Goal: Task Accomplishment & Management: Complete application form

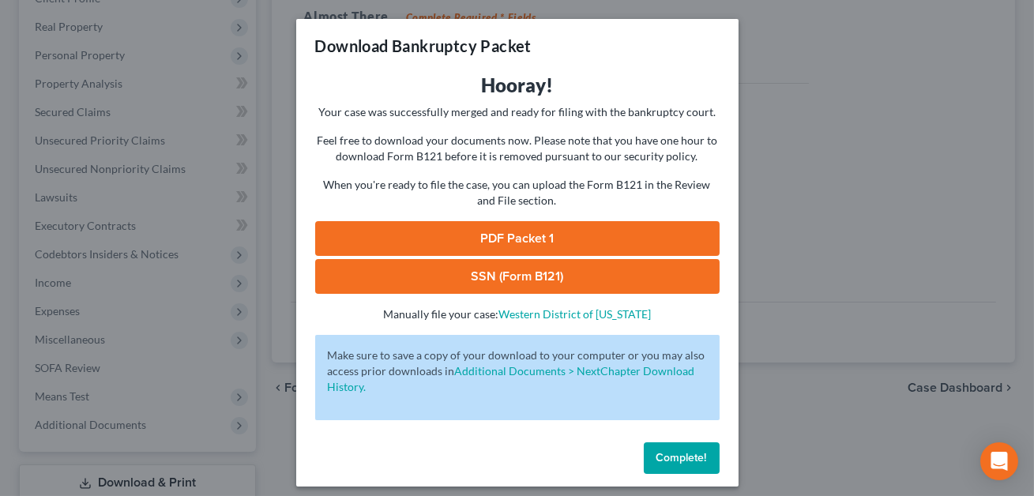
scroll to position [237, 0]
click at [675, 459] on span "Complete!" at bounding box center [681, 457] width 51 height 13
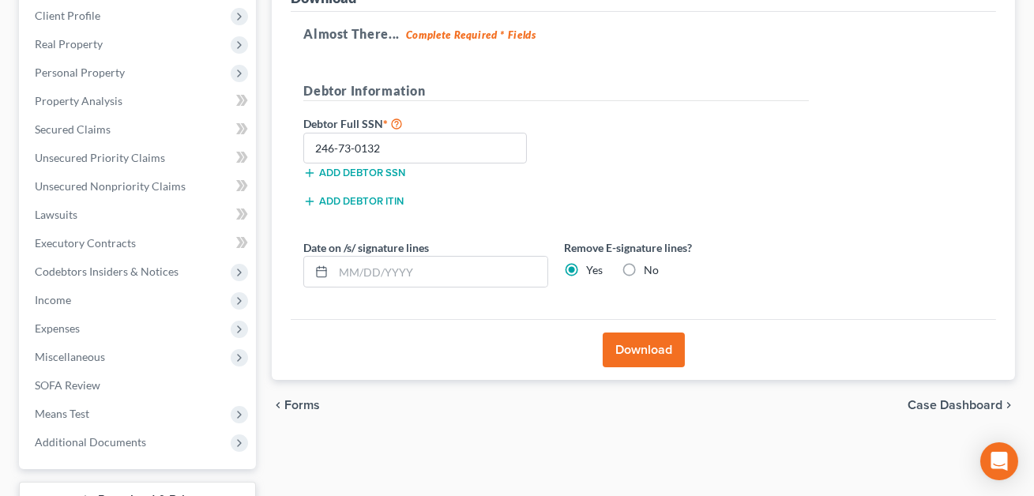
scroll to position [0, 0]
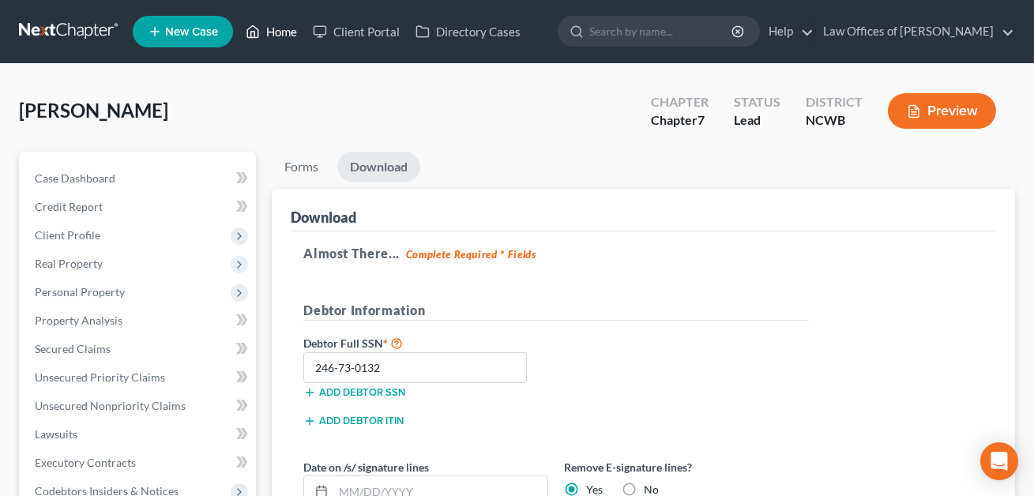
click at [284, 32] on link "Home" at bounding box center [271, 31] width 67 height 28
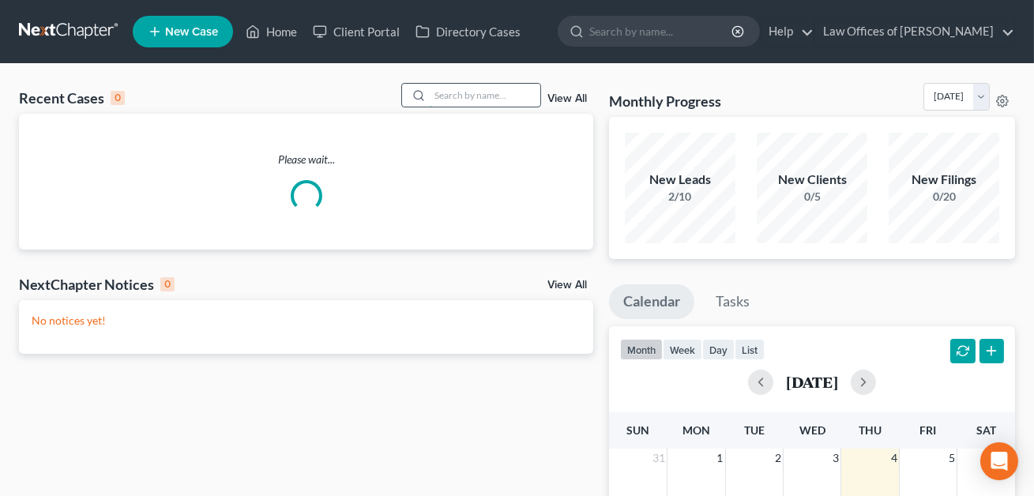
click at [450, 95] on input "search" at bounding box center [485, 95] width 111 height 23
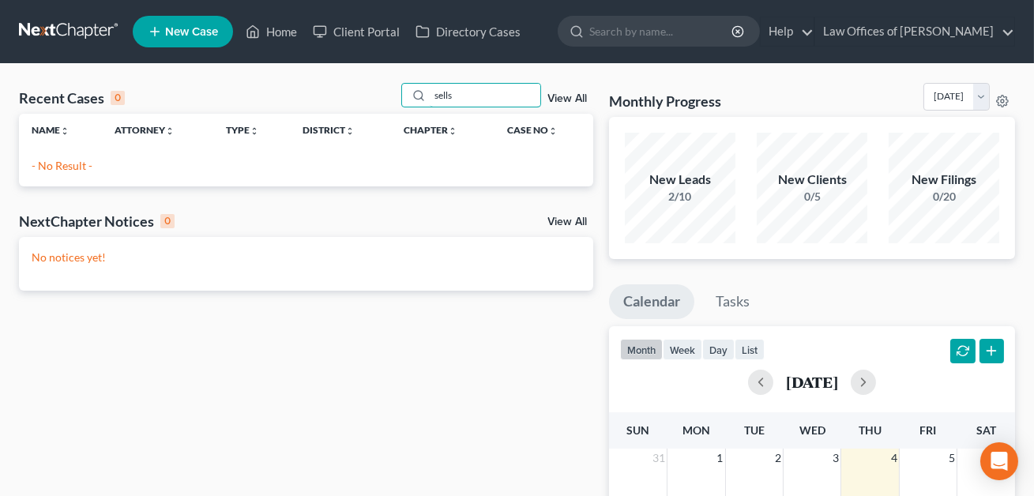
type input "sells"
click at [180, 33] on span "New Case" at bounding box center [191, 32] width 53 height 12
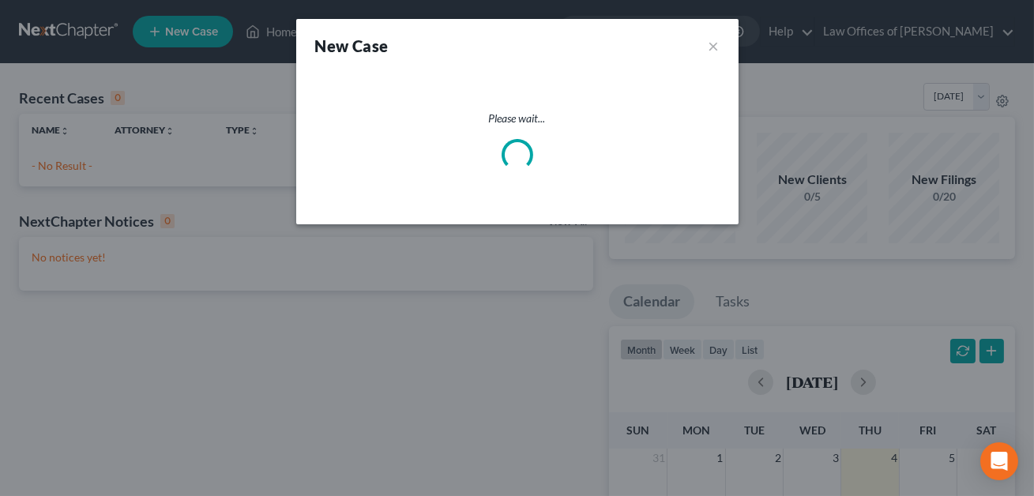
select select "59"
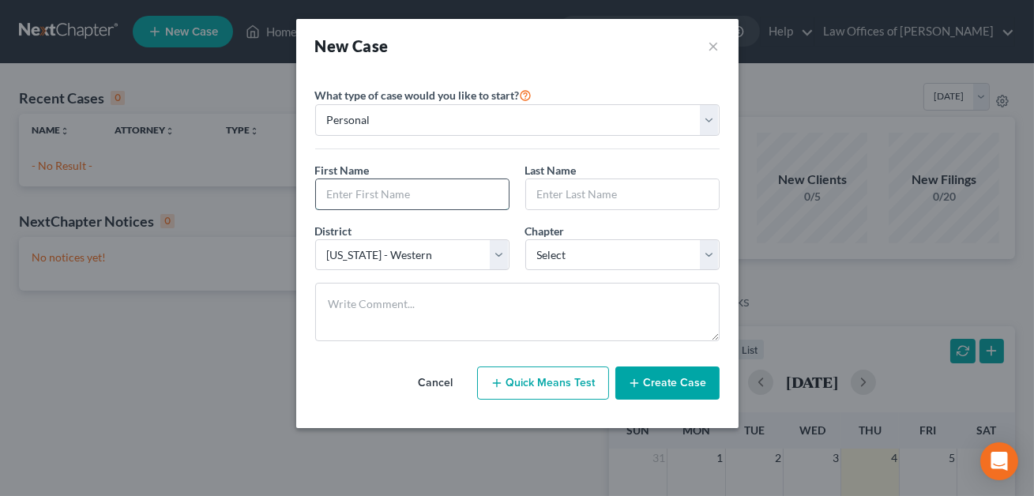
click at [386, 194] on input "text" at bounding box center [412, 194] width 193 height 30
type input "[PERSON_NAME]"
click at [573, 204] on input "text" at bounding box center [622, 194] width 193 height 30
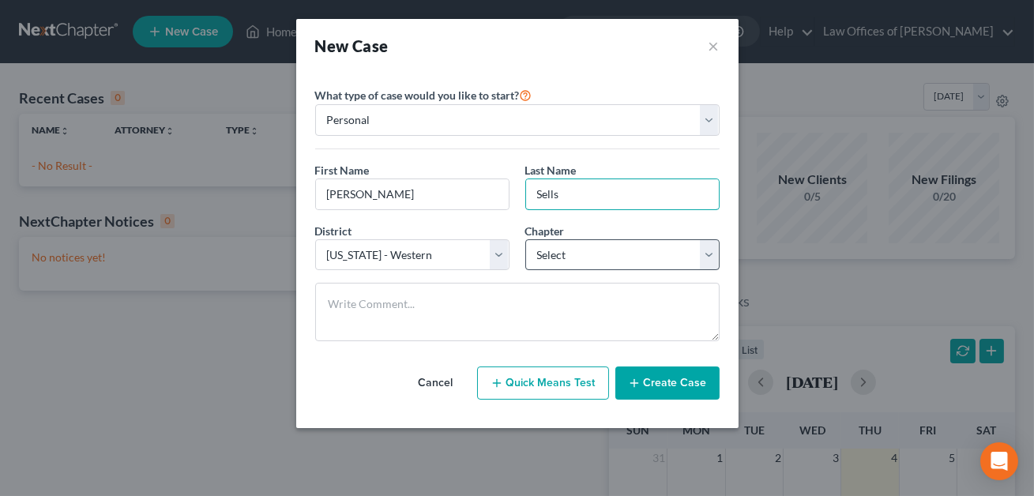
type input "Sells"
click at [576, 254] on select "Select 7 11 12 13" at bounding box center [622, 255] width 194 height 32
select select "3"
click at [656, 385] on button "Create Case" at bounding box center [667, 383] width 104 height 33
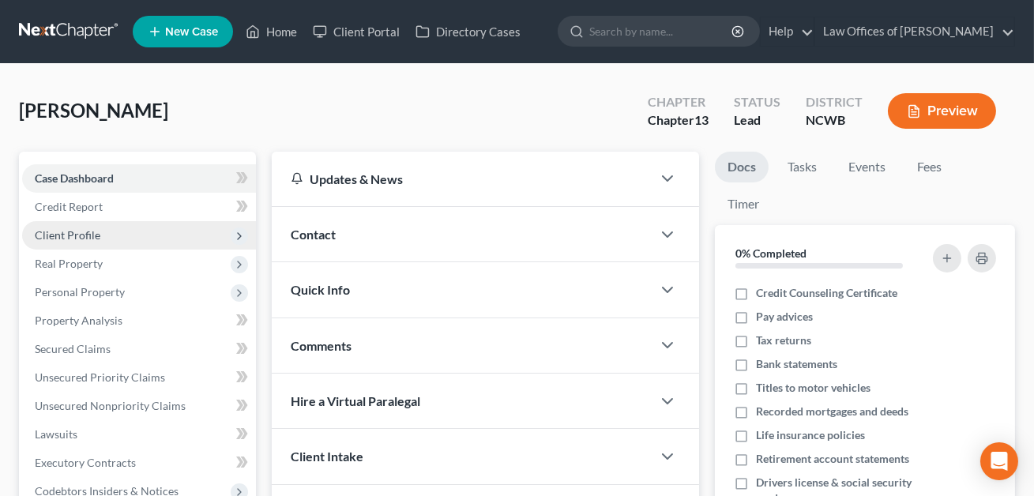
click at [71, 232] on span "Client Profile" at bounding box center [68, 234] width 66 height 13
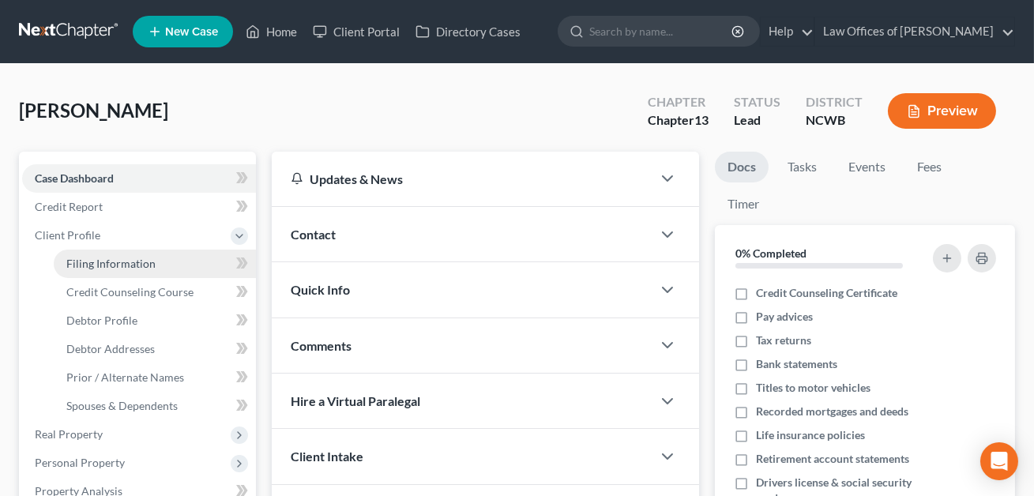
click at [89, 265] on span "Filing Information" at bounding box center [110, 263] width 89 height 13
select select "1"
select select "0"
select select "3"
select select "59"
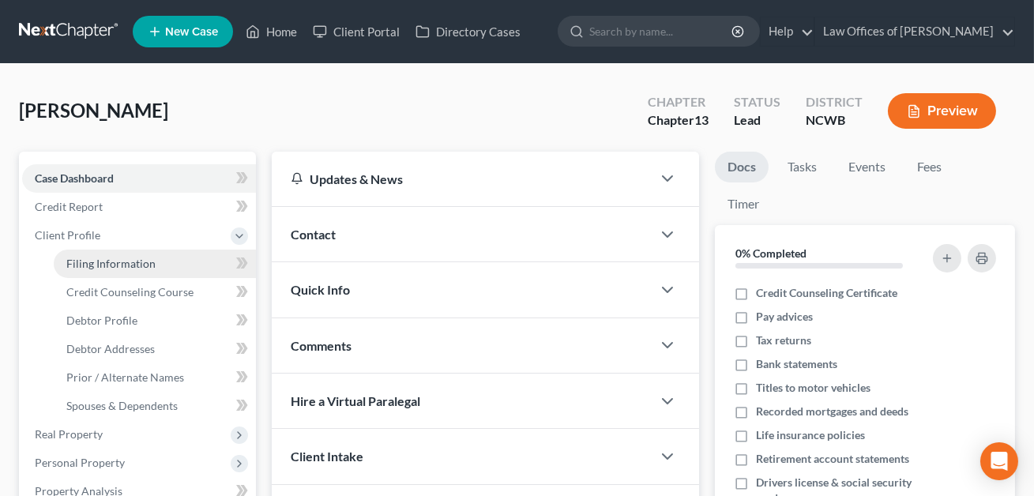
select select "28"
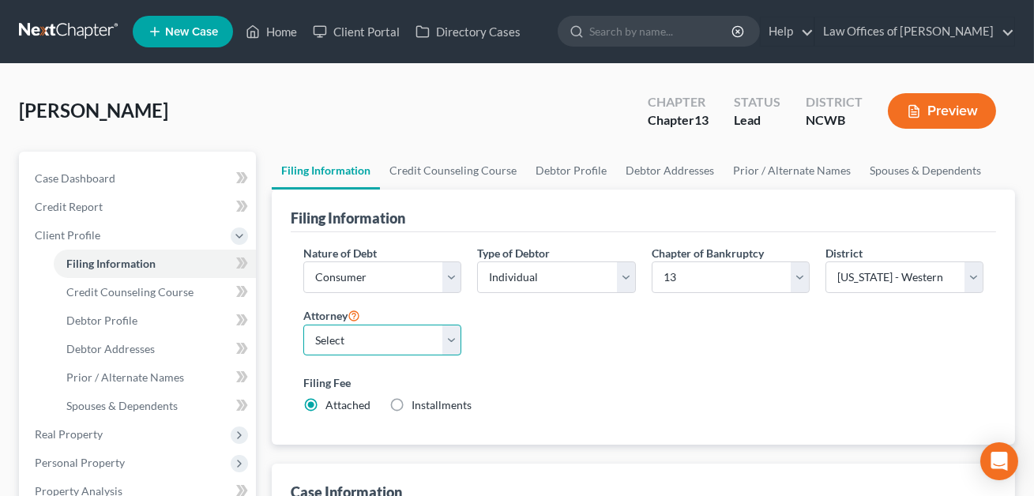
click at [376, 332] on select "Select F. [PERSON_NAME] - NCWB [PERSON_NAME] - NCWB" at bounding box center [382, 341] width 158 height 32
select select "1"
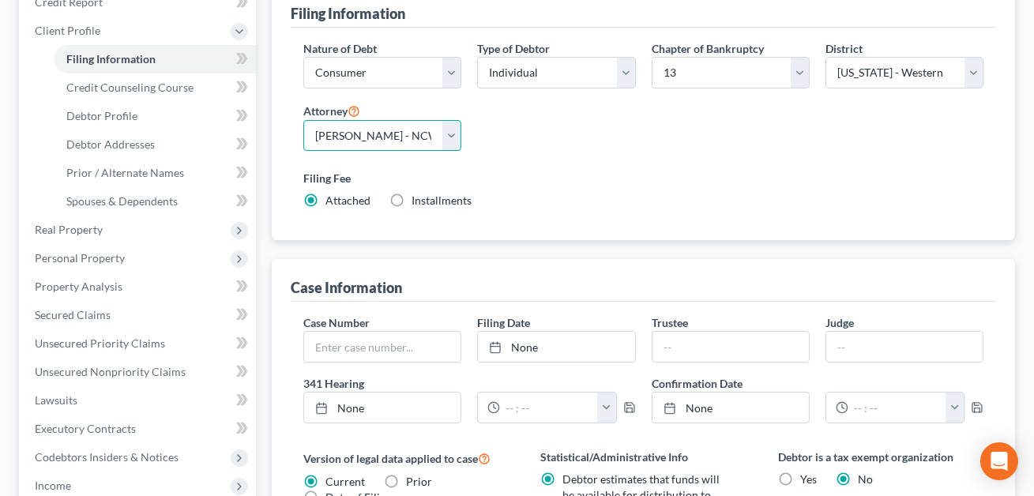
scroll to position [208, 0]
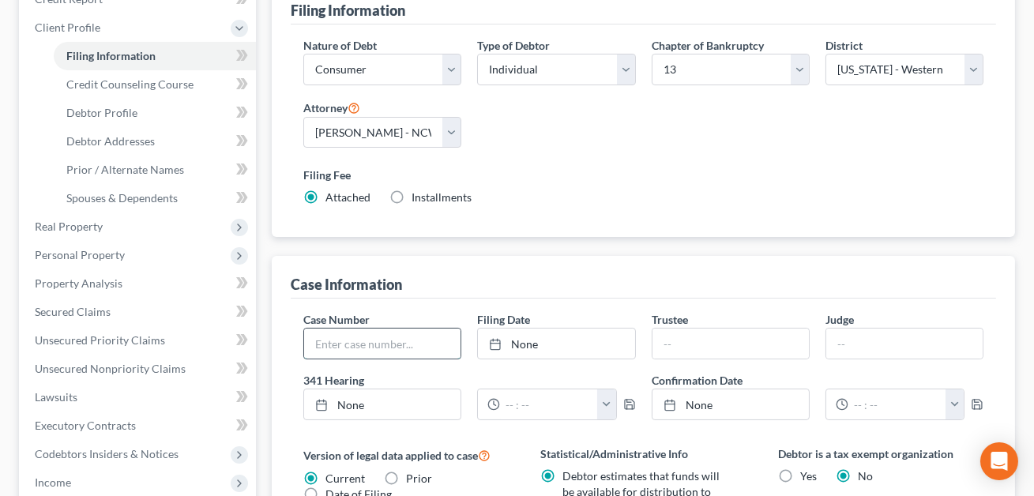
click at [389, 344] on input "text" at bounding box center [382, 344] width 156 height 30
type input "24-50035"
click at [540, 333] on link "None" at bounding box center [556, 344] width 156 height 30
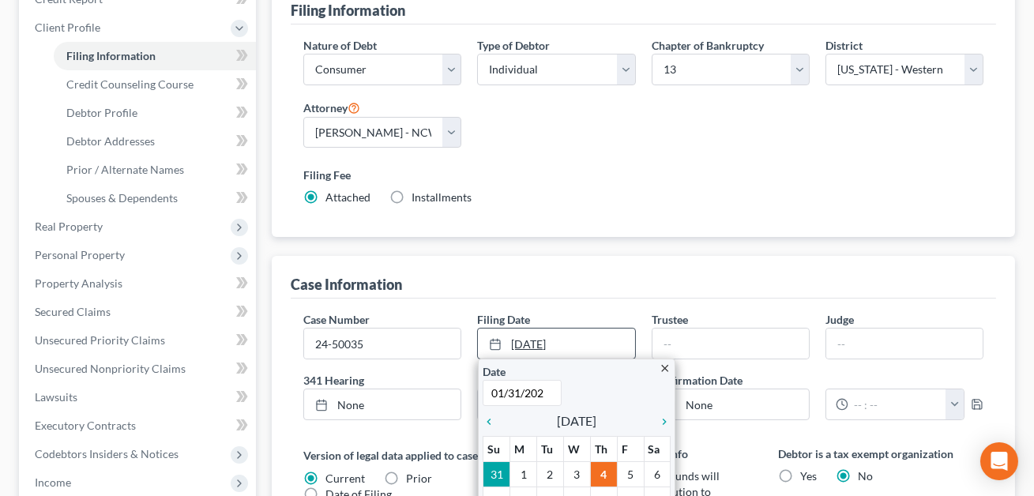
type input "[DATE]"
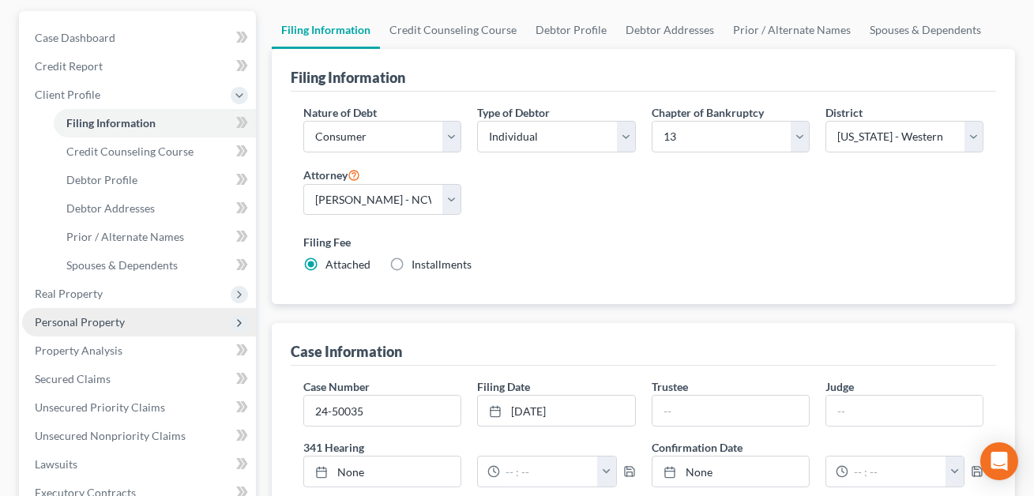
scroll to position [135, 0]
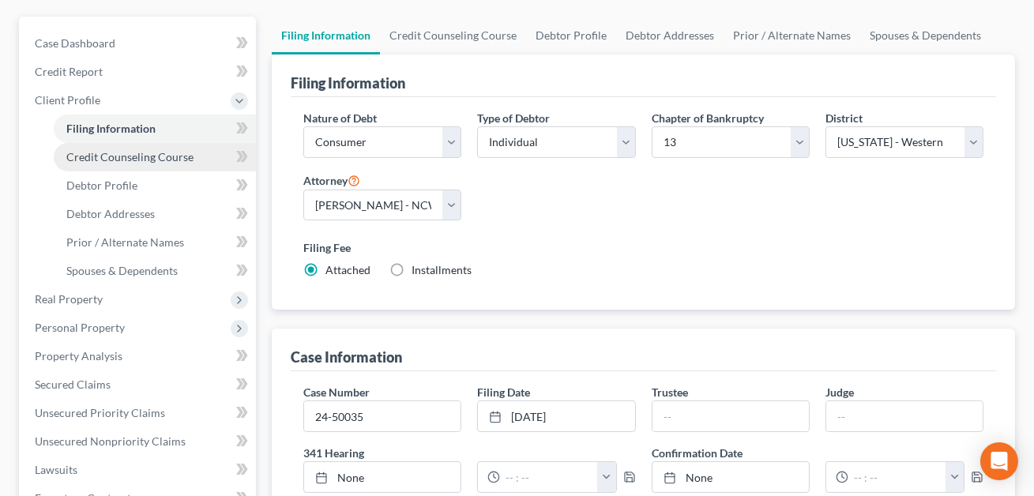
click at [160, 161] on link "Credit Counseling Course" at bounding box center [155, 157] width 202 height 28
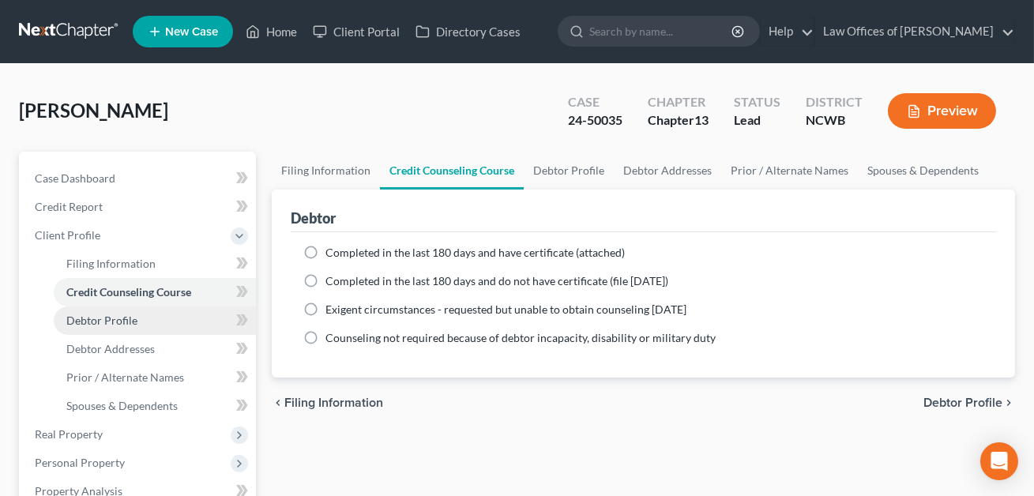
click at [121, 324] on span "Debtor Profile" at bounding box center [101, 320] width 71 height 13
select select "0"
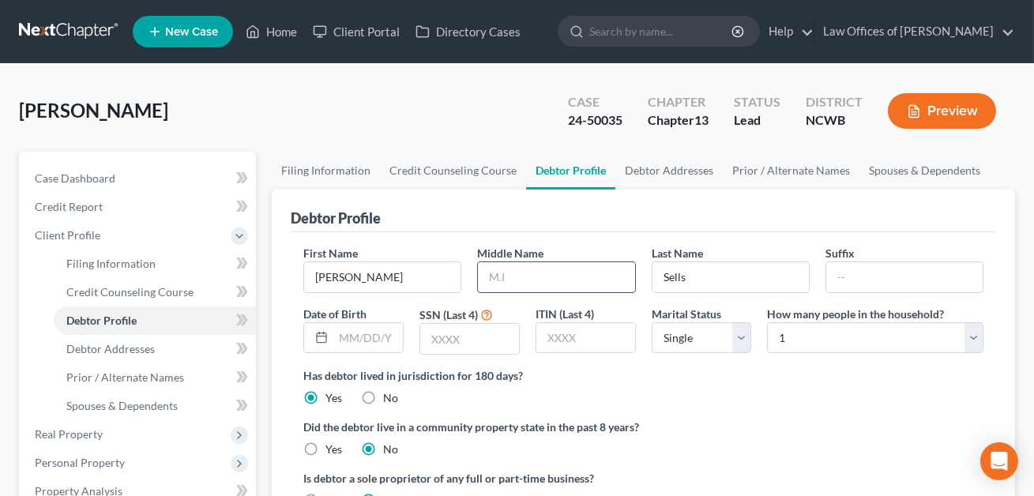
click at [514, 277] on input "text" at bounding box center [556, 277] width 156 height 30
type input "[PERSON_NAME]"
click at [480, 336] on input "text" at bounding box center [469, 339] width 99 height 30
type input "7718"
click at [683, 342] on select "Select Single Married Separated Divorced Widowed" at bounding box center [702, 338] width 100 height 32
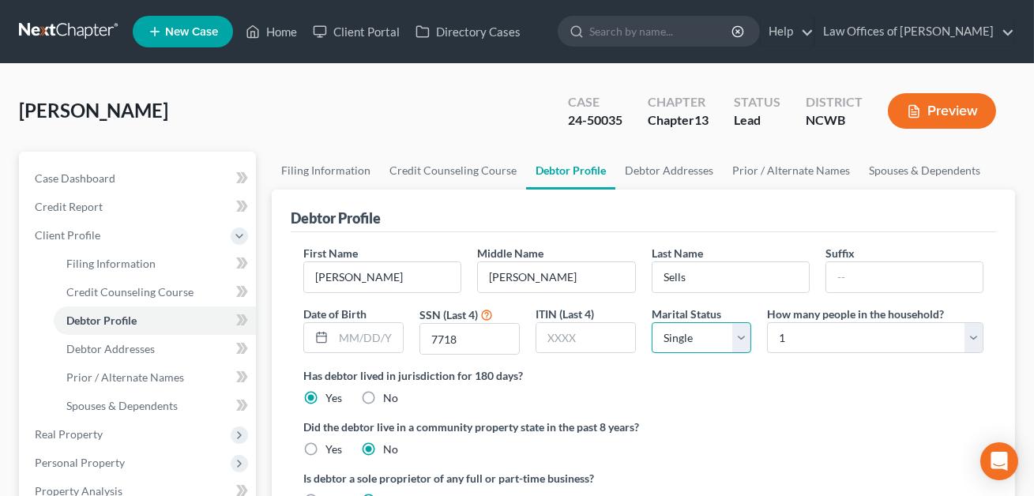
select select "1"
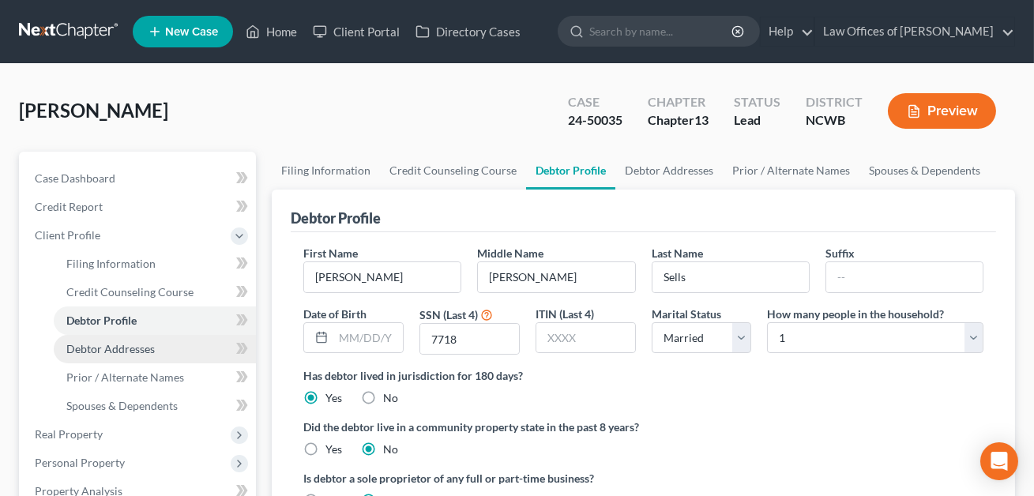
click at [100, 347] on span "Debtor Addresses" at bounding box center [110, 348] width 88 height 13
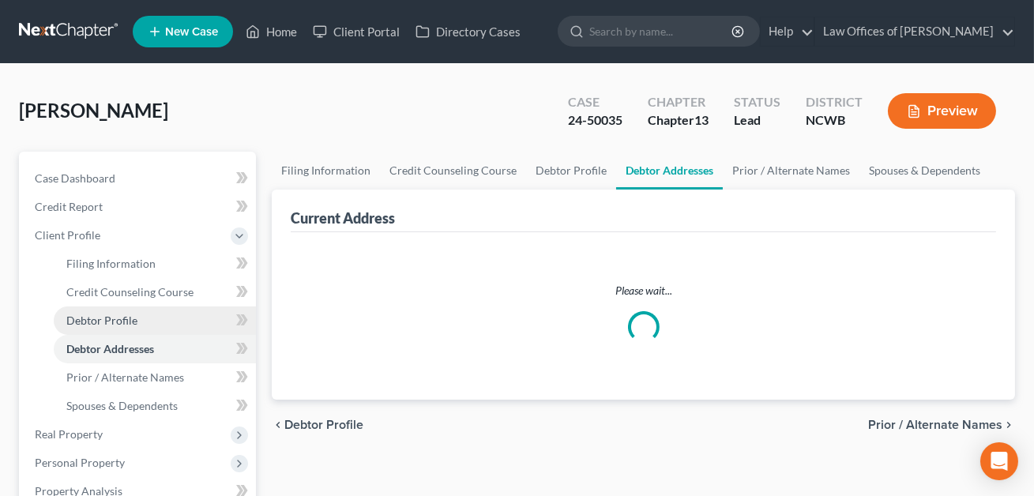
select select "0"
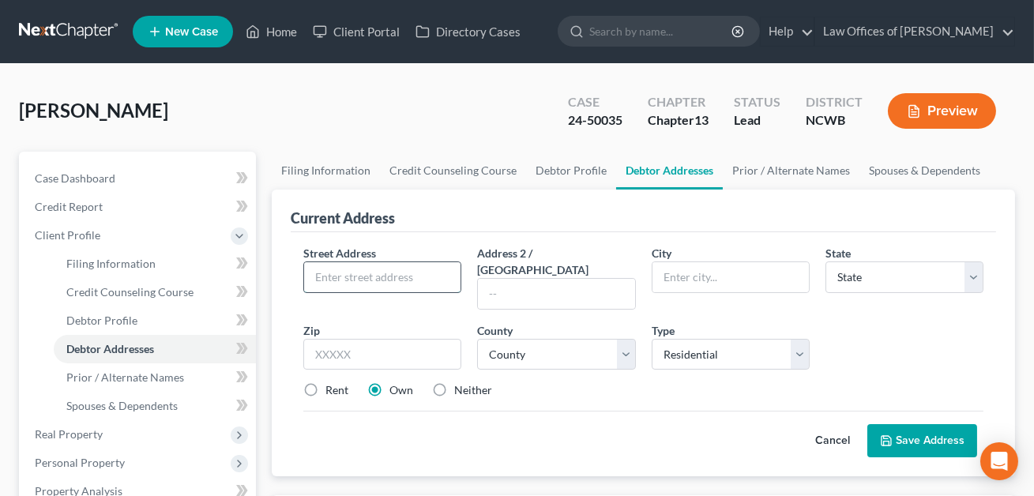
click at [336, 278] on input "text" at bounding box center [382, 277] width 156 height 30
type input "[STREET_ADDRESS][PERSON_NAME]"
click at [405, 346] on input "text" at bounding box center [382, 355] width 158 height 32
type input "28634"
click at [749, 276] on input "text" at bounding box center [730, 277] width 156 height 30
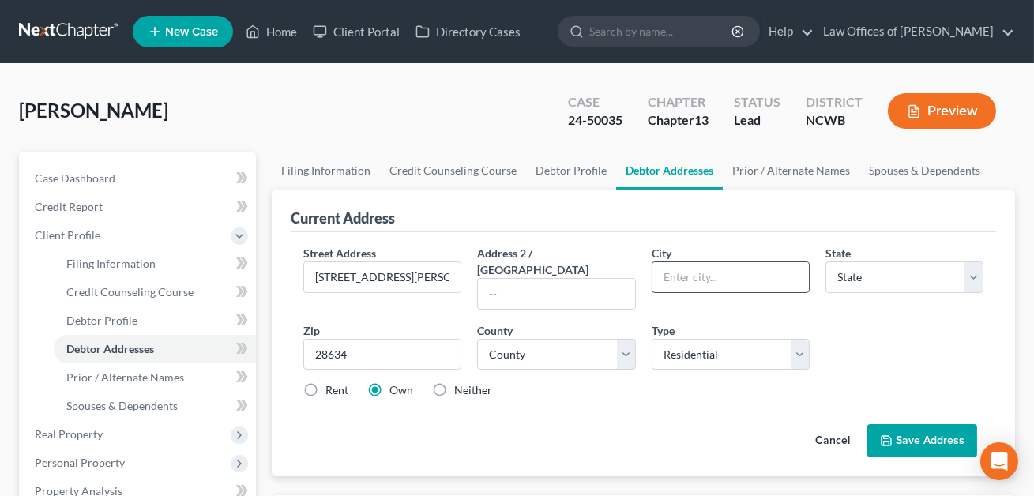
type input "Harmony"
select select "28"
type input "Harmony"
click at [582, 344] on select "County [GEOGRAPHIC_DATA] [GEOGRAPHIC_DATA] [GEOGRAPHIC_DATA] [GEOGRAPHIC_DATA] …" at bounding box center [556, 355] width 158 height 32
select select "48"
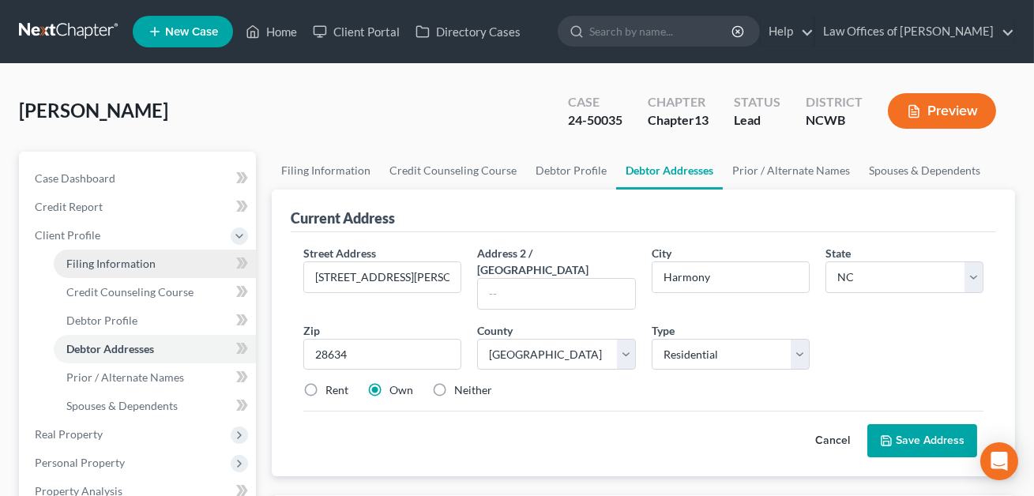
click at [118, 264] on span "Filing Information" at bounding box center [110, 263] width 89 height 13
select select "1"
select select "0"
select select "3"
select select "59"
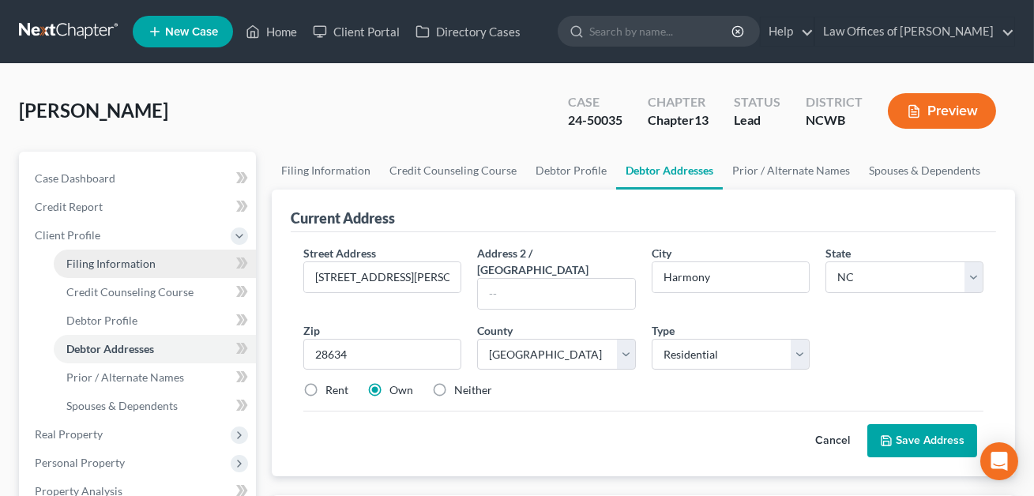
select select "1"
select select "28"
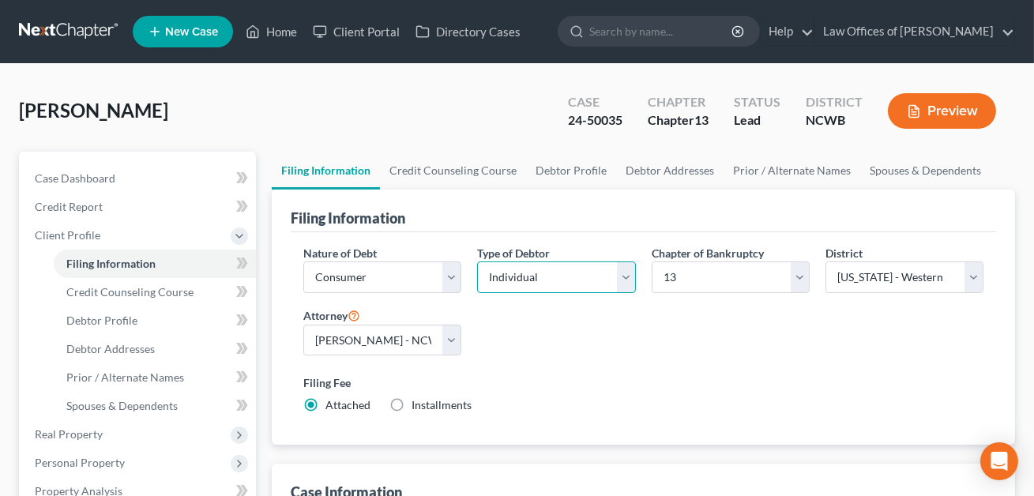
click at [544, 287] on select "Select Individual Joint" at bounding box center [556, 277] width 158 height 32
select select "1"
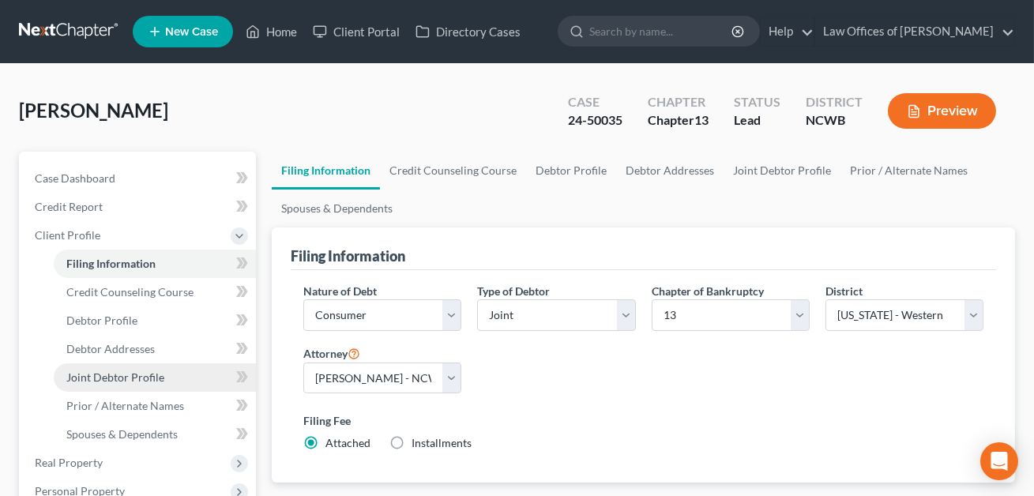
click at [156, 379] on span "Joint Debtor Profile" at bounding box center [115, 376] width 98 height 13
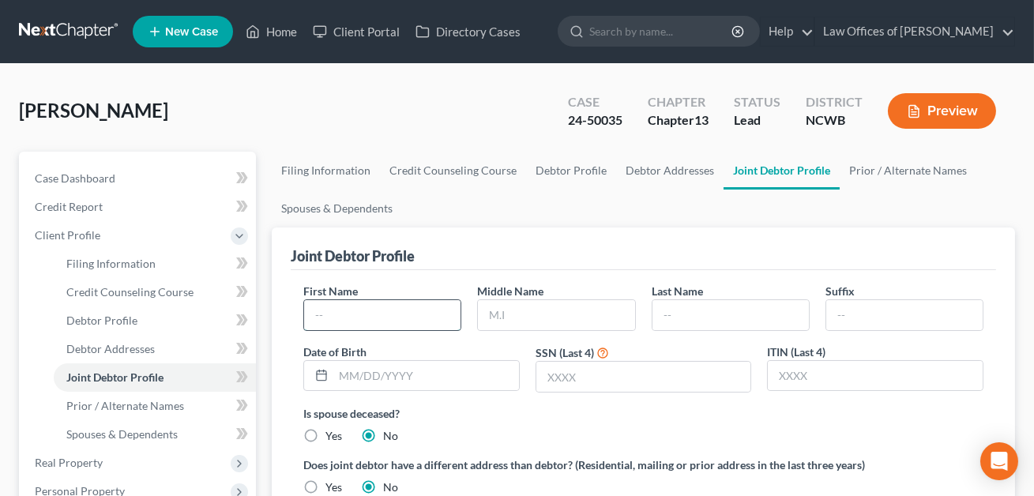
click at [363, 307] on input "text" at bounding box center [382, 315] width 156 height 30
type input "[PERSON_NAME]"
click at [498, 315] on input "text" at bounding box center [556, 315] width 156 height 30
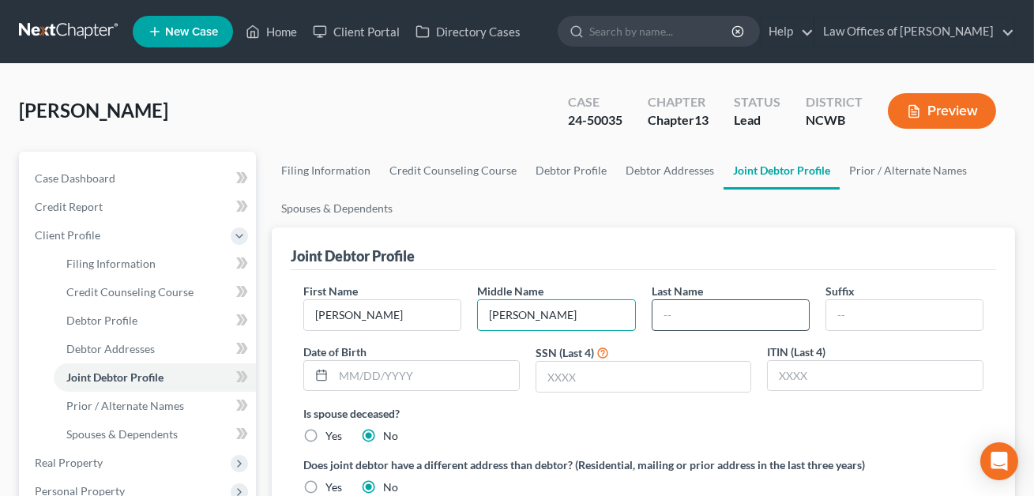
type input "[PERSON_NAME]"
click at [665, 316] on input "text" at bounding box center [730, 315] width 156 height 30
type input "Sells"
click at [573, 358] on label "SSN (Last 4)" at bounding box center [565, 352] width 58 height 17
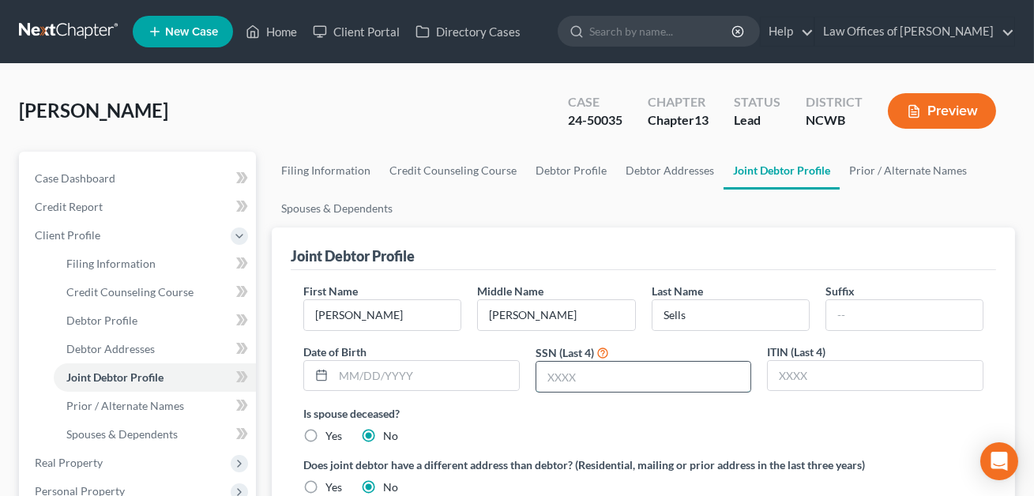
click at [562, 374] on input "text" at bounding box center [643, 377] width 215 height 30
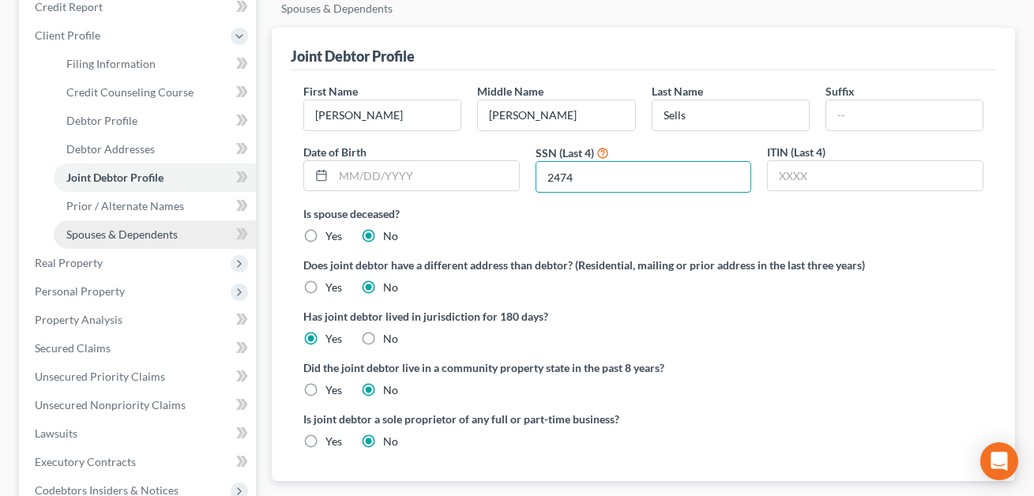
scroll to position [207, 0]
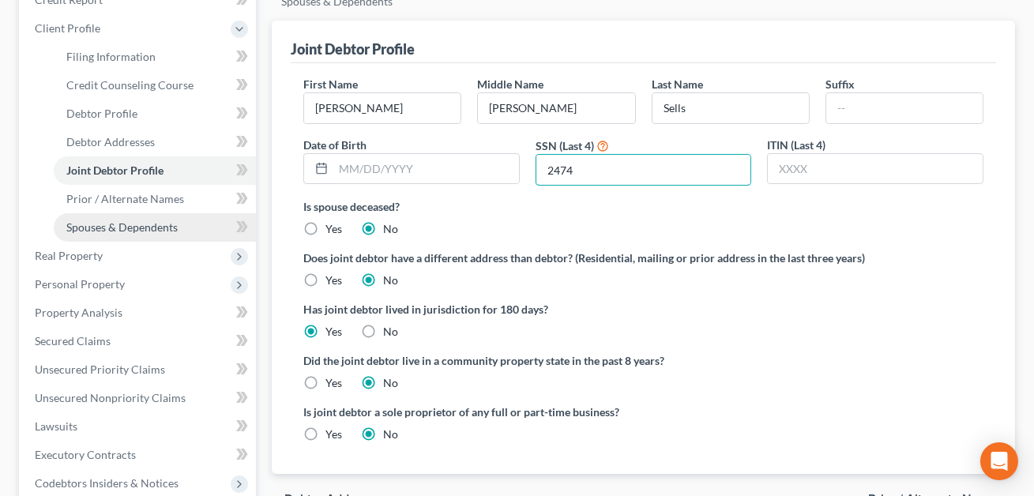
type input "2474"
click at [120, 224] on span "Spouses & Dependents" at bounding box center [121, 226] width 111 height 13
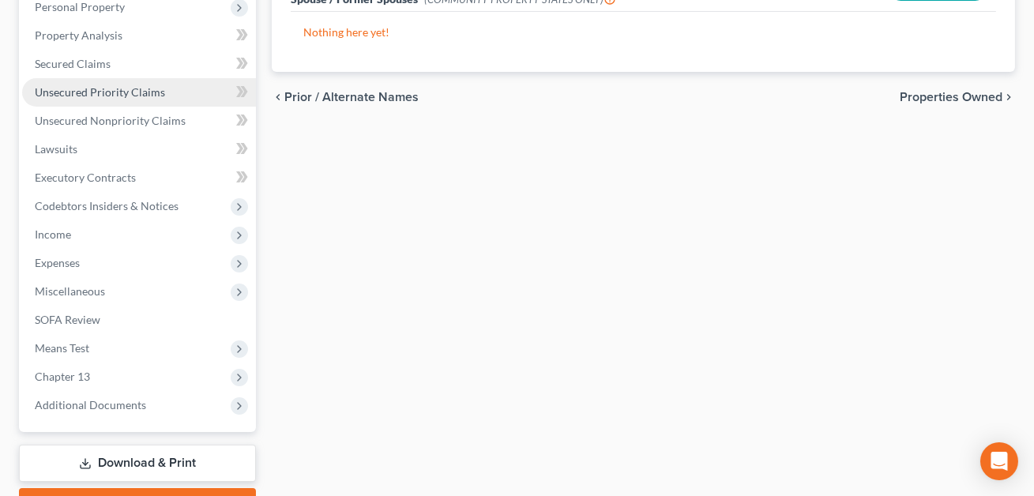
scroll to position [539, 0]
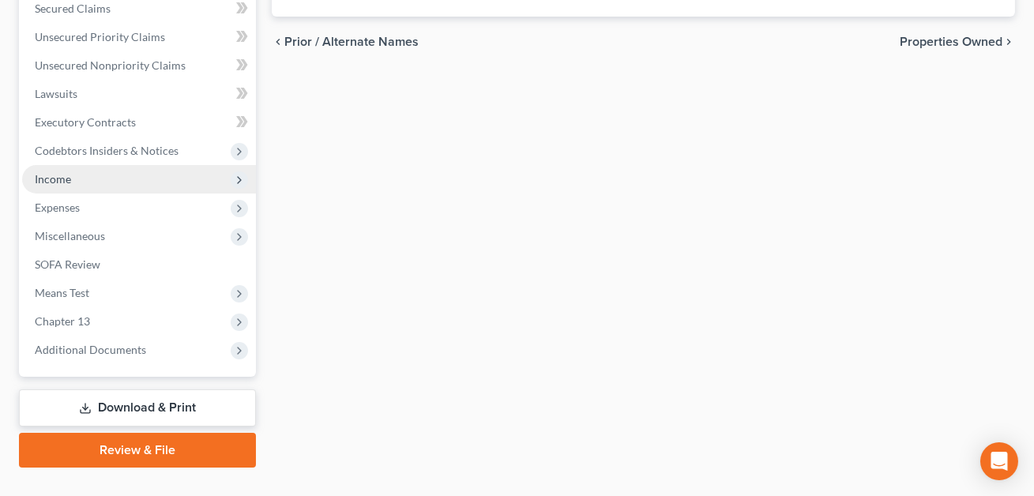
click at [61, 177] on span "Income" at bounding box center [53, 178] width 36 height 13
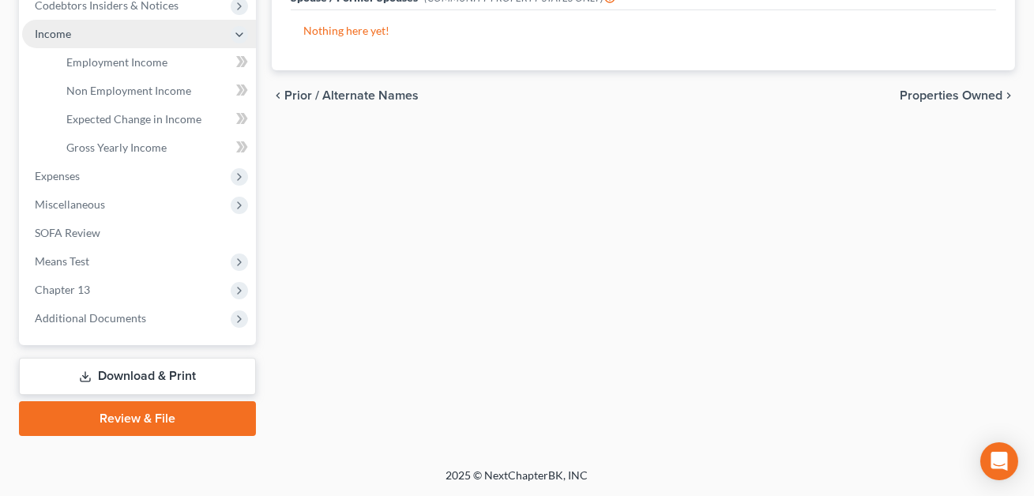
scroll to position [340, 0]
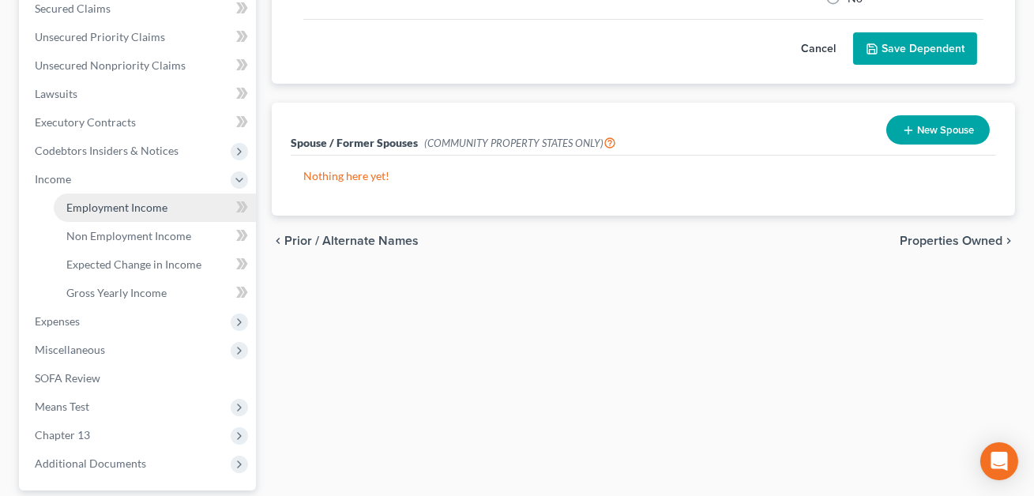
click at [92, 205] on span "Employment Income" at bounding box center [116, 207] width 101 height 13
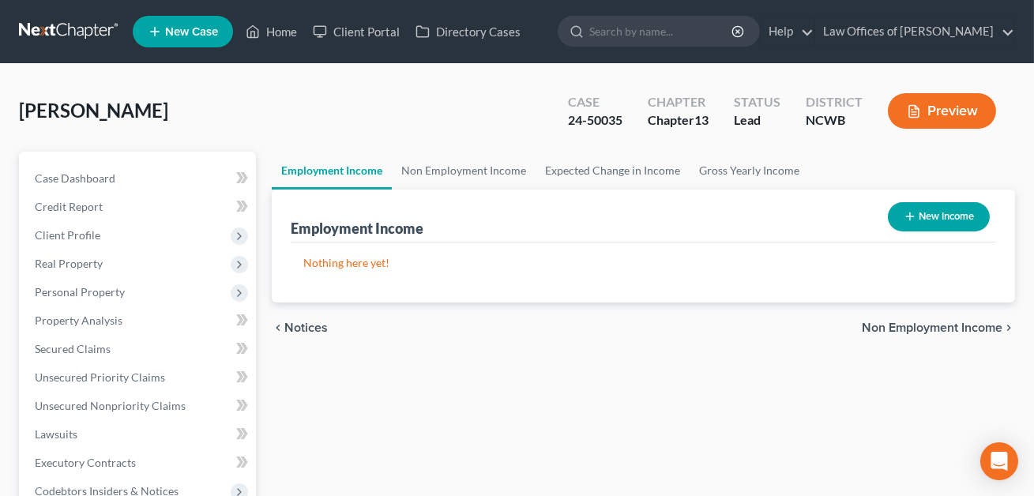
click at [945, 212] on button "New Income" at bounding box center [939, 216] width 102 height 29
select select "0"
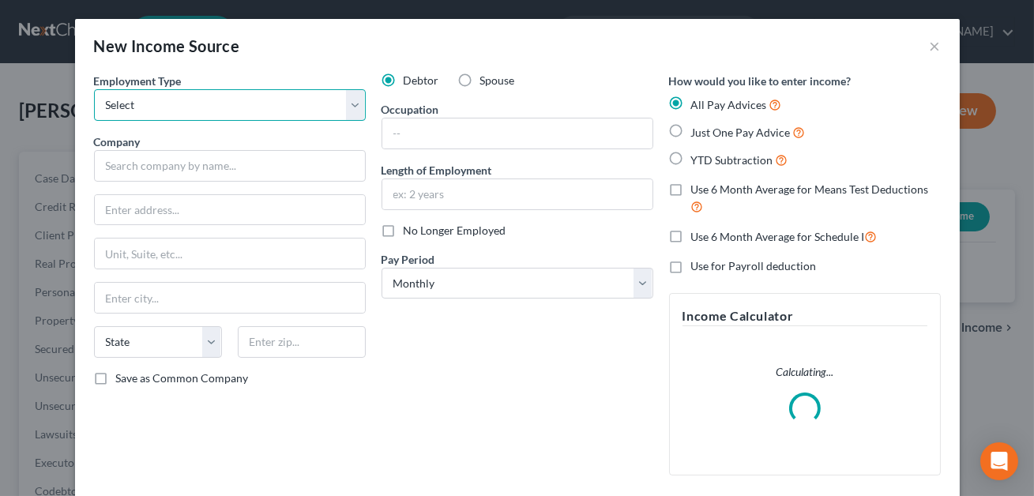
click at [143, 101] on select "Select Full or [DEMOGRAPHIC_DATA] Employment Self Employment" at bounding box center [230, 105] width 272 height 32
select select "0"
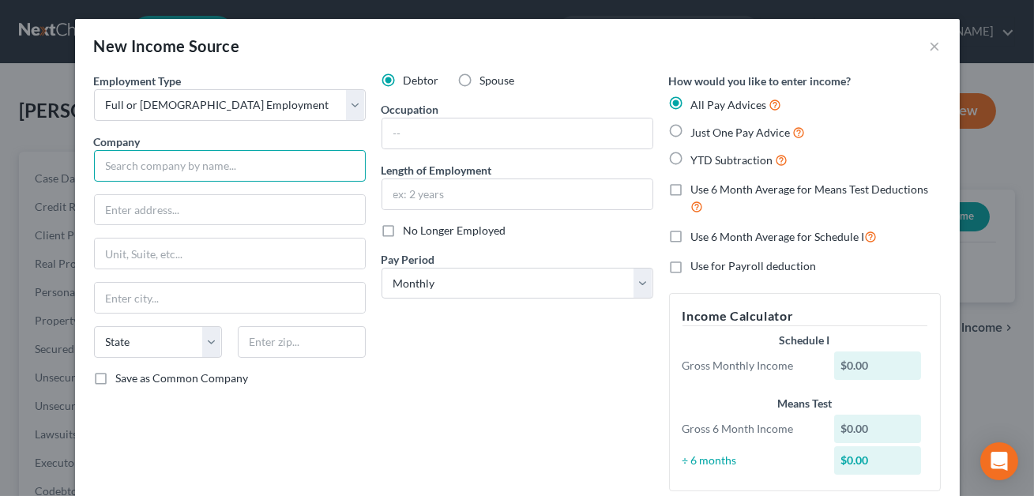
click at [129, 163] on input "text" at bounding box center [230, 166] width 272 height 32
click at [190, 167] on input "[PERSON_NAME]" at bounding box center [230, 166] width 272 height 32
type input "[PERSON_NAME]"
click at [129, 214] on input "text" at bounding box center [230, 210] width 270 height 30
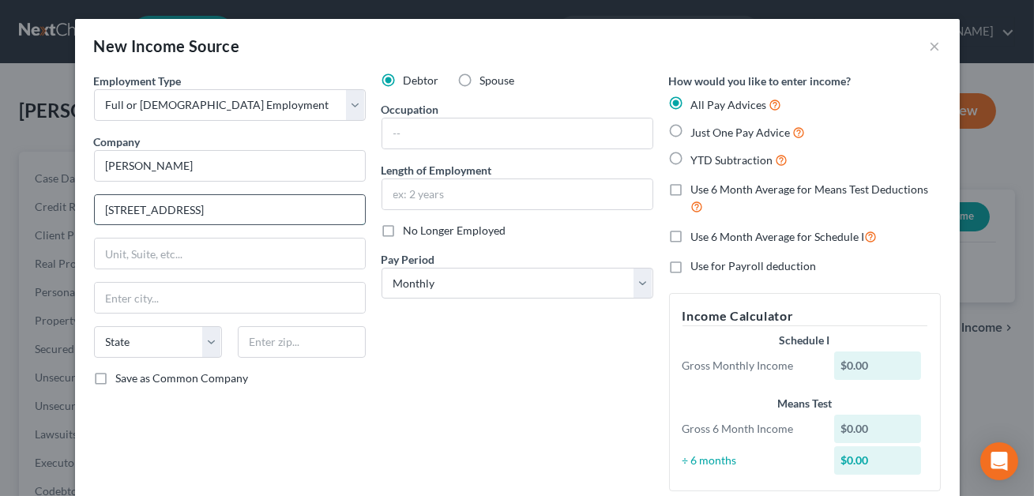
click at [158, 210] on input "[STREET_ADDRESS]" at bounding box center [230, 210] width 270 height 30
type input "[STREET_ADDRESS]"
click at [250, 341] on input "text" at bounding box center [302, 342] width 128 height 32
type input "33607"
type input "[GEOGRAPHIC_DATA]"
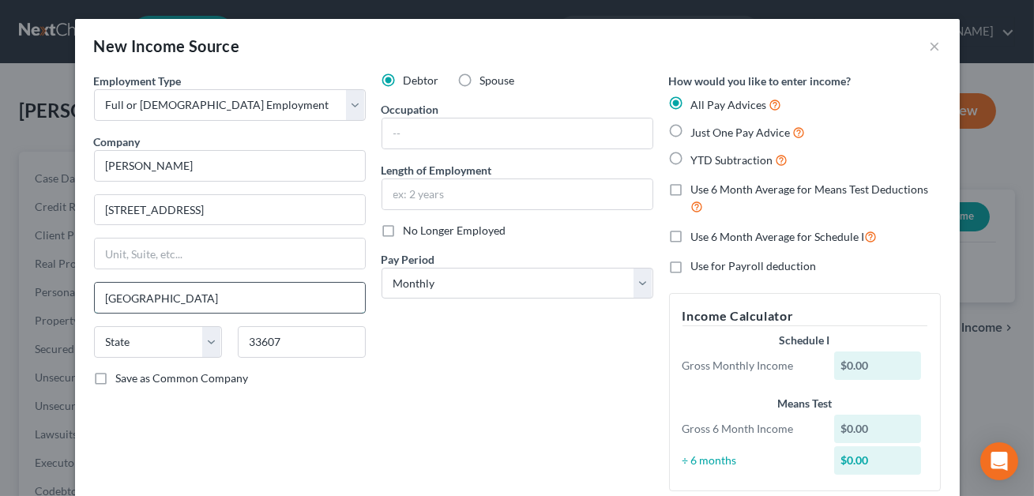
select select "9"
click at [209, 299] on input "[GEOGRAPHIC_DATA]" at bounding box center [230, 298] width 270 height 30
click at [422, 199] on input "text" at bounding box center [517, 194] width 270 height 30
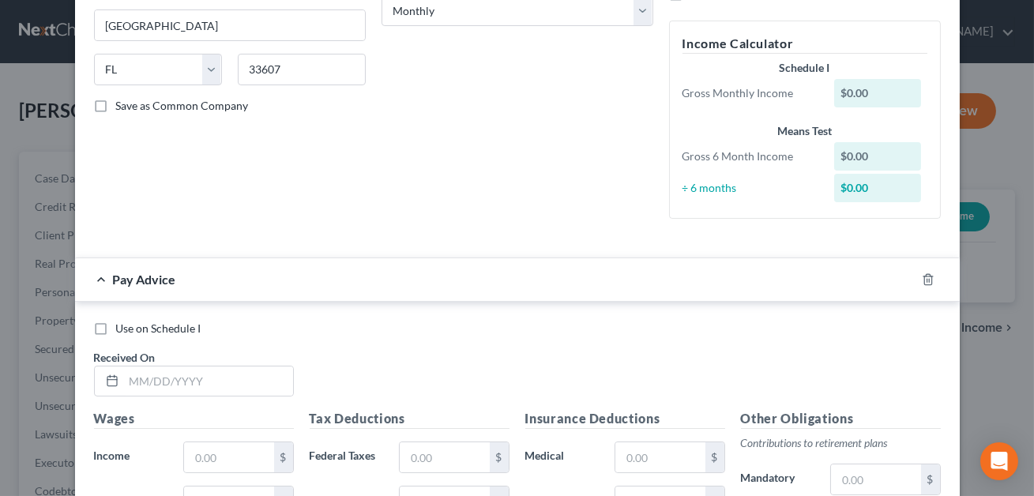
scroll to position [351, 0]
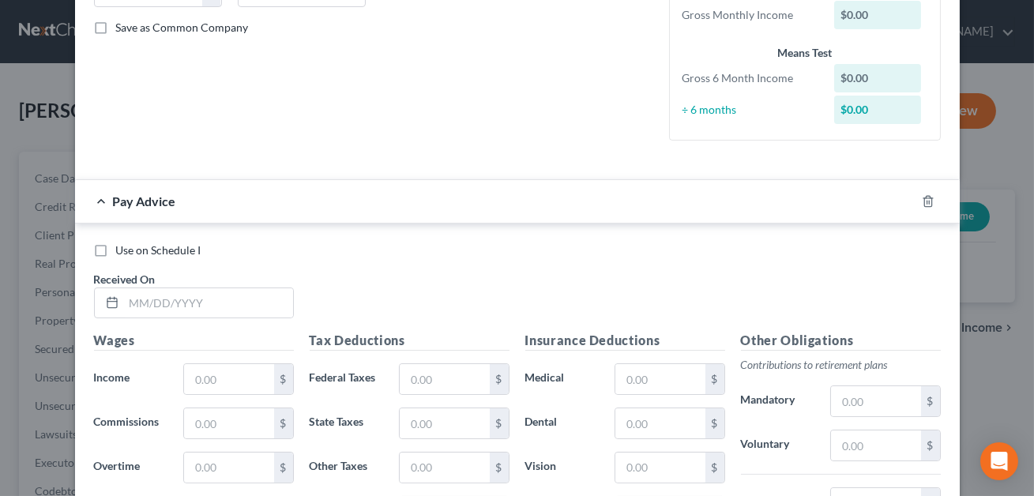
click at [116, 250] on label "Use on Schedule I" at bounding box center [158, 250] width 85 height 16
click at [122, 250] on input "Use on Schedule I" at bounding box center [127, 247] width 10 height 10
checkbox input "true"
click at [140, 302] on input "text" at bounding box center [208, 303] width 169 height 30
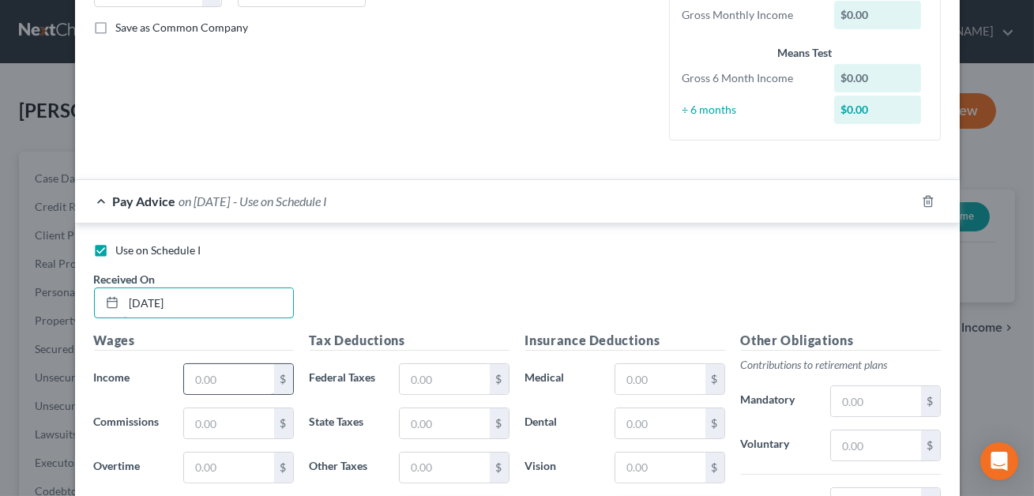
type input "[DATE]"
click at [194, 374] on input "text" at bounding box center [228, 379] width 89 height 30
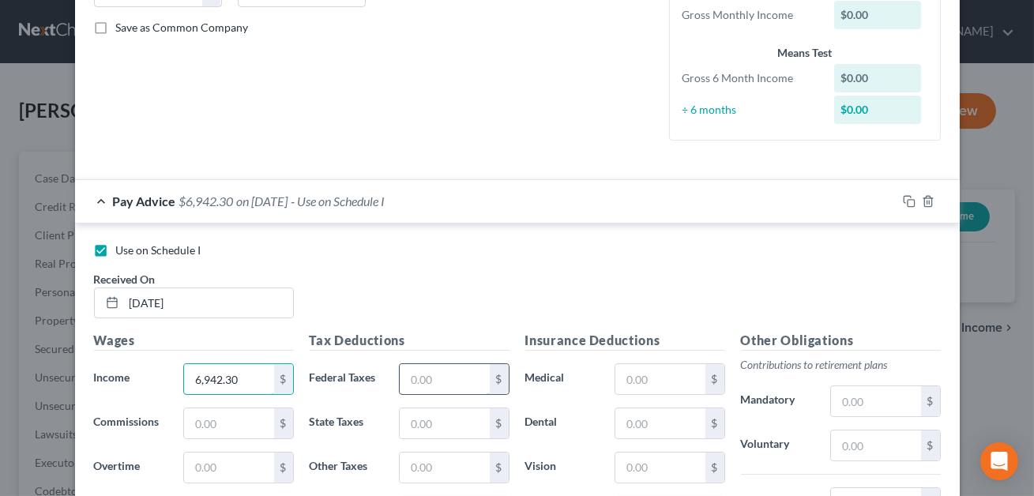
type input "6,942.30"
click at [419, 375] on input "text" at bounding box center [444, 379] width 89 height 30
type input "1,255.68"
click at [626, 385] on input "text" at bounding box center [659, 379] width 89 height 30
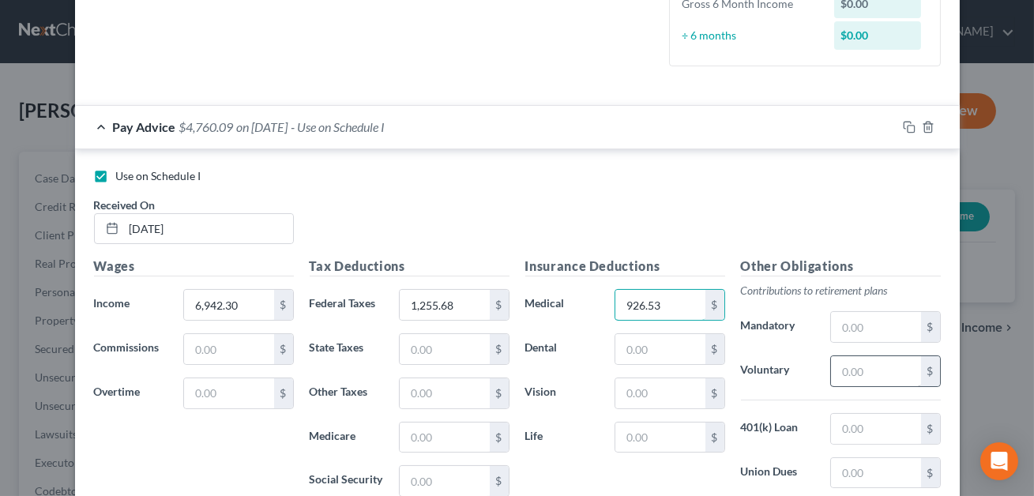
scroll to position [442, 0]
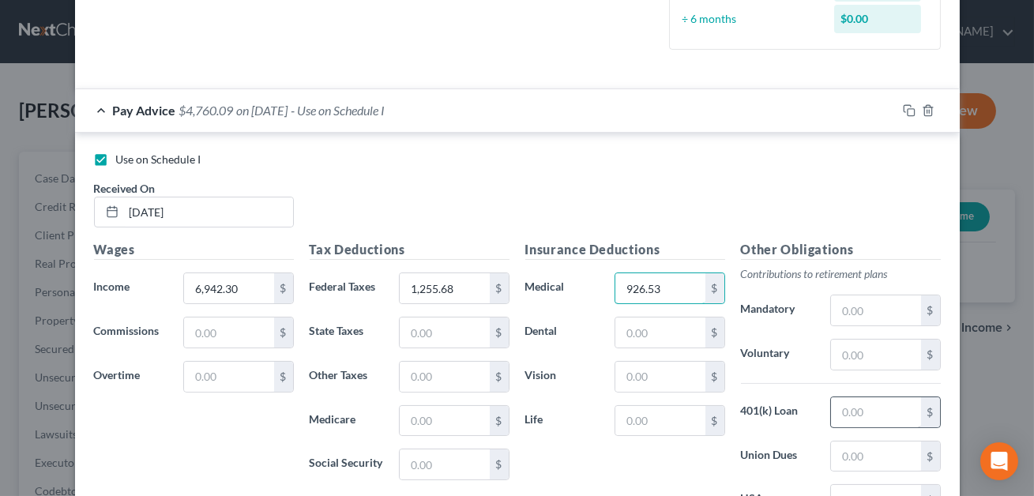
type input "926.53"
click at [839, 415] on input "text" at bounding box center [875, 412] width 89 height 30
type input "181.25"
click at [861, 357] on input "text" at bounding box center [875, 355] width 89 height 30
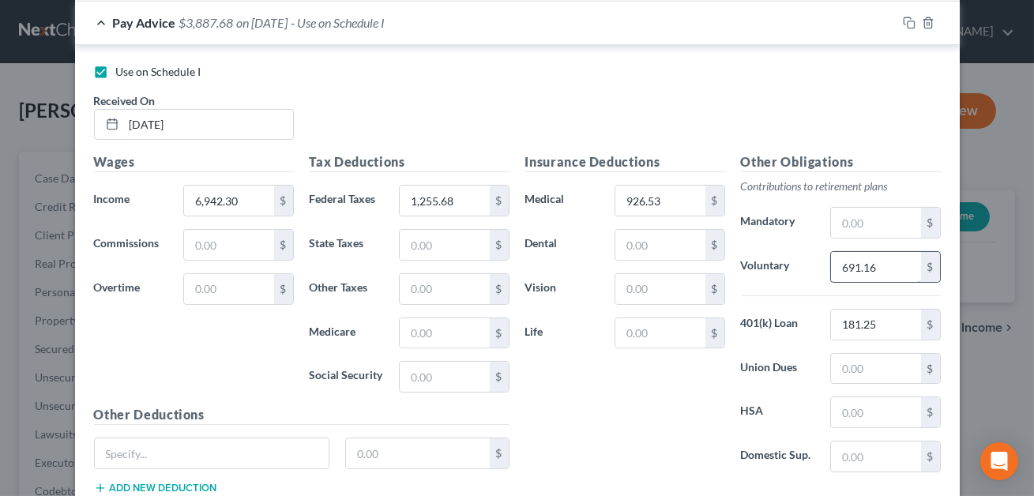
scroll to position [637, 0]
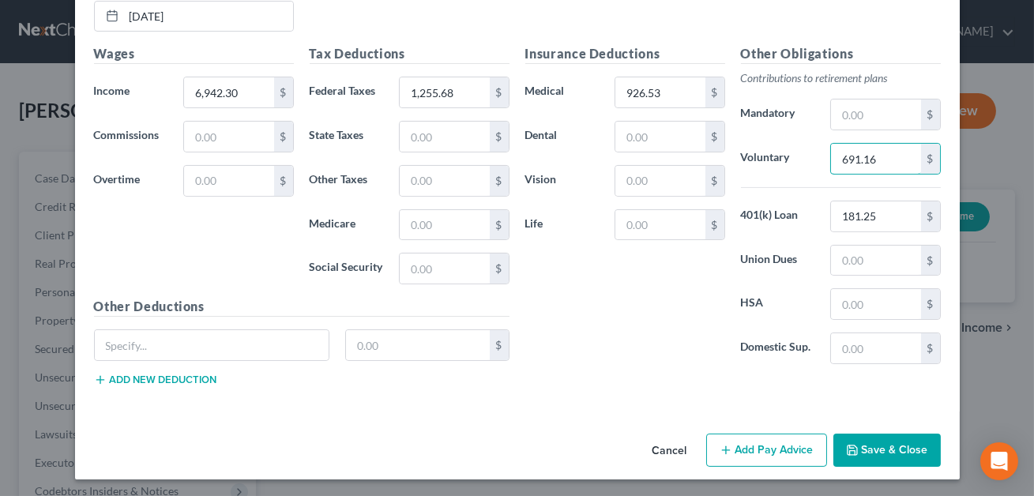
type input "691.16"
click at [914, 449] on button "Save & Close" at bounding box center [886, 450] width 107 height 33
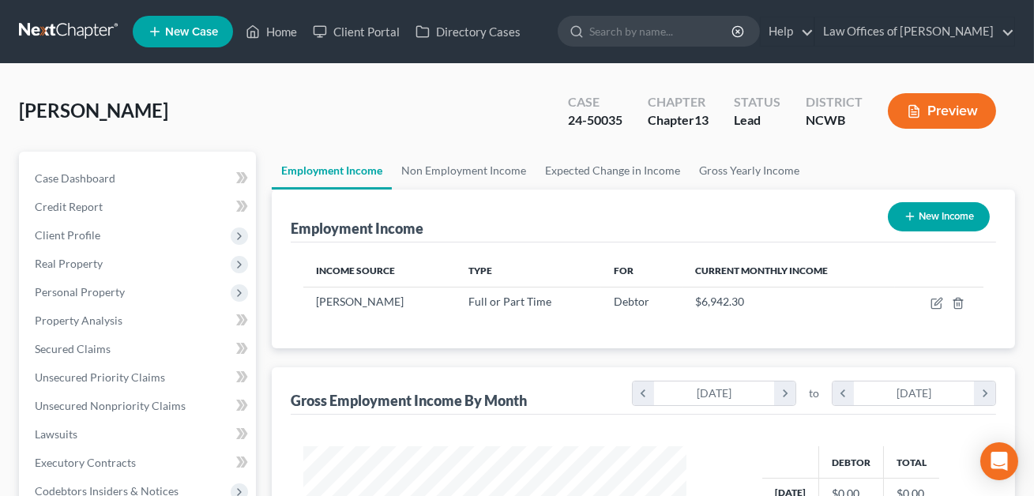
scroll to position [283, 415]
click at [924, 211] on button "New Income" at bounding box center [939, 216] width 102 height 29
select select "0"
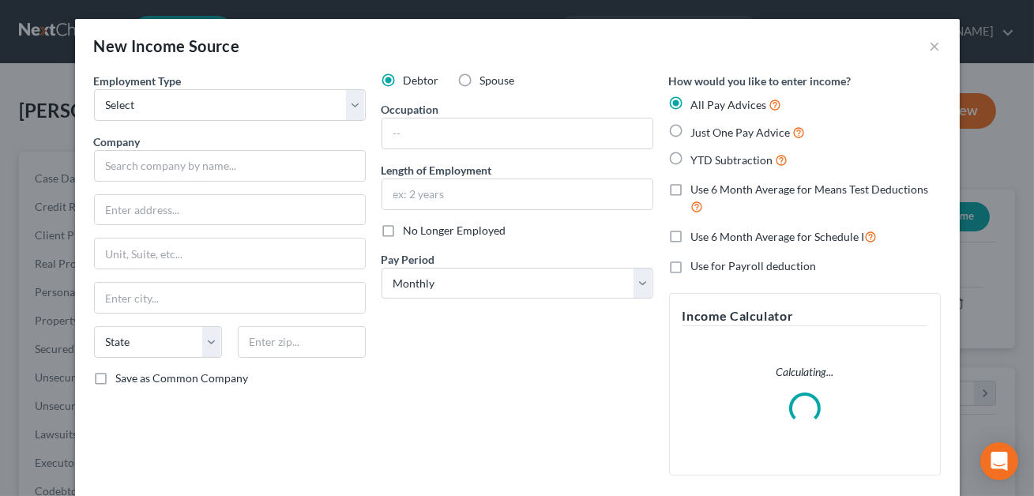
click at [480, 80] on label "Spouse" at bounding box center [497, 81] width 35 height 16
click at [487, 80] on input "Spouse" at bounding box center [492, 78] width 10 height 10
radio input "true"
click at [291, 107] on select "Select Full or [DEMOGRAPHIC_DATA] Employment Self Employment" at bounding box center [230, 105] width 272 height 32
select select "0"
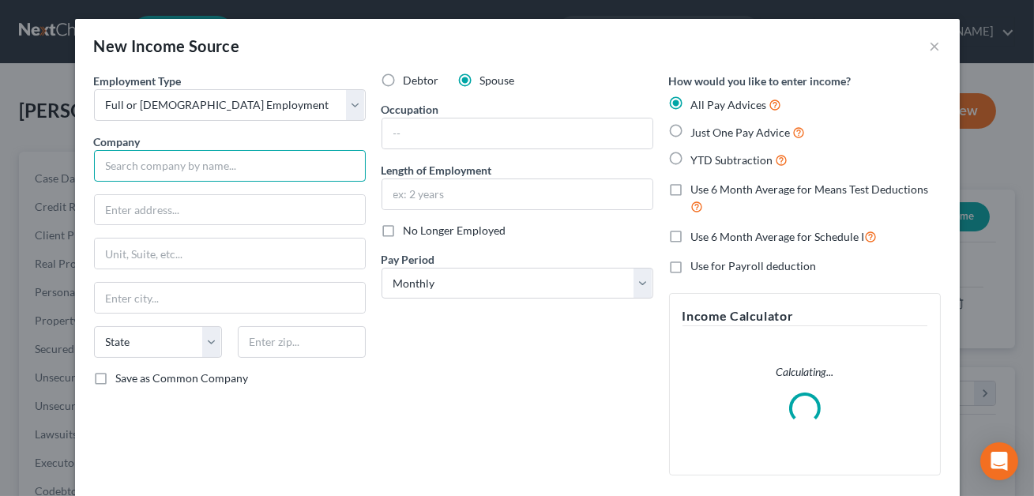
click at [208, 171] on input "text" at bounding box center [230, 166] width 272 height 32
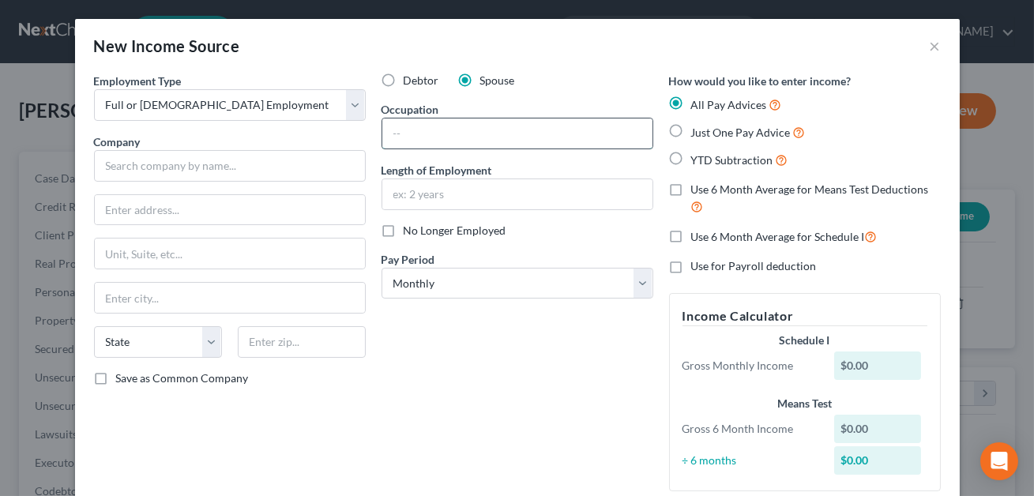
click at [401, 126] on input "text" at bounding box center [517, 133] width 270 height 30
type input "CT Tech"
click at [227, 159] on input "text" at bounding box center [230, 166] width 272 height 32
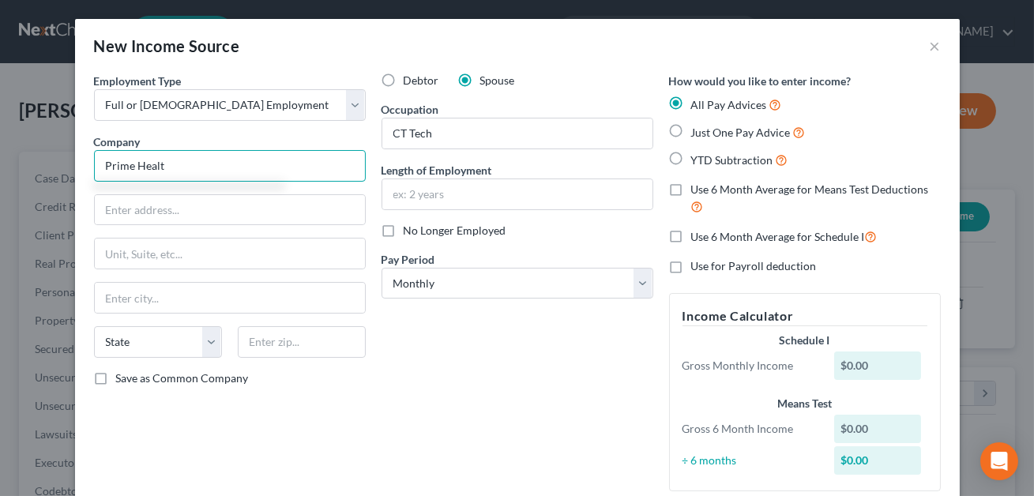
type input "Prime Health"
drag, startPoint x: 188, startPoint y: 166, endPoint x: 100, endPoint y: 167, distance: 87.7
click at [100, 167] on input "Prime Health" at bounding box center [230, 166] width 272 height 32
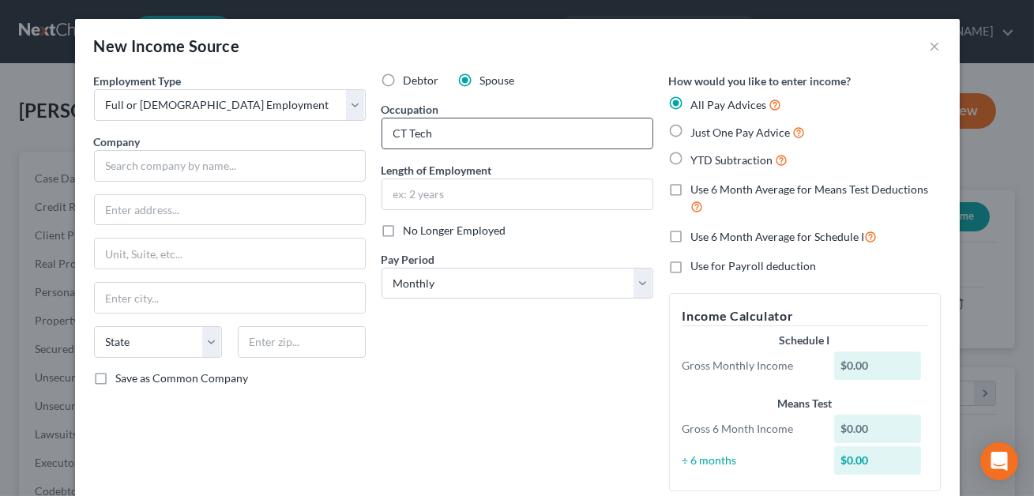
drag, startPoint x: 442, startPoint y: 128, endPoint x: 390, endPoint y: 130, distance: 52.2
click at [390, 130] on input "CT Tech" at bounding box center [517, 133] width 270 height 30
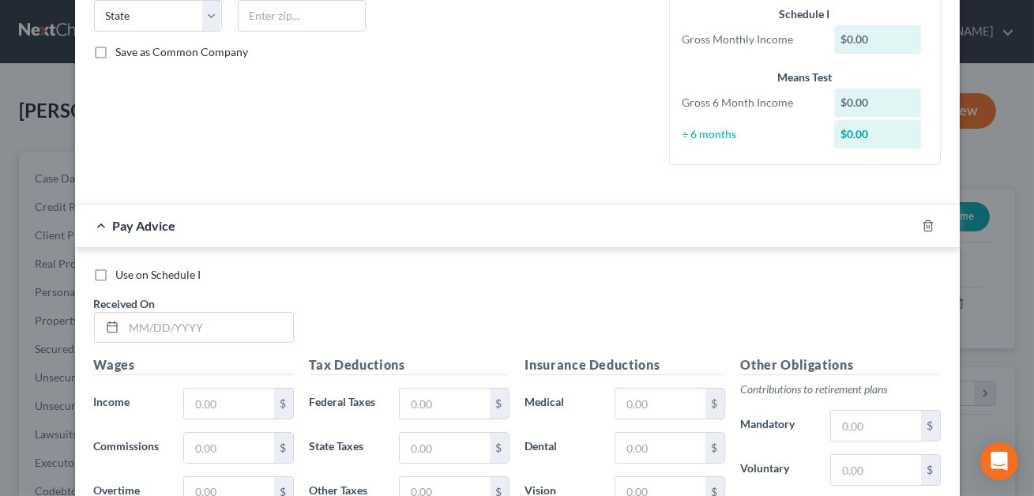
scroll to position [442, 0]
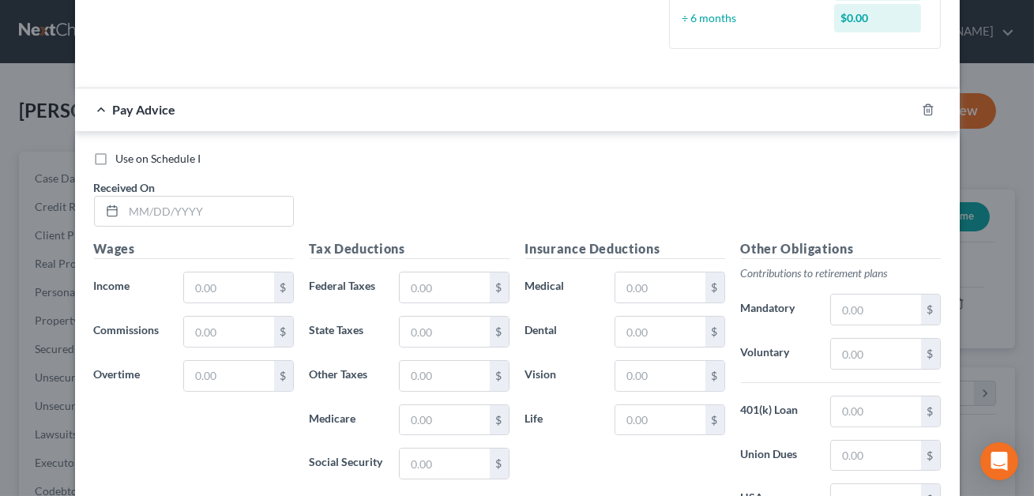
click at [116, 158] on label "Use on Schedule I" at bounding box center [158, 159] width 85 height 16
click at [122, 158] on input "Use on Schedule I" at bounding box center [127, 156] width 10 height 10
checkbox input "true"
click at [140, 205] on input "text" at bounding box center [208, 212] width 169 height 30
type input "[DATE]"
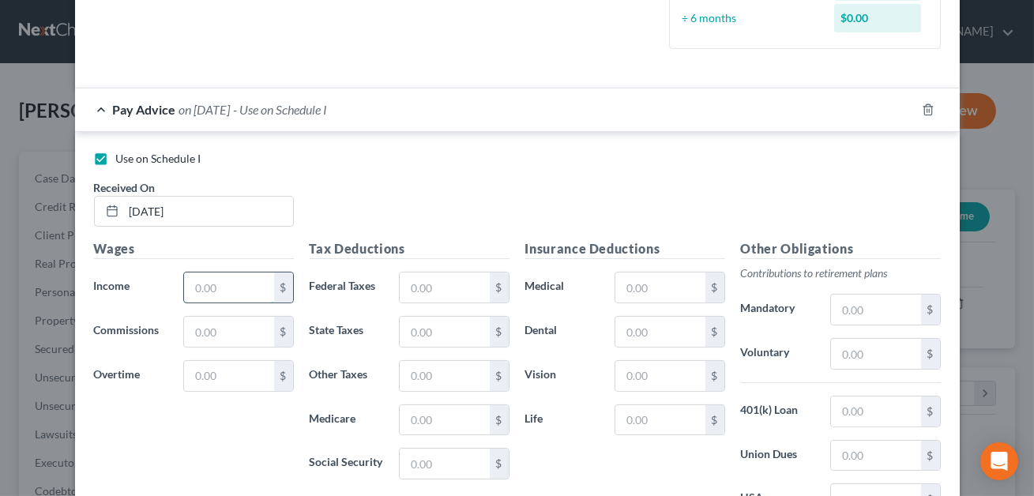
click at [219, 296] on input "text" at bounding box center [228, 288] width 89 height 30
type input "6,935.23"
click at [436, 286] on input "text" at bounding box center [444, 288] width 89 height 30
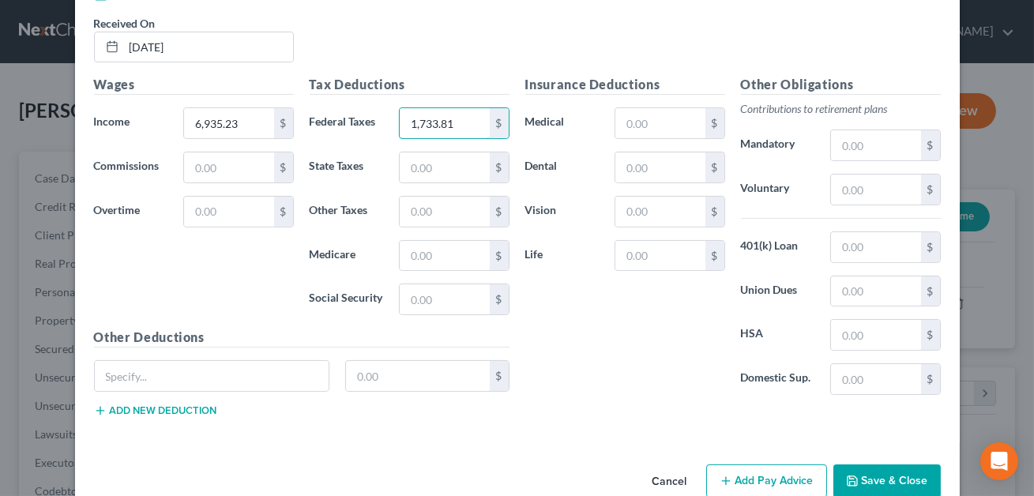
scroll to position [637, 0]
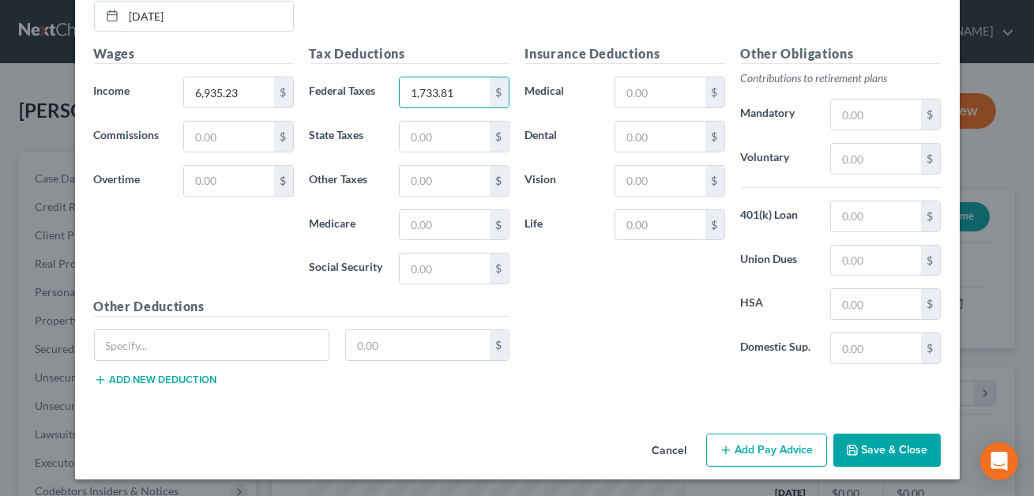
type input "1,733.81"
click at [905, 453] on button "Save & Close" at bounding box center [886, 450] width 107 height 33
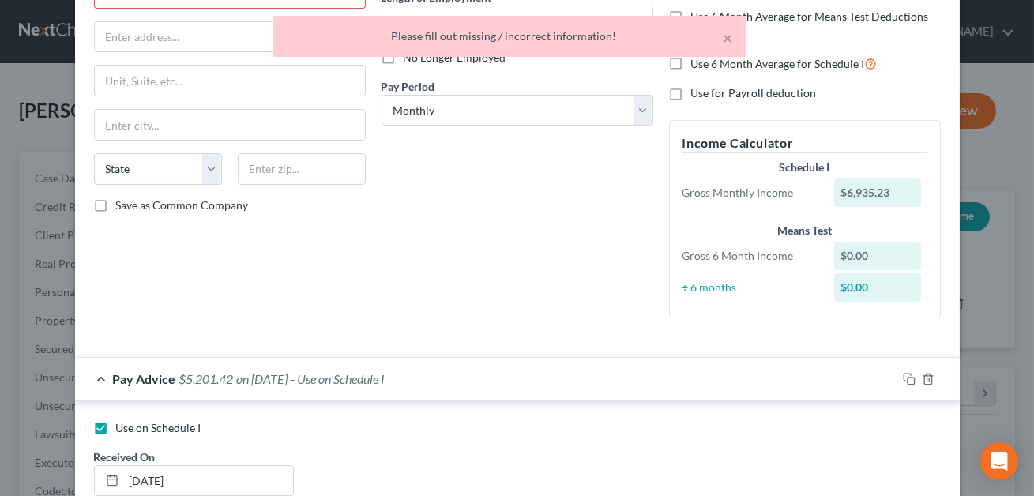
scroll to position [0, 0]
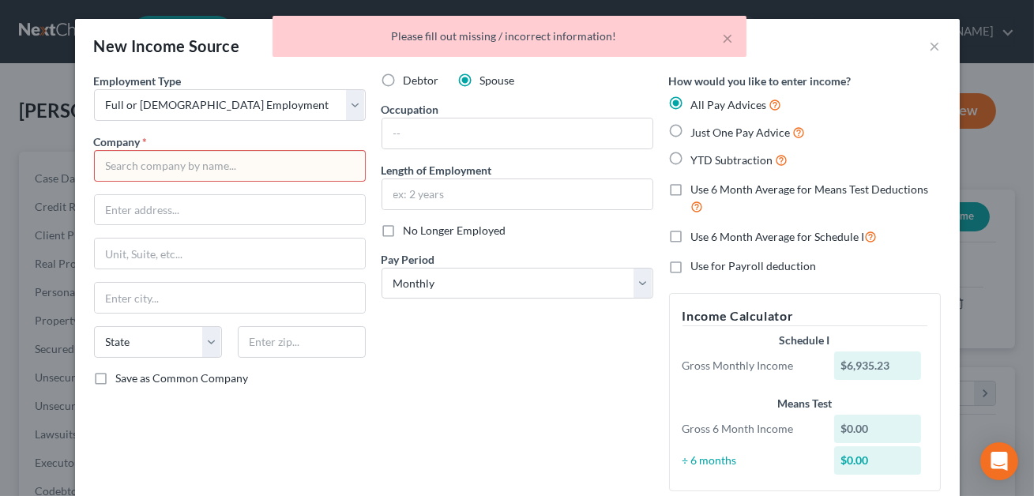
click at [239, 164] on input "text" at bounding box center [230, 166] width 272 height 32
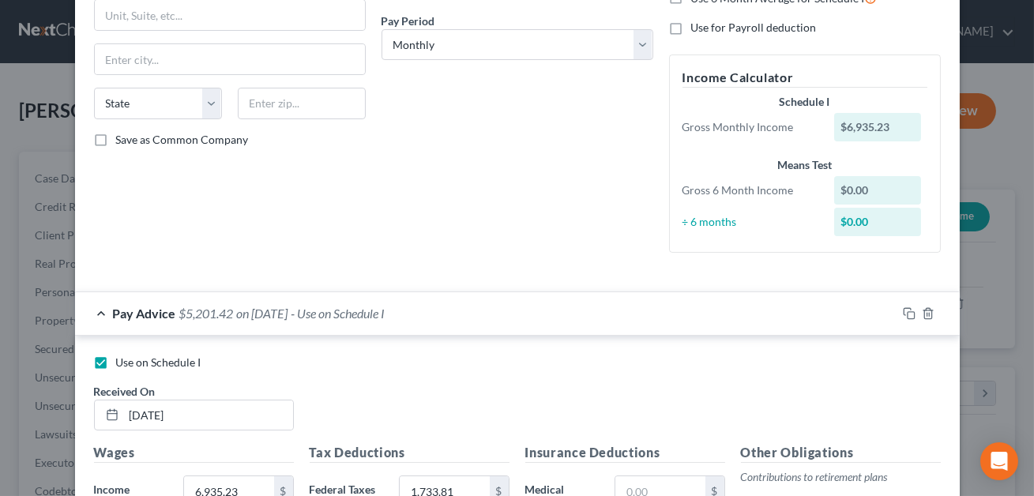
scroll to position [637, 0]
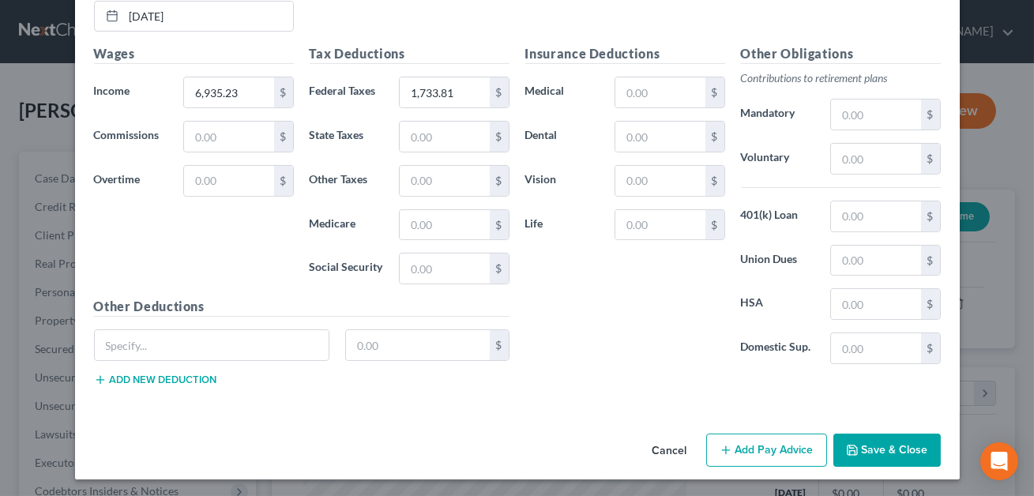
type input "."
click at [879, 444] on button "Save & Close" at bounding box center [886, 450] width 107 height 33
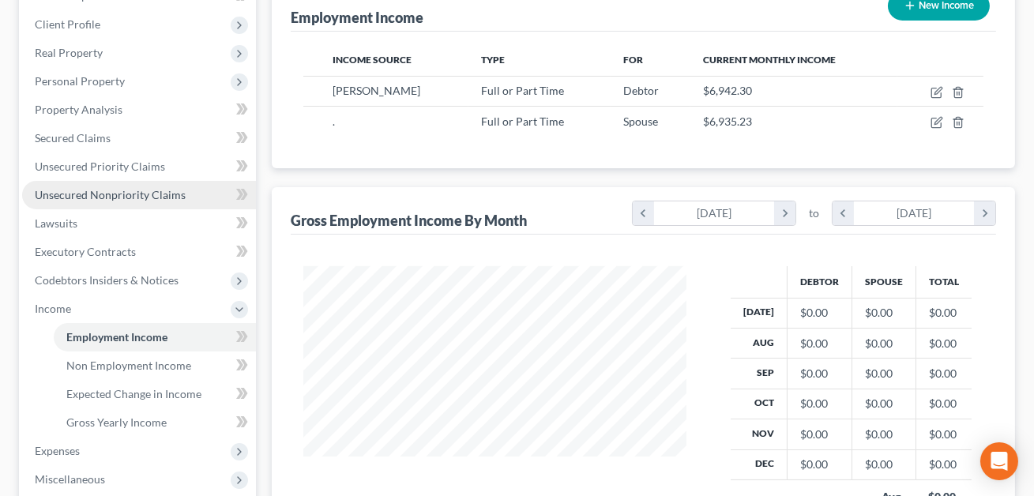
scroll to position [241, 0]
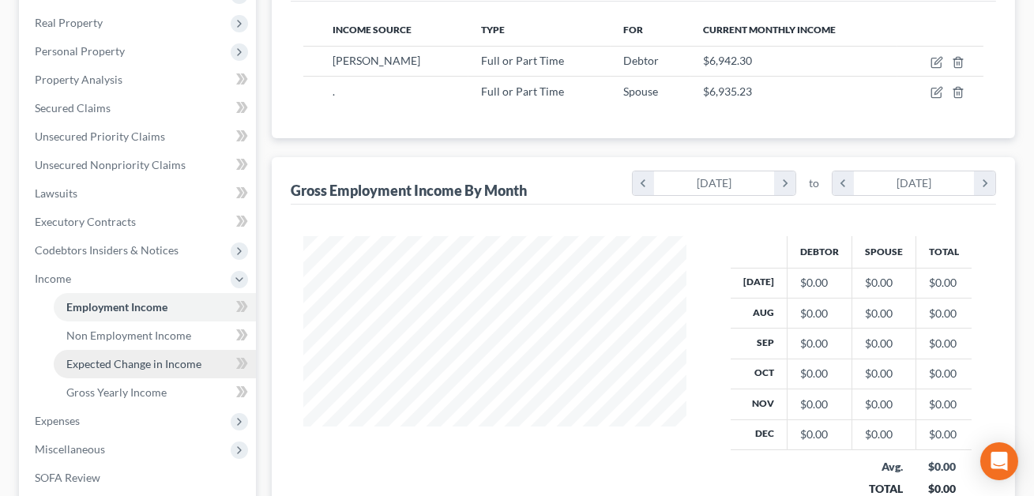
click at [135, 365] on span "Expected Change in Income" at bounding box center [133, 363] width 135 height 13
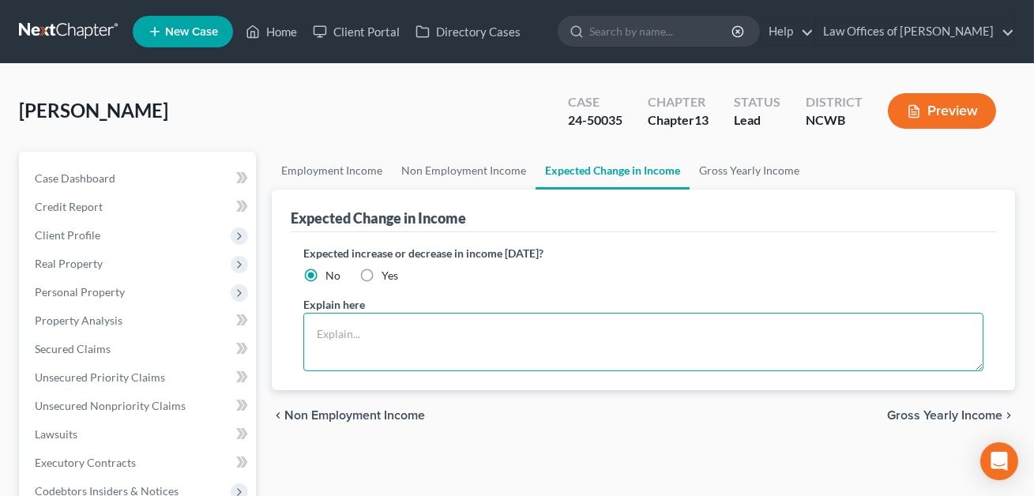
click at [359, 332] on textarea at bounding box center [643, 342] width 680 height 58
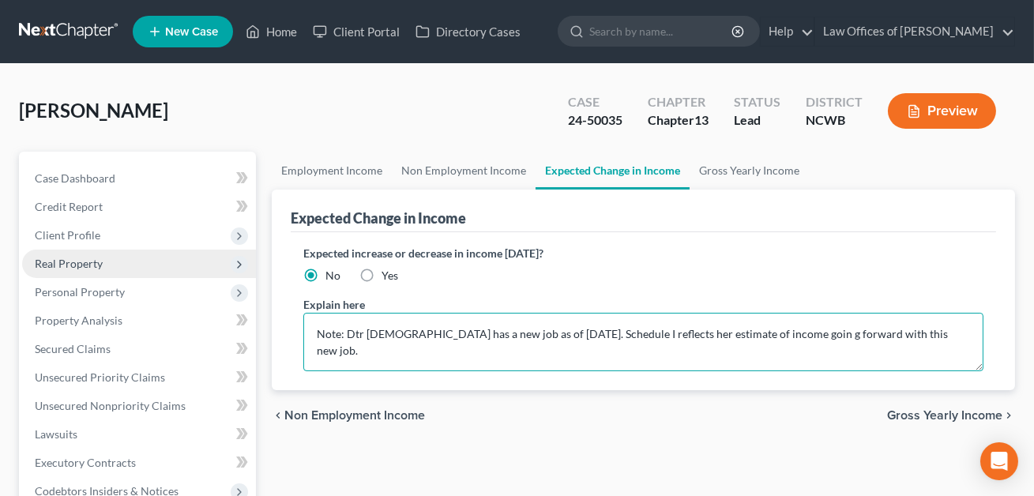
type textarea "Note: Dtr [DEMOGRAPHIC_DATA] has a new job as of [DATE]. Schedule I reflects he…"
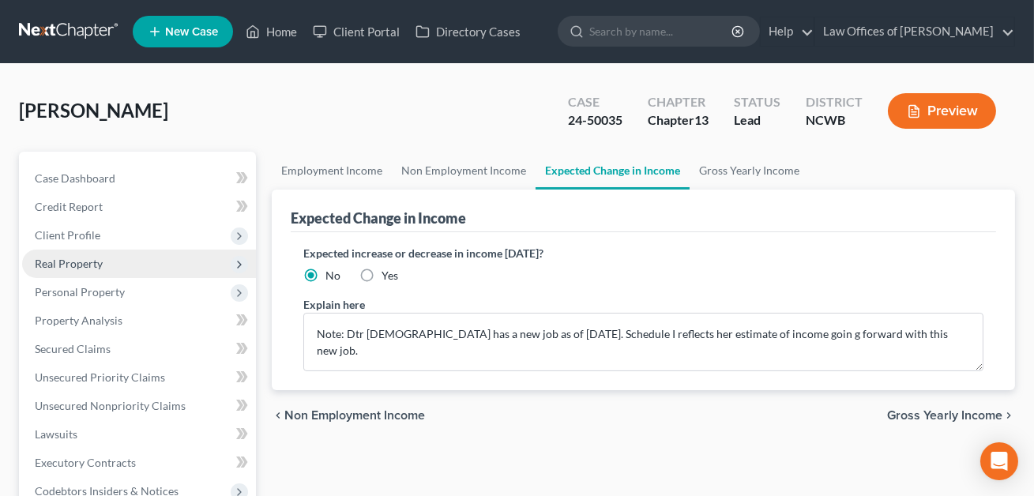
click at [70, 266] on span "Real Property" at bounding box center [69, 263] width 68 height 13
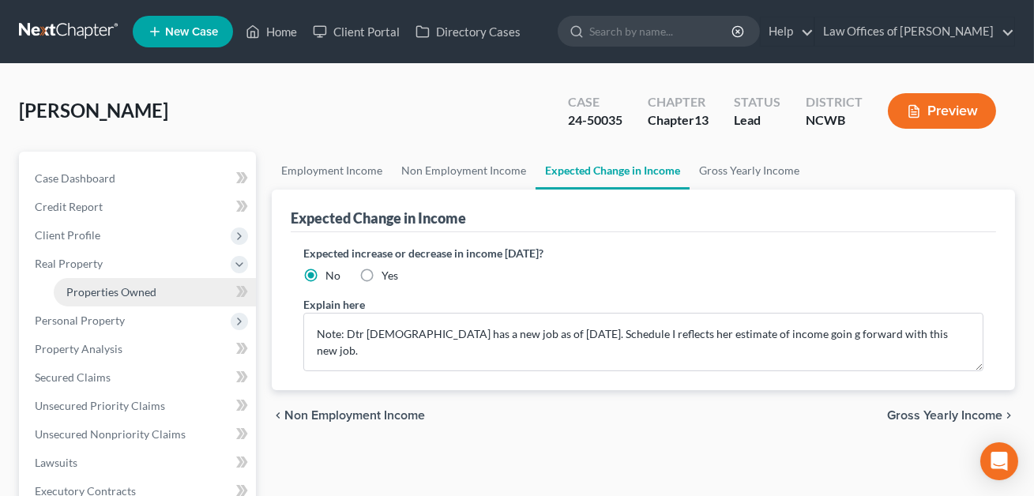
click at [95, 293] on span "Properties Owned" at bounding box center [111, 291] width 90 height 13
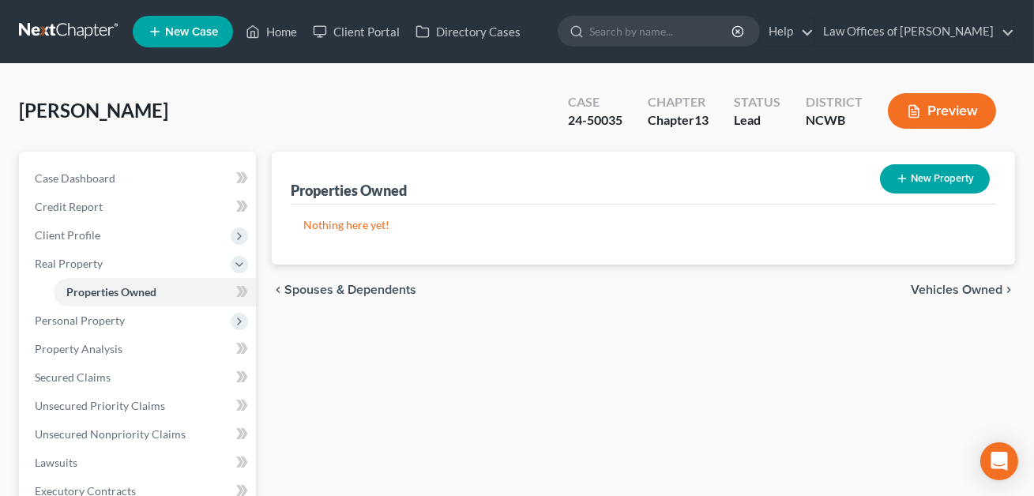
click at [930, 190] on button "New Property" at bounding box center [935, 178] width 110 height 29
select select "2"
select select "0"
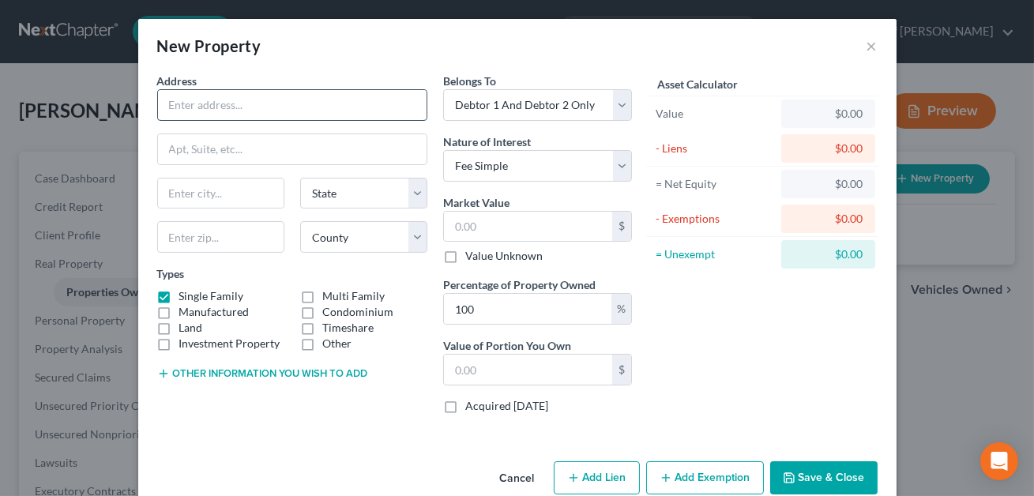
click at [348, 107] on input "text" at bounding box center [292, 105] width 269 height 30
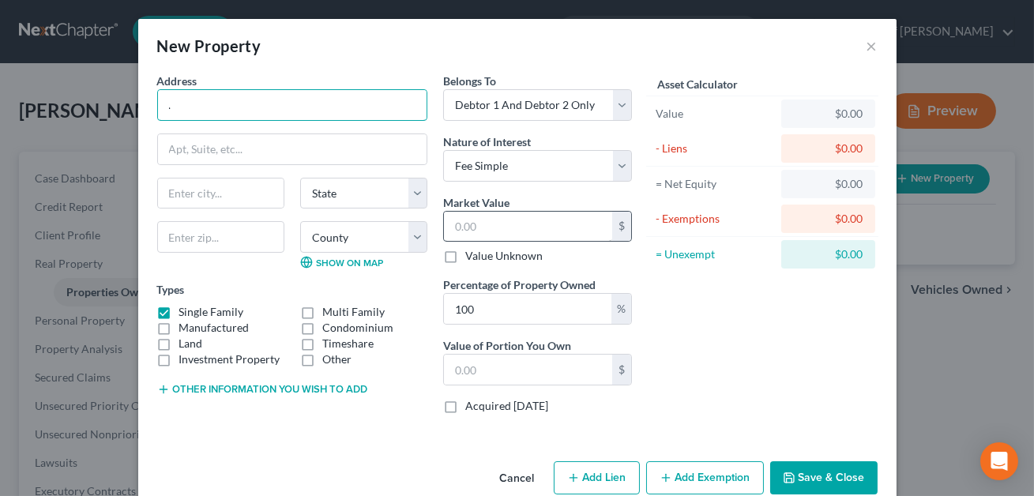
type input "."
click at [477, 226] on input "text" at bounding box center [528, 227] width 168 height 30
type input "1"
type input "1.00"
type input "15"
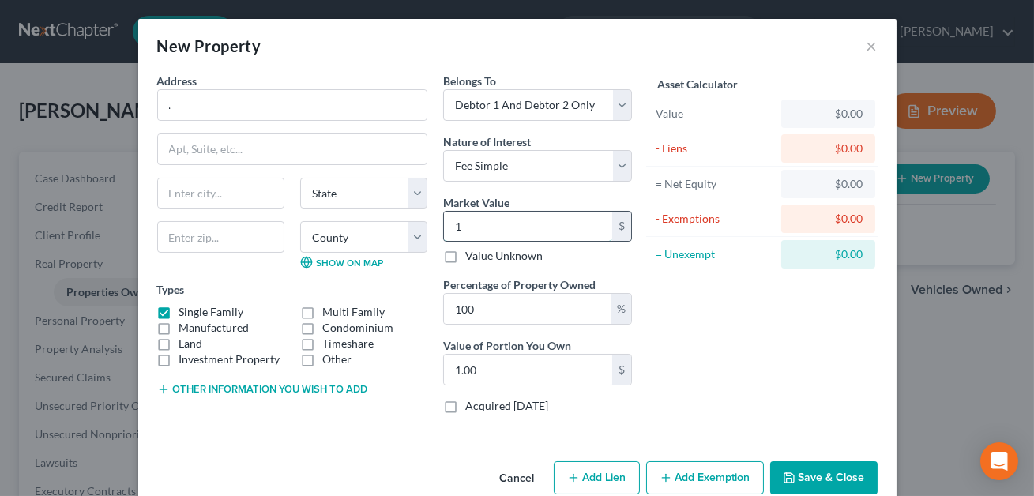
type input "15.00"
type input "151"
type input "151.00"
type input "1518"
type input "1,518.00"
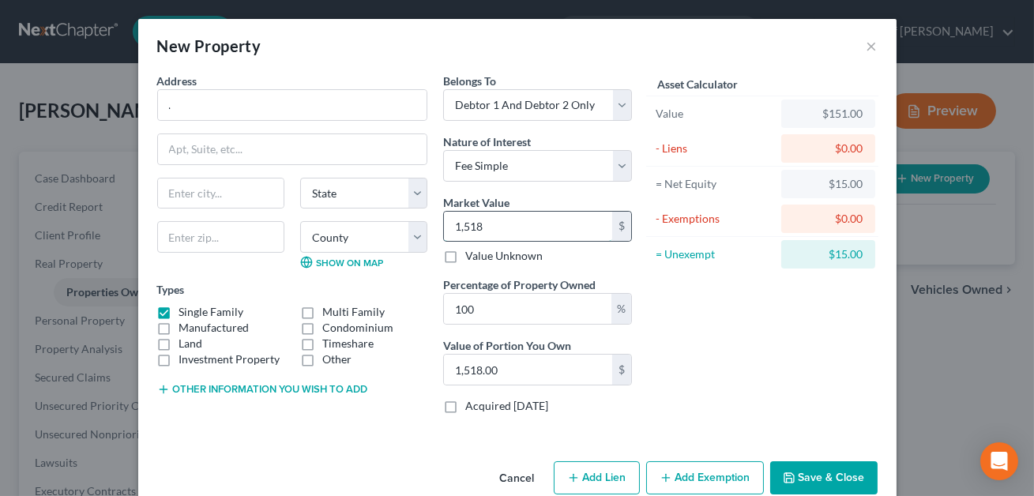
type input "1,5184"
type input "15,184.00"
type input "15,1840"
type input "151,840.00"
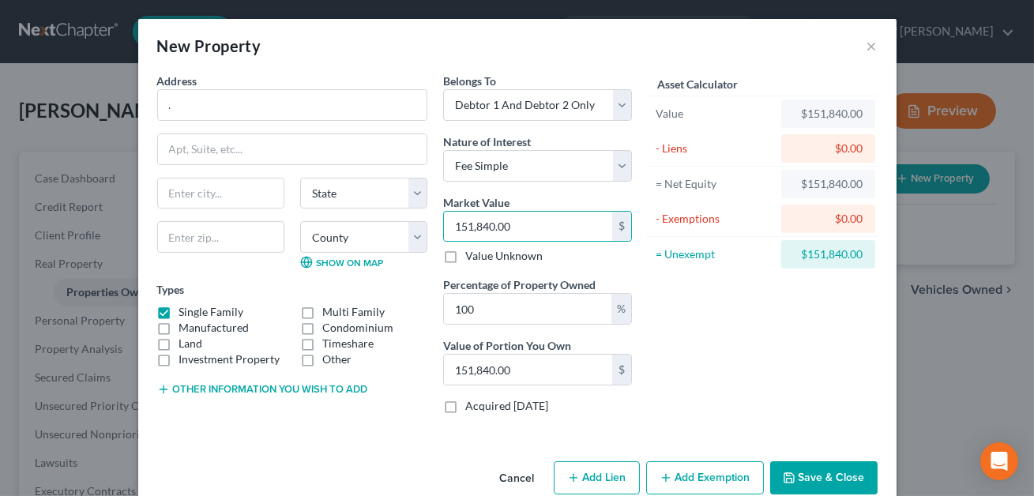
click at [803, 467] on button "Save & Close" at bounding box center [823, 477] width 107 height 33
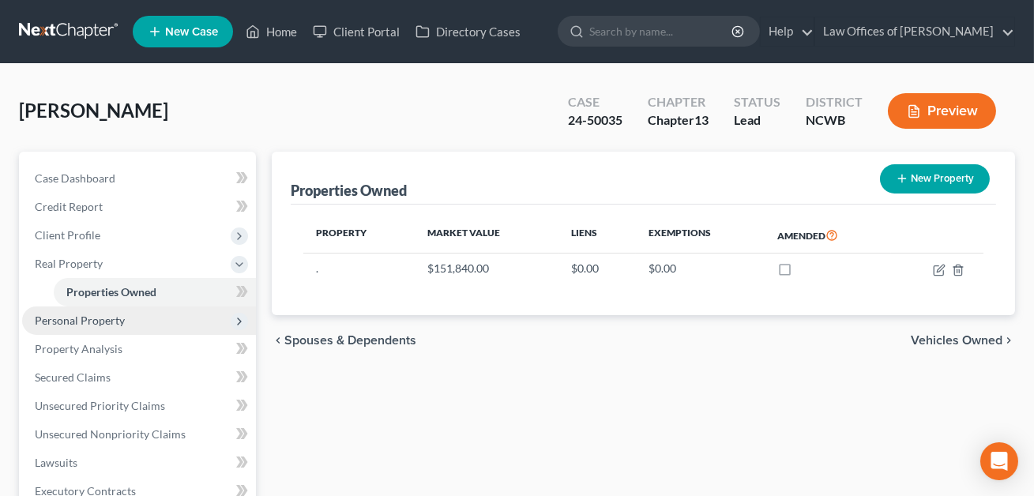
click at [77, 321] on span "Personal Property" at bounding box center [80, 320] width 90 height 13
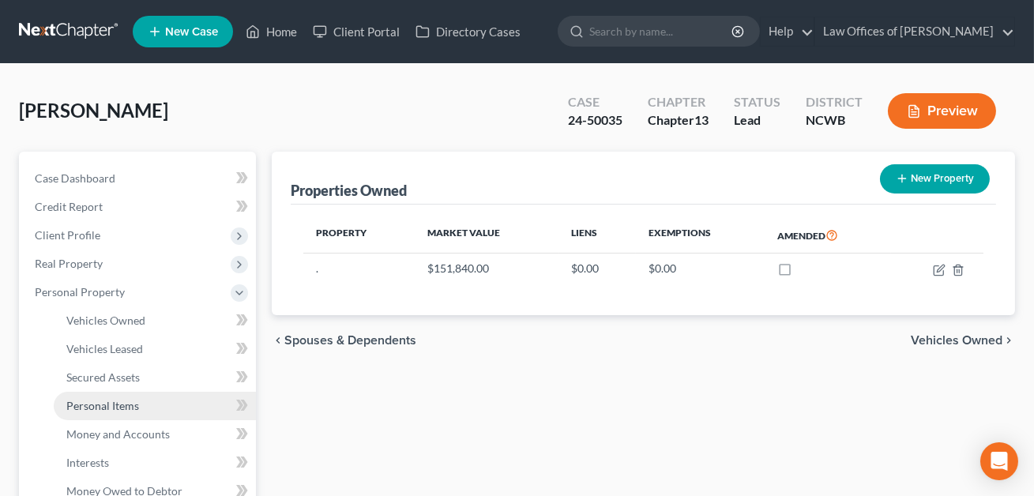
click at [93, 403] on span "Personal Items" at bounding box center [102, 405] width 73 height 13
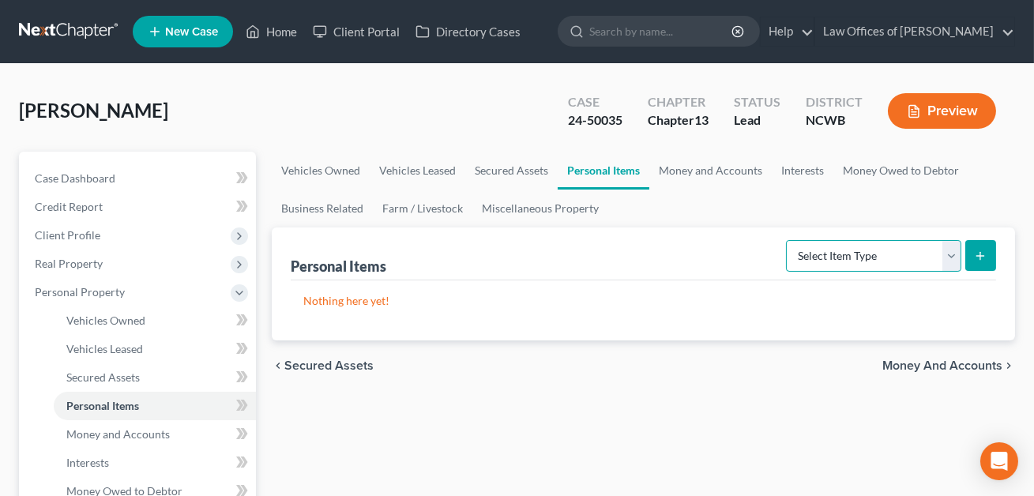
click at [905, 262] on select "Select Item Type Clothing Collectibles Of Value Electronics Firearms Household …" at bounding box center [873, 256] width 175 height 32
select select "household_goods"
click at [989, 246] on button "submit" at bounding box center [980, 255] width 31 height 31
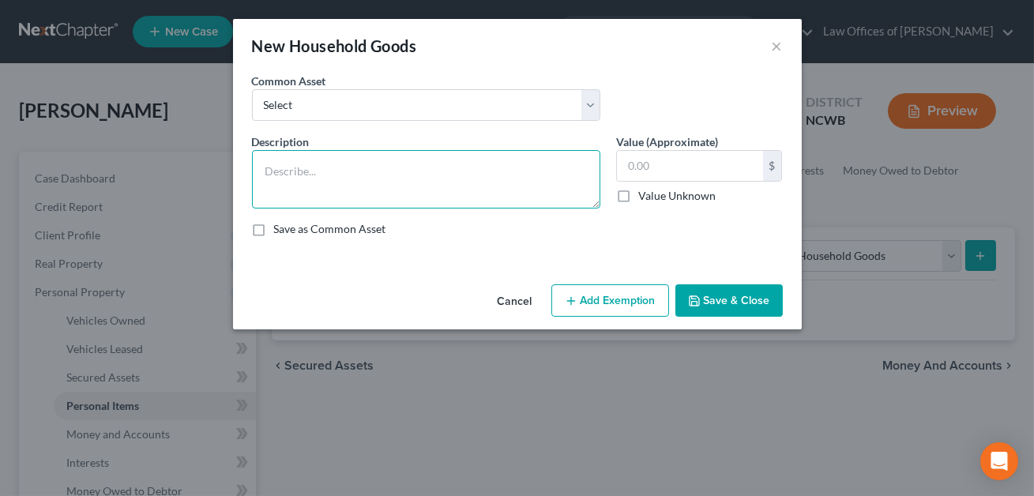
click at [326, 179] on textarea at bounding box center [426, 179] width 348 height 58
type textarea "Personal Prop"
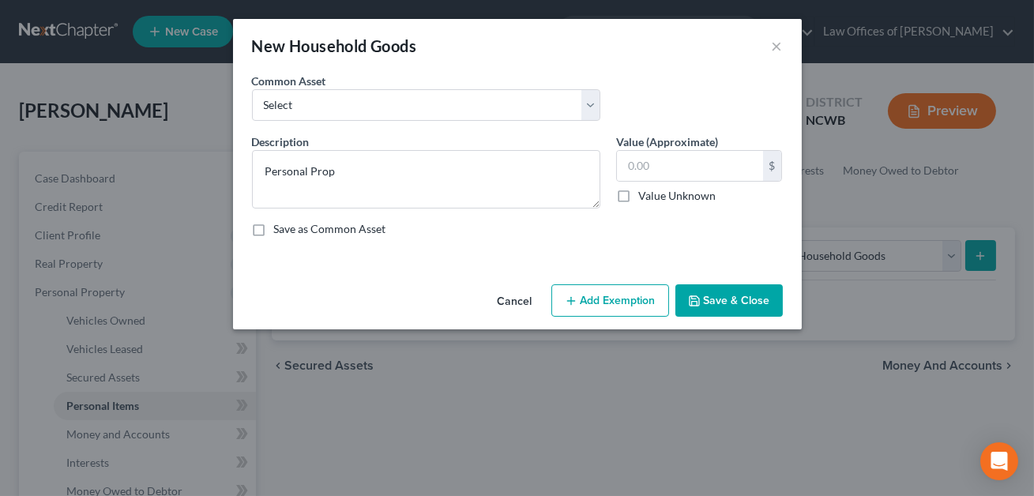
click at [615, 163] on div "Value (Approximate) $ Value Unknown Balance Undetermined $ Value Unknown" at bounding box center [699, 170] width 182 height 75
click at [629, 167] on input "text" at bounding box center [690, 166] width 146 height 30
type input "98,264.52"
click at [729, 300] on button "Save & Close" at bounding box center [728, 300] width 107 height 33
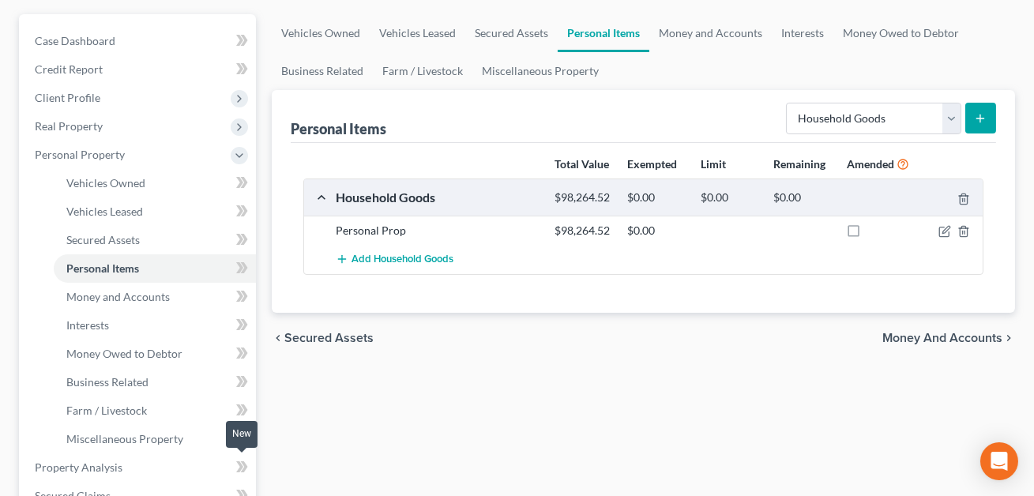
scroll to position [279, 0]
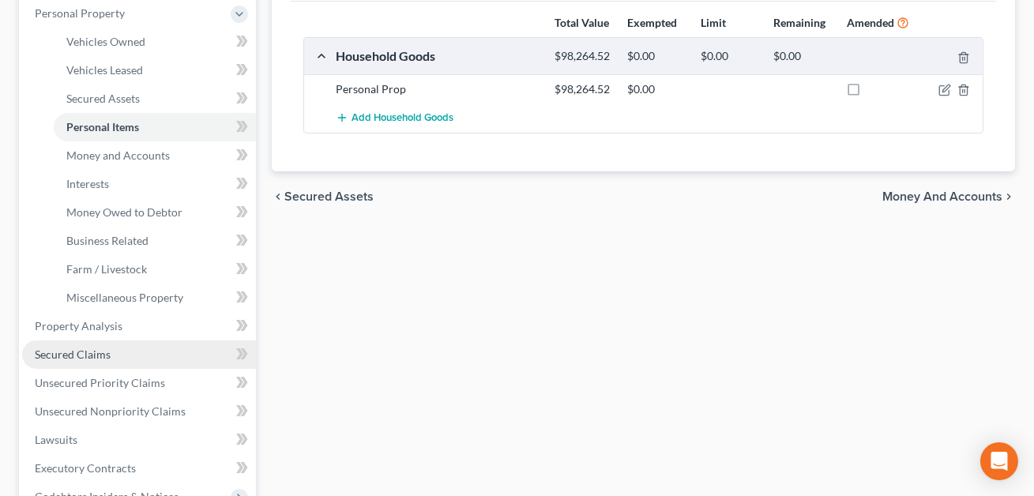
click at [88, 352] on span "Secured Claims" at bounding box center [73, 354] width 76 height 13
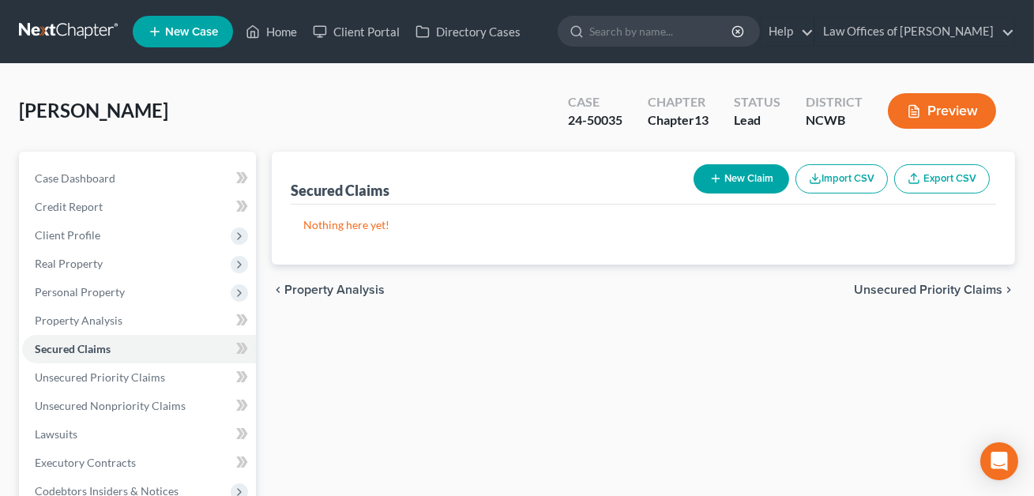
click at [724, 179] on button "New Claim" at bounding box center [742, 178] width 96 height 29
select select "2"
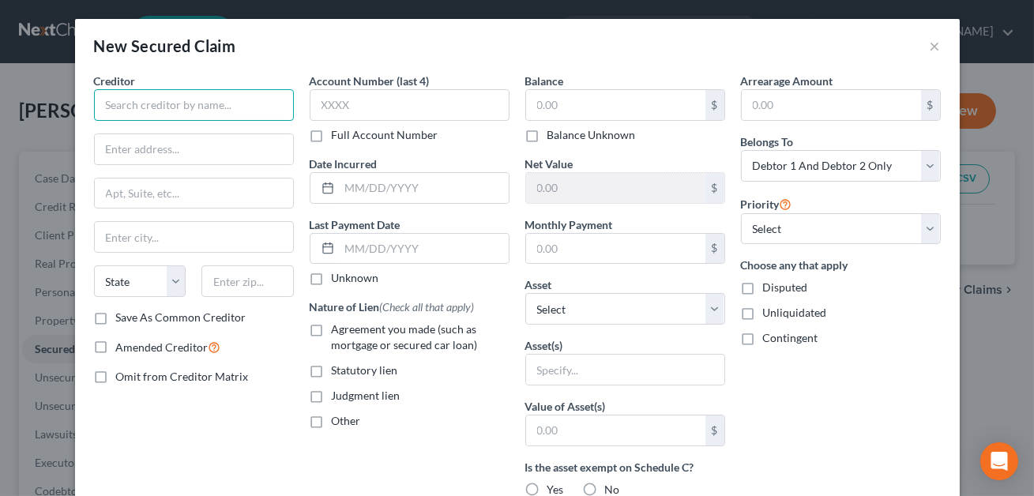
click at [224, 113] on input "text" at bounding box center [194, 105] width 200 height 32
type input "Secured Claims"
click at [541, 106] on input "text" at bounding box center [615, 105] width 179 height 30
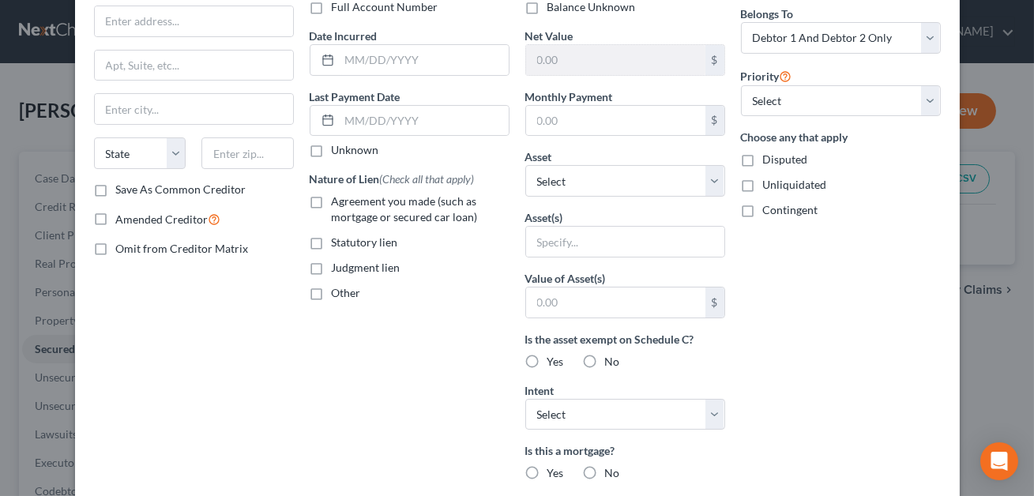
scroll to position [379, 0]
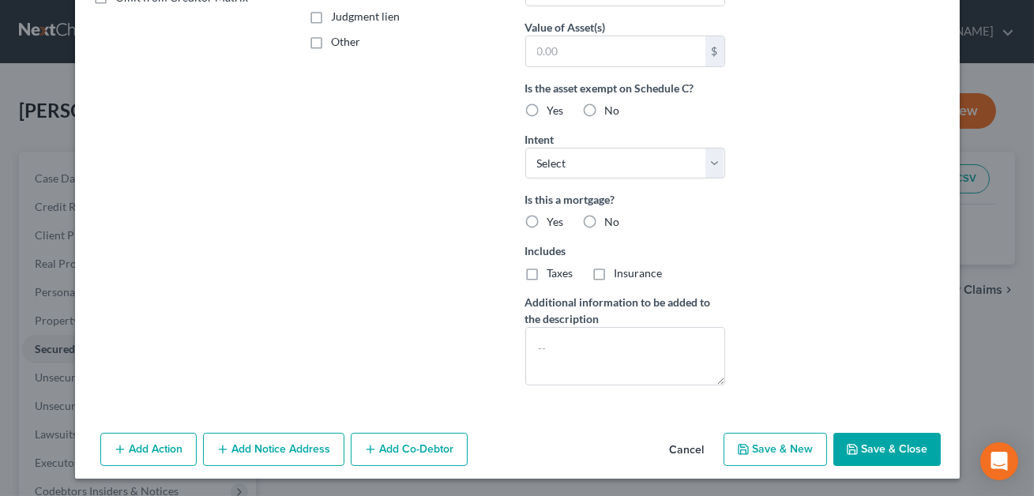
type input "223,522.00"
click at [879, 457] on button "Save & Close" at bounding box center [886, 449] width 107 height 33
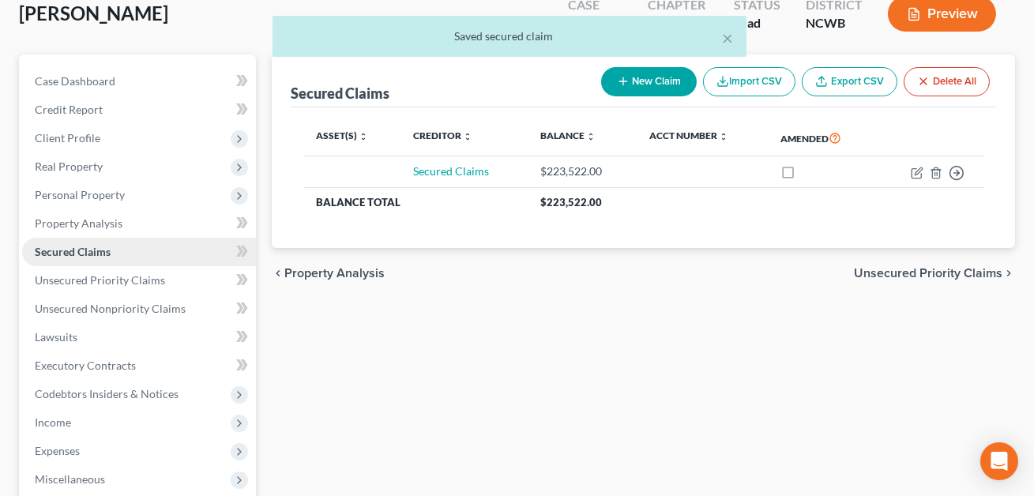
scroll to position [216, 0]
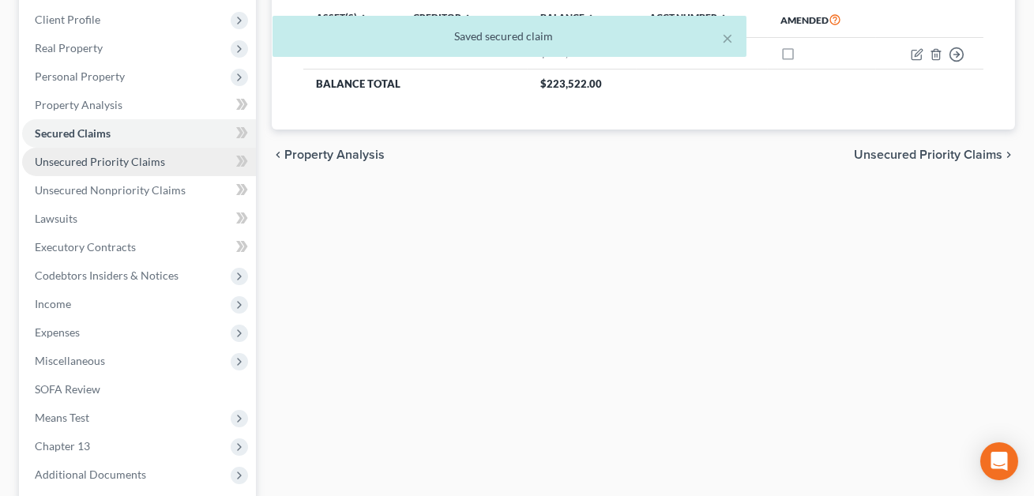
click at [126, 160] on span "Unsecured Priority Claims" at bounding box center [100, 161] width 130 height 13
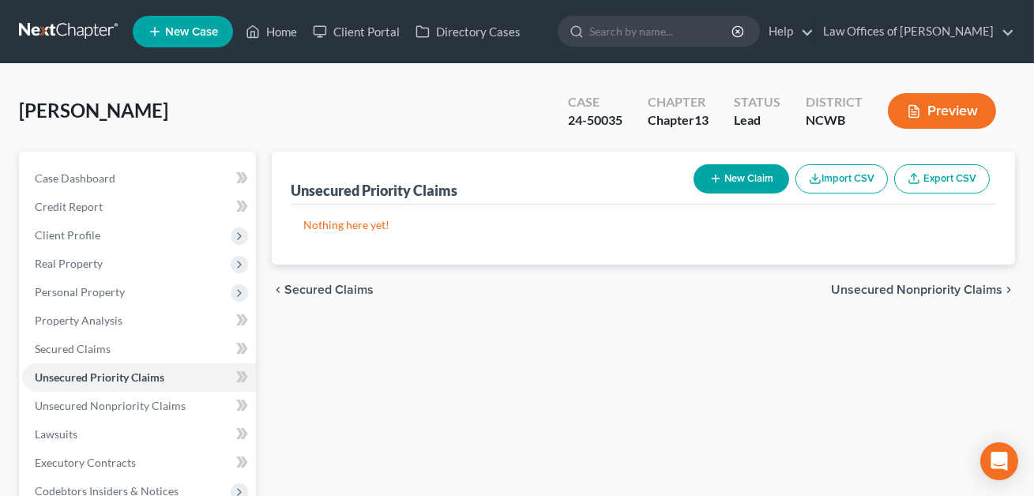
click at [735, 189] on button "New Claim" at bounding box center [742, 178] width 96 height 29
select select "2"
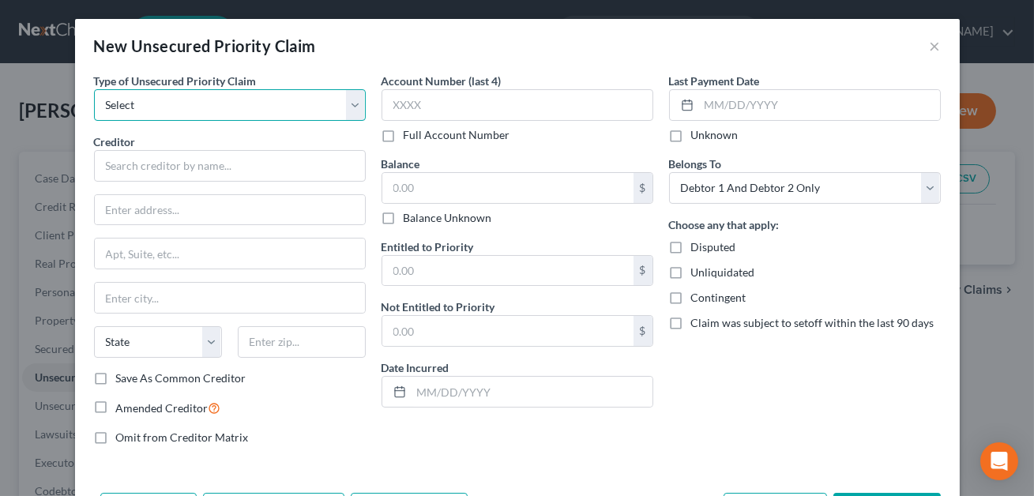
click at [165, 109] on select "Select Taxes & Other Government Units Domestic Support Obligations Extensions o…" at bounding box center [230, 105] width 272 height 32
select select "0"
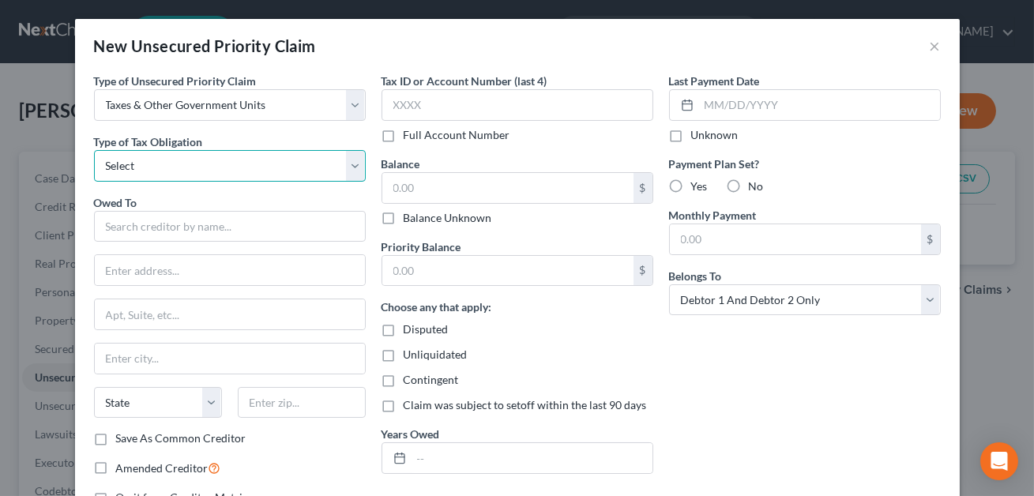
click at [154, 158] on select "Select Federal City State Franchise Tax Board Other" at bounding box center [230, 166] width 272 height 32
select select "0"
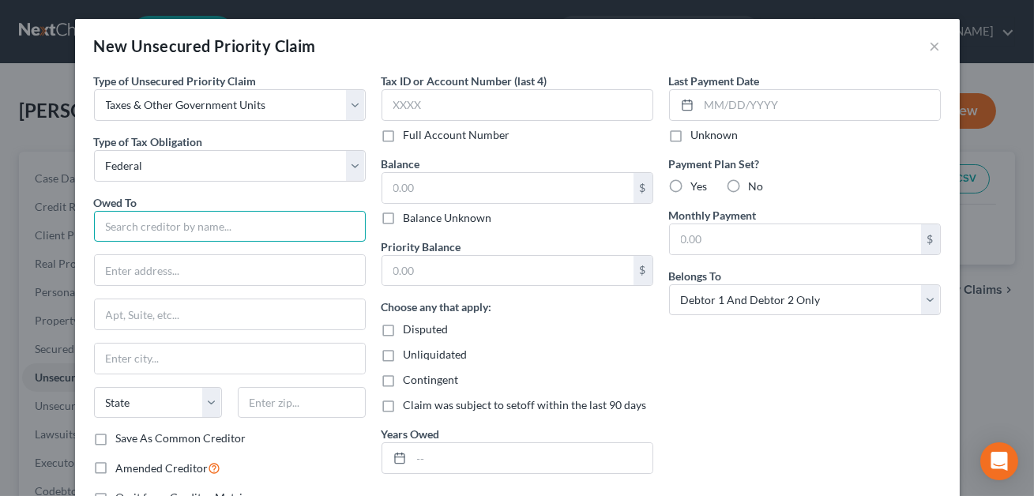
click at [140, 226] on input "text" at bounding box center [230, 227] width 272 height 32
type input "Taxes"
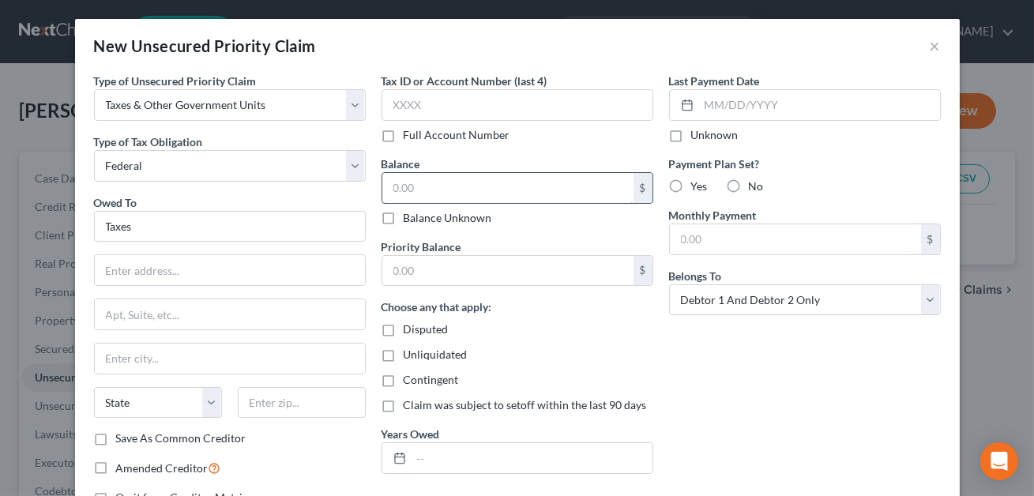
click at [461, 186] on input "text" at bounding box center [507, 188] width 251 height 30
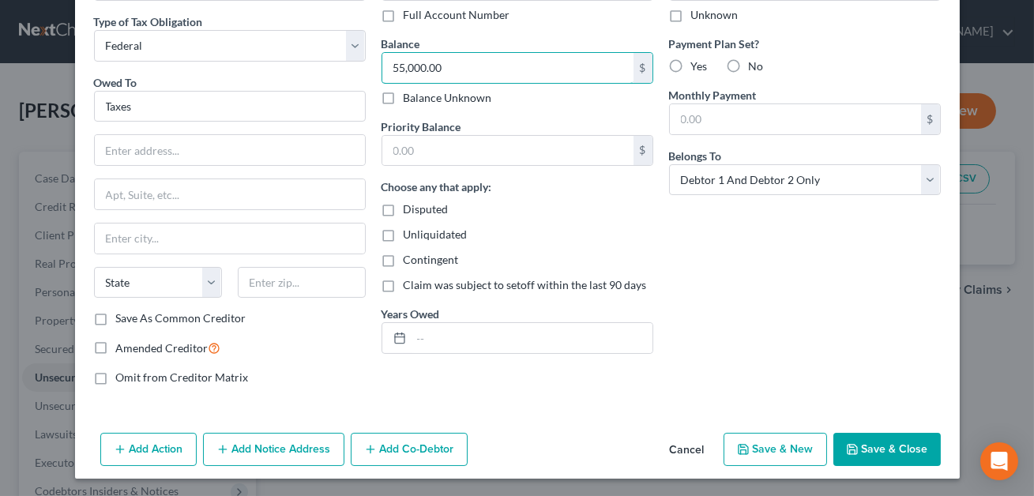
type input "55,000.00"
click at [877, 445] on button "Save & Close" at bounding box center [886, 449] width 107 height 33
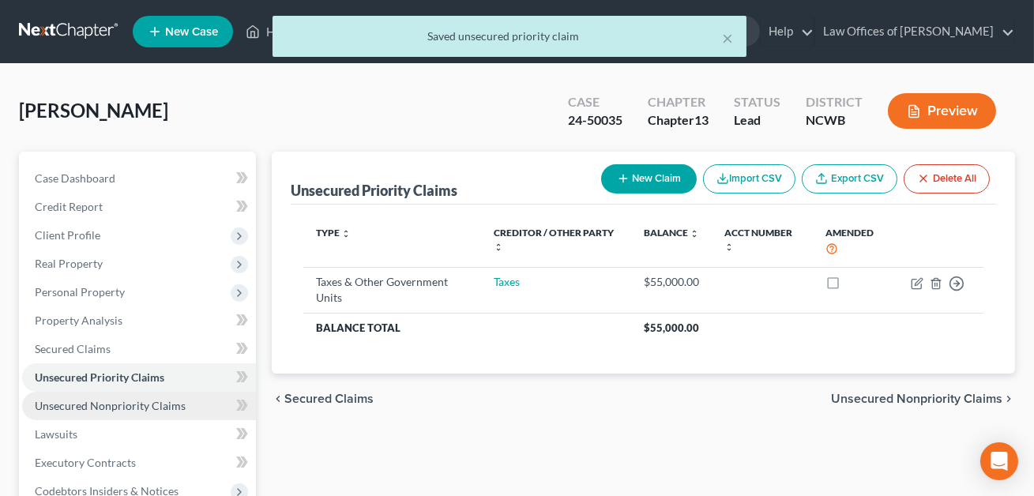
click at [159, 399] on span "Unsecured Nonpriority Claims" at bounding box center [110, 405] width 151 height 13
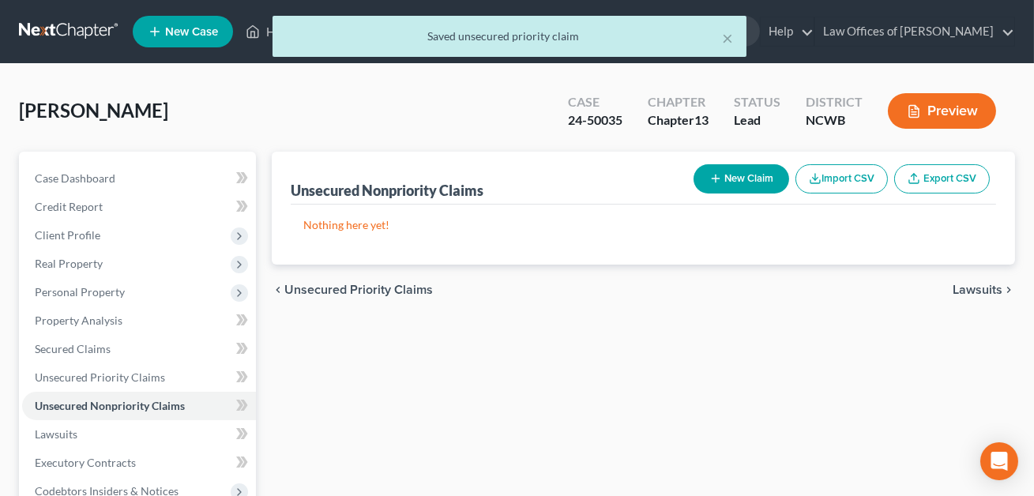
click at [736, 179] on button "New Claim" at bounding box center [742, 178] width 96 height 29
select select "2"
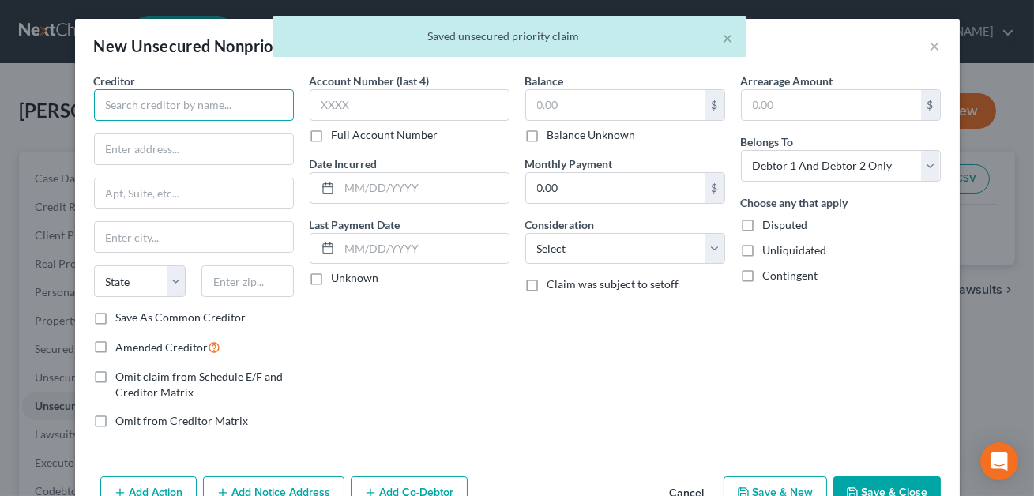
click at [185, 107] on input "text" at bounding box center [194, 105] width 200 height 32
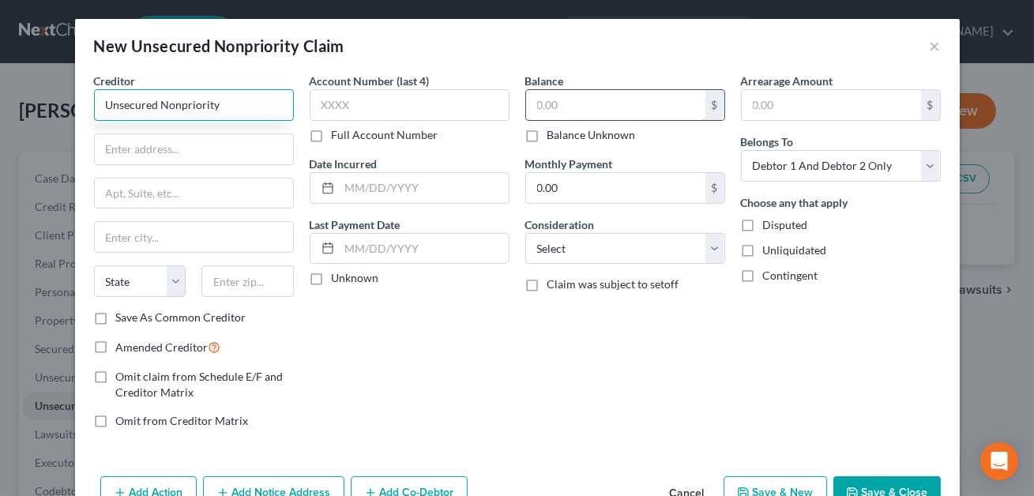
type input "Unsecured Nonpriority"
click at [548, 107] on input "text" at bounding box center [615, 105] width 179 height 30
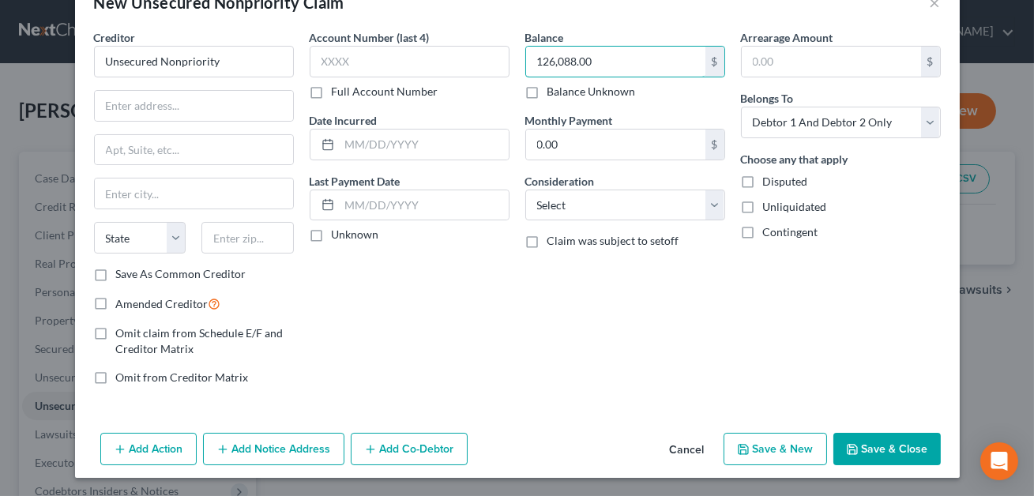
type input "126,088.00"
click at [869, 448] on button "Save & Close" at bounding box center [886, 449] width 107 height 33
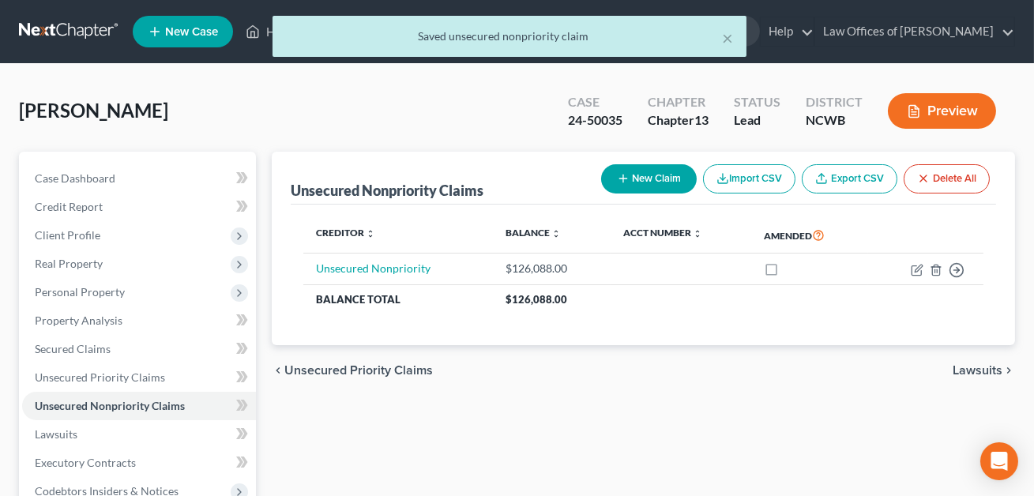
click at [647, 182] on button "New Claim" at bounding box center [649, 178] width 96 height 29
select select "2"
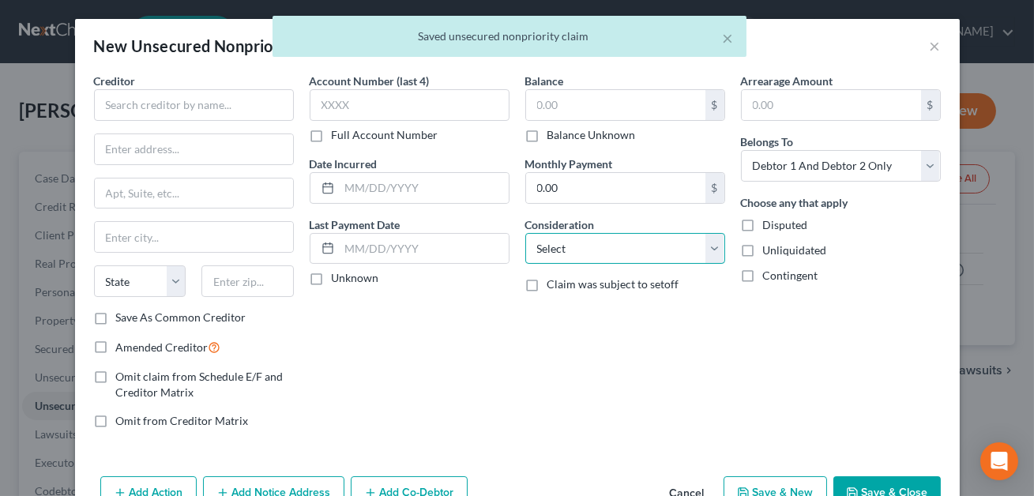
click at [556, 247] on select "Select Cable / Satellite Services Collection Agency Credit Card Debt Debt Couns…" at bounding box center [625, 249] width 200 height 32
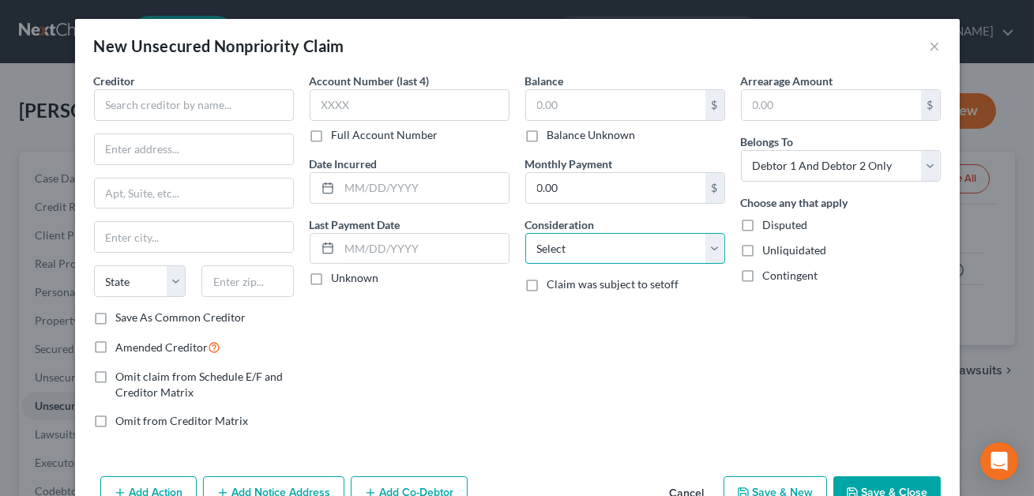
select select "17"
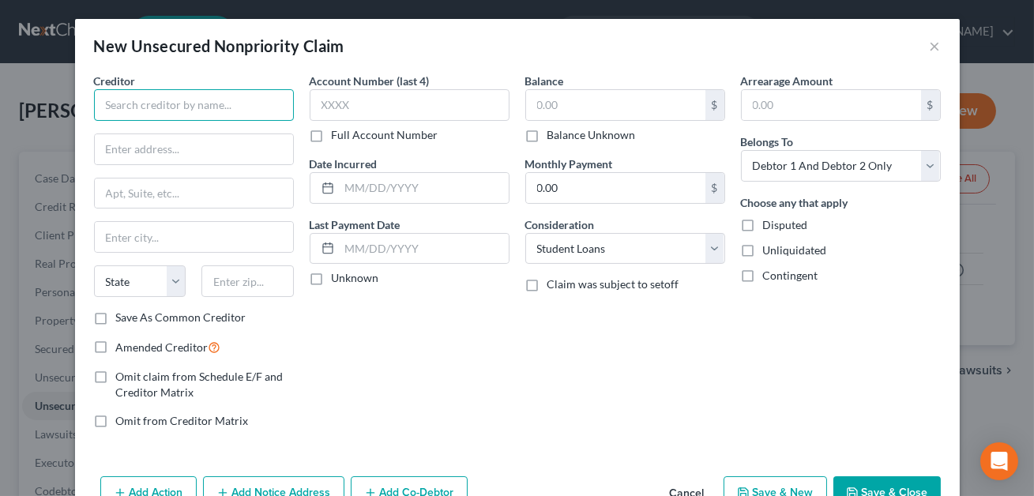
click at [129, 103] on input "text" at bounding box center [194, 105] width 200 height 32
type input "Student loans"
click at [532, 103] on input "text" at bounding box center [615, 105] width 179 height 30
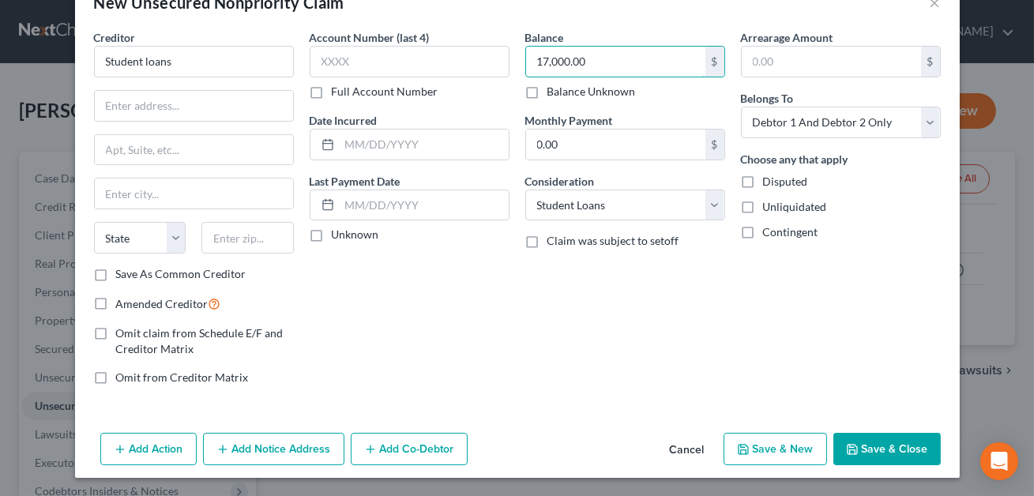
type input "17,000.00"
click at [872, 457] on button "Save & Close" at bounding box center [886, 449] width 107 height 33
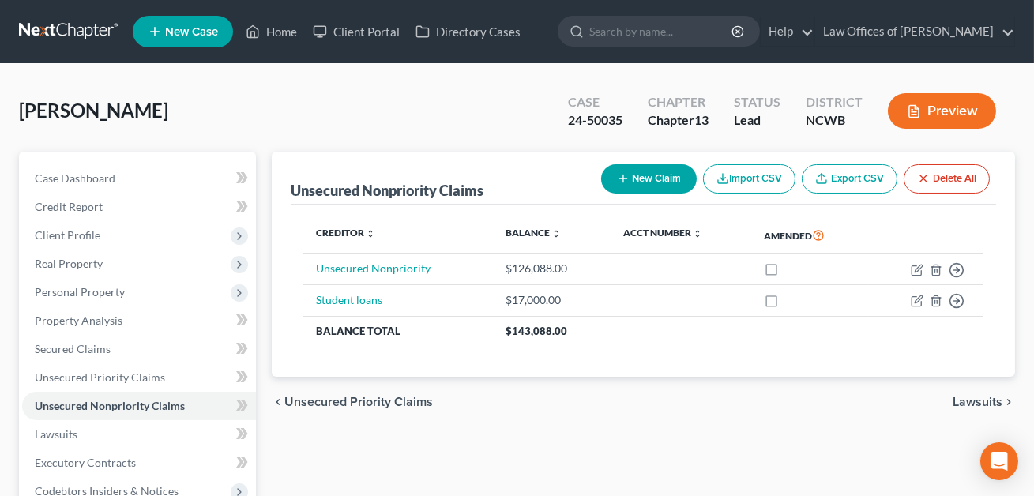
scroll to position [256, 0]
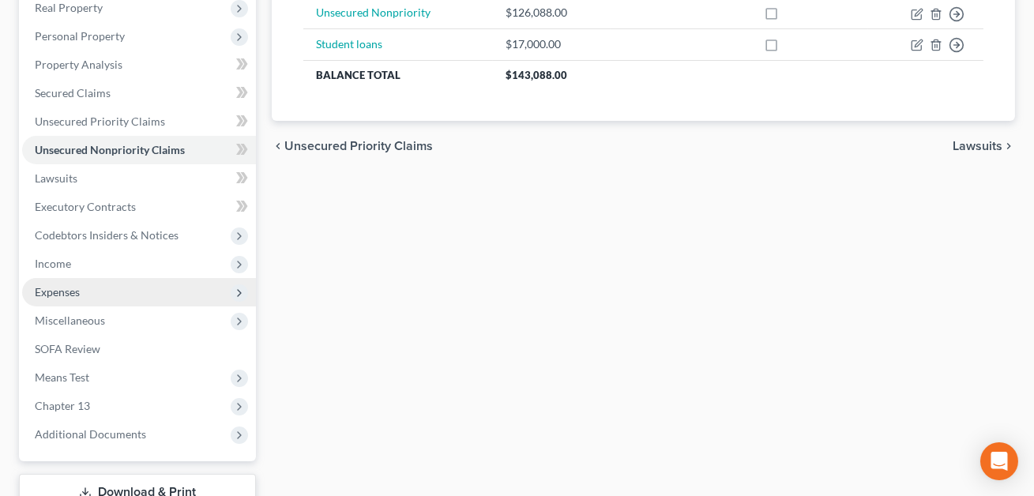
click at [65, 287] on span "Expenses" at bounding box center [57, 291] width 45 height 13
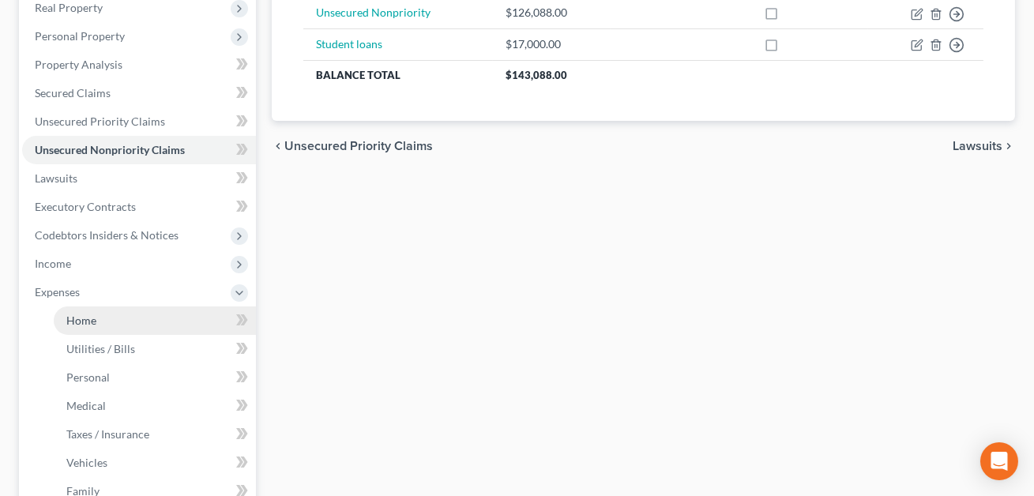
click at [89, 321] on span "Home" at bounding box center [81, 320] width 30 height 13
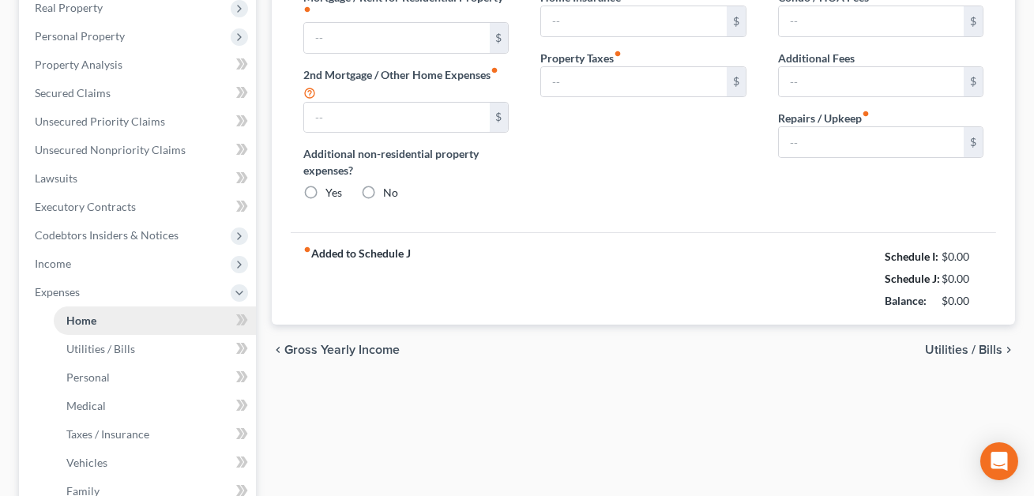
type input "0.00"
radio input "true"
type input "0.00"
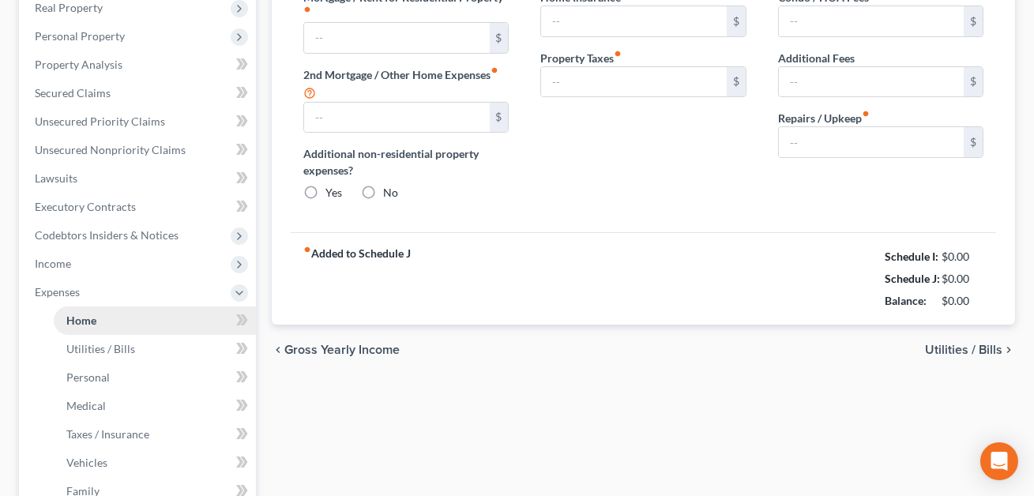
type input "0.00"
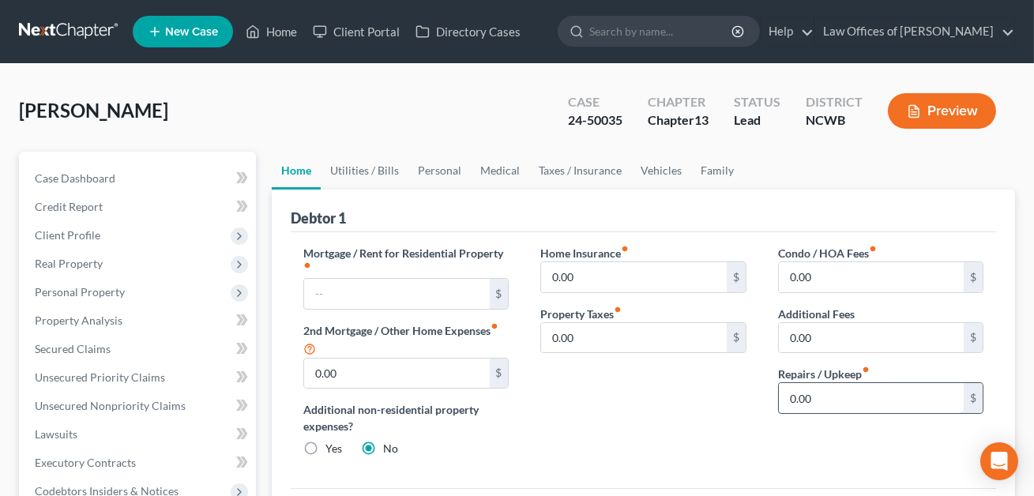
click at [788, 390] on input "0.00" at bounding box center [871, 398] width 185 height 30
type input "100.00"
click at [367, 168] on link "Utilities / Bills" at bounding box center [365, 171] width 88 height 38
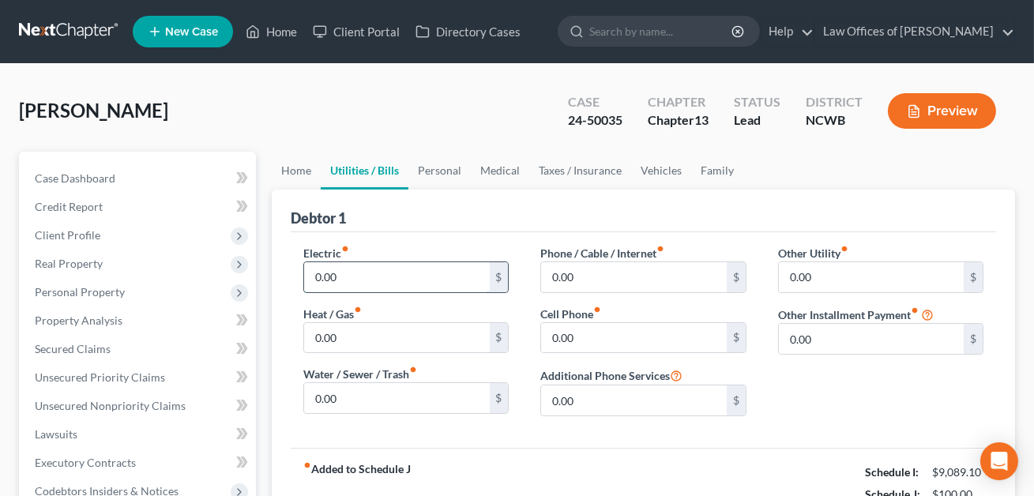
click at [338, 269] on input "0.00" at bounding box center [396, 277] width 185 height 30
type input "285.00"
click at [331, 337] on input "0.00" at bounding box center [396, 338] width 185 height 30
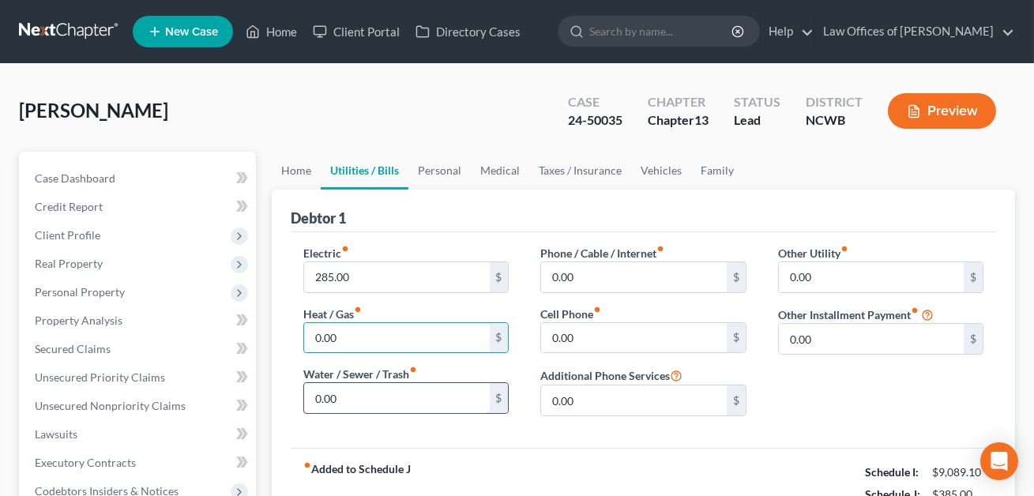
click at [336, 392] on input "0.00" at bounding box center [396, 398] width 185 height 30
type input "100.00"
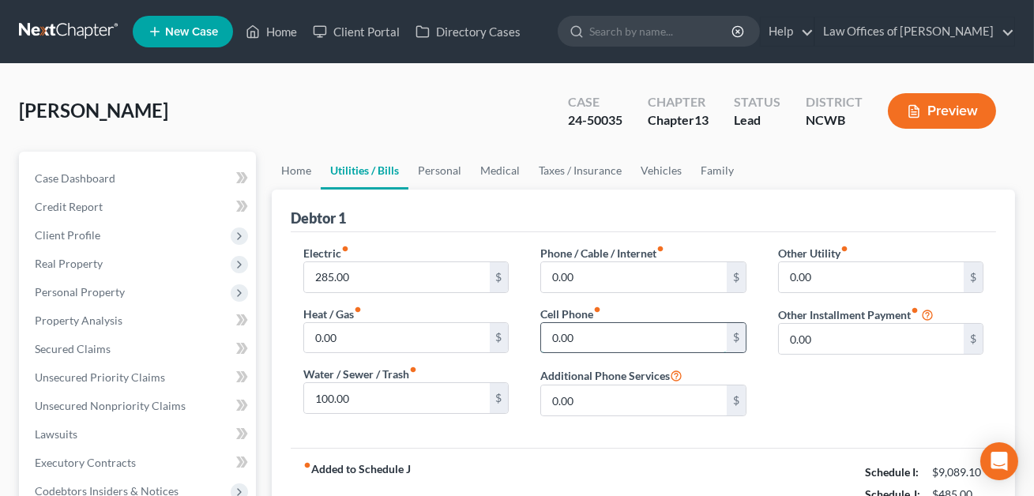
click at [551, 340] on input "0.00" at bounding box center [633, 338] width 185 height 30
type input "450.00"
click at [618, 271] on input "0.00" at bounding box center [633, 277] width 185 height 30
type input "500.00"
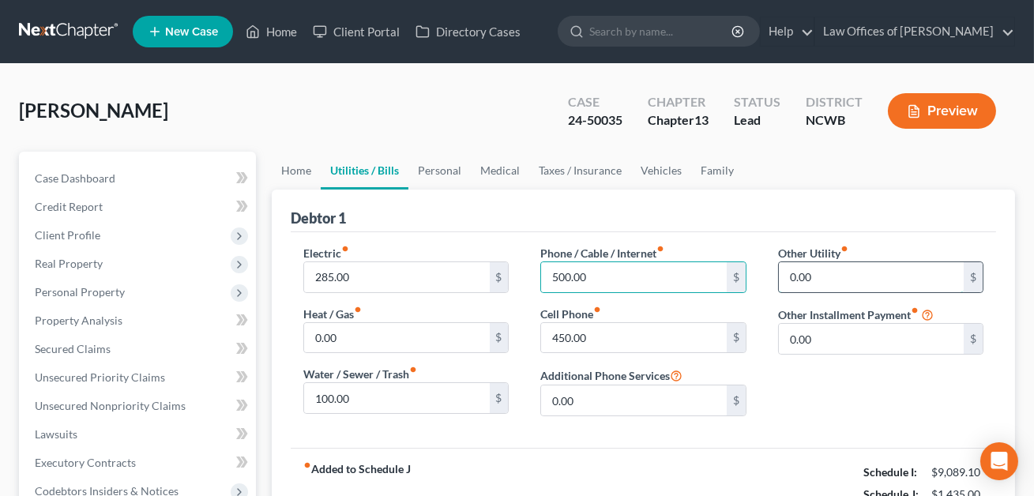
click at [821, 273] on input "0.00" at bounding box center [871, 277] width 185 height 30
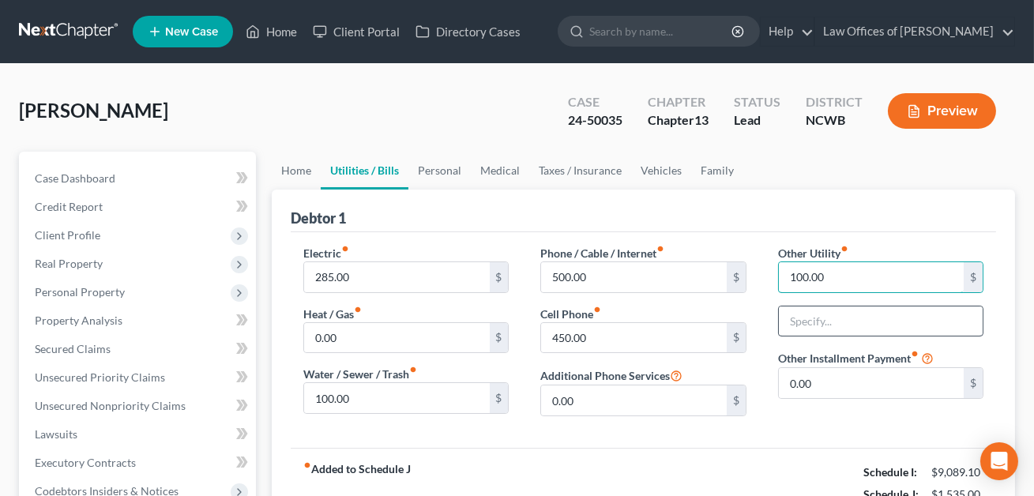
type input "100.00"
click at [812, 318] on input "text" at bounding box center [881, 321] width 204 height 30
type input "Streaming Services"
click at [441, 166] on link "Personal" at bounding box center [439, 171] width 62 height 38
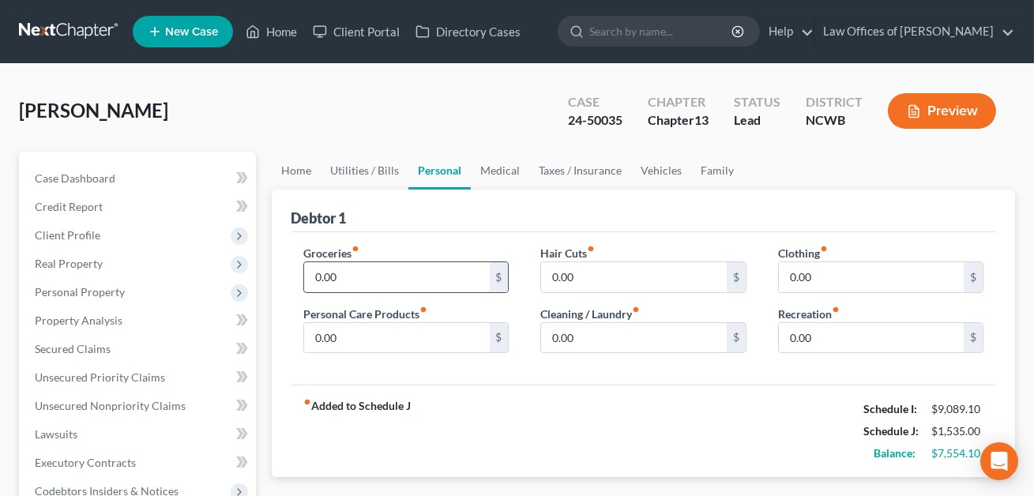
click at [327, 276] on input "0.00" at bounding box center [396, 277] width 185 height 30
type input "800.00"
click at [821, 279] on input "0.00" at bounding box center [871, 277] width 185 height 30
type input "200.00"
click at [492, 171] on link "Medical" at bounding box center [500, 171] width 58 height 38
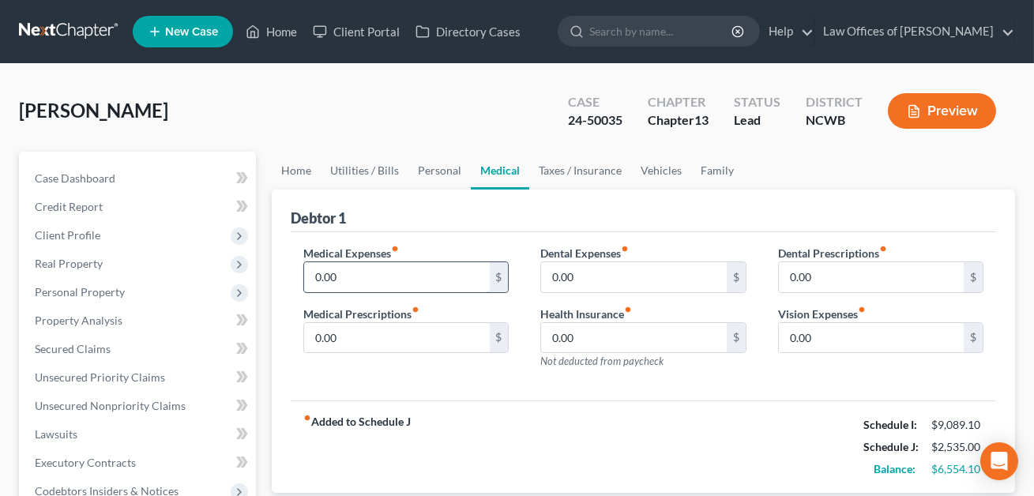
click at [329, 273] on input "0.00" at bounding box center [396, 277] width 185 height 30
type input "200.00"
click at [652, 167] on link "Vehicles" at bounding box center [661, 171] width 60 height 38
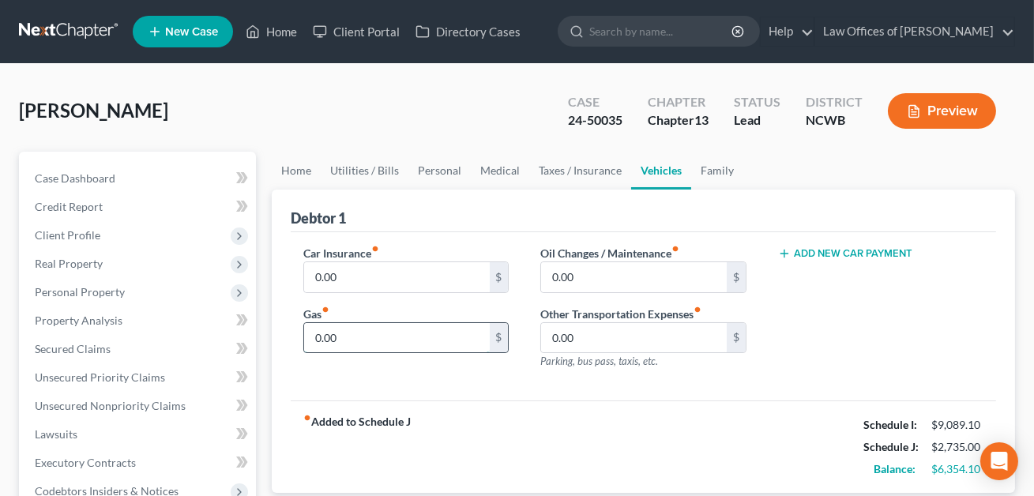
click at [336, 340] on input "0.00" at bounding box center [396, 338] width 185 height 30
type input "425.00"
click at [343, 273] on input "0.00" at bounding box center [396, 277] width 185 height 30
type input "982.00"
click at [711, 167] on link "Family" at bounding box center [717, 171] width 52 height 38
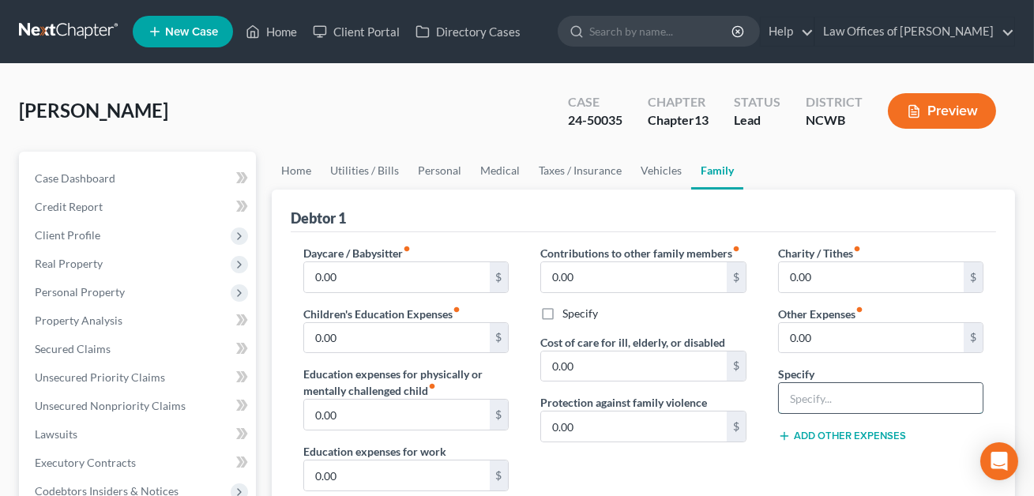
click at [820, 391] on input "text" at bounding box center [881, 398] width 204 height 30
type input "Cigarettes"
click at [826, 341] on input "0.00" at bounding box center [871, 338] width 185 height 30
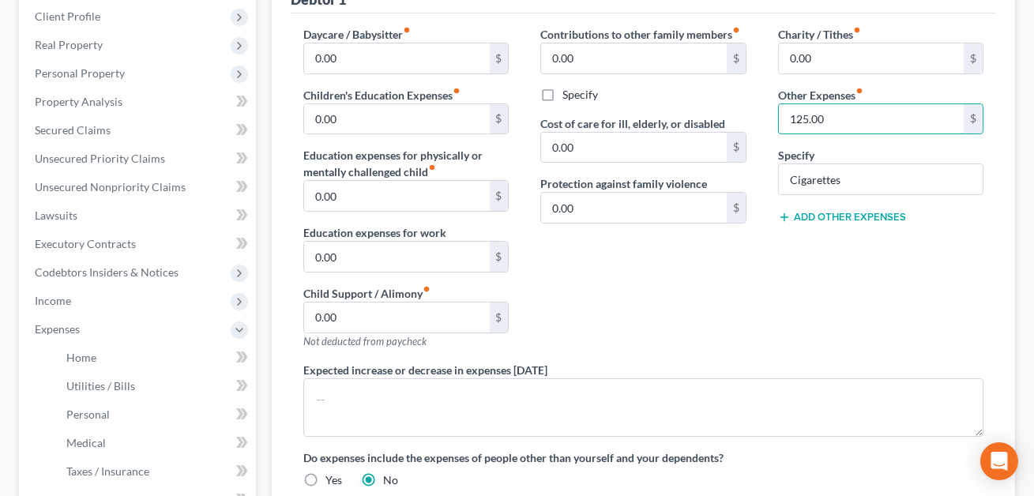
scroll to position [569, 0]
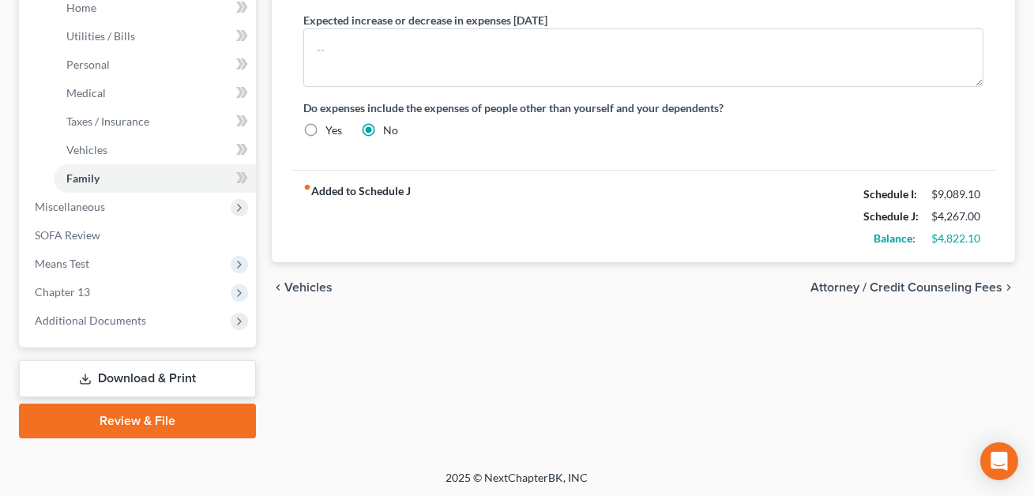
type input "125.00"
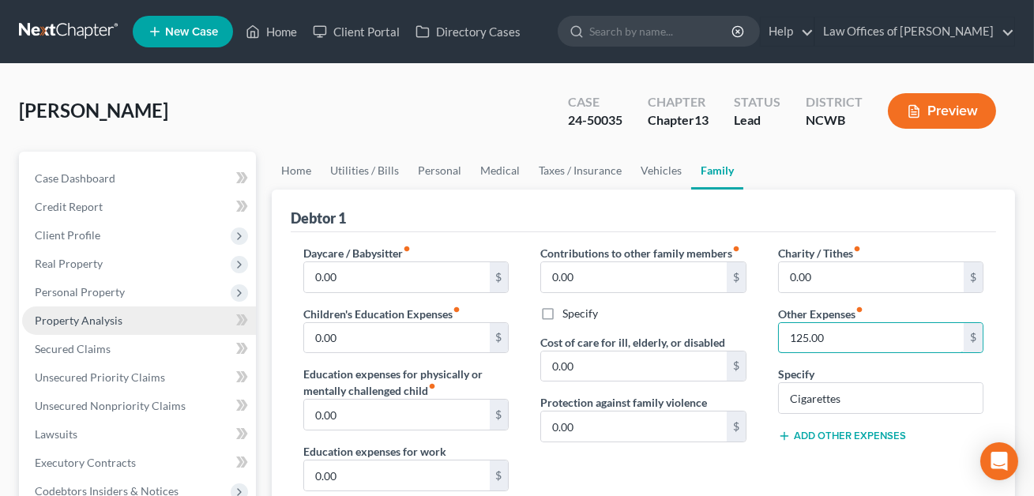
scroll to position [149, 0]
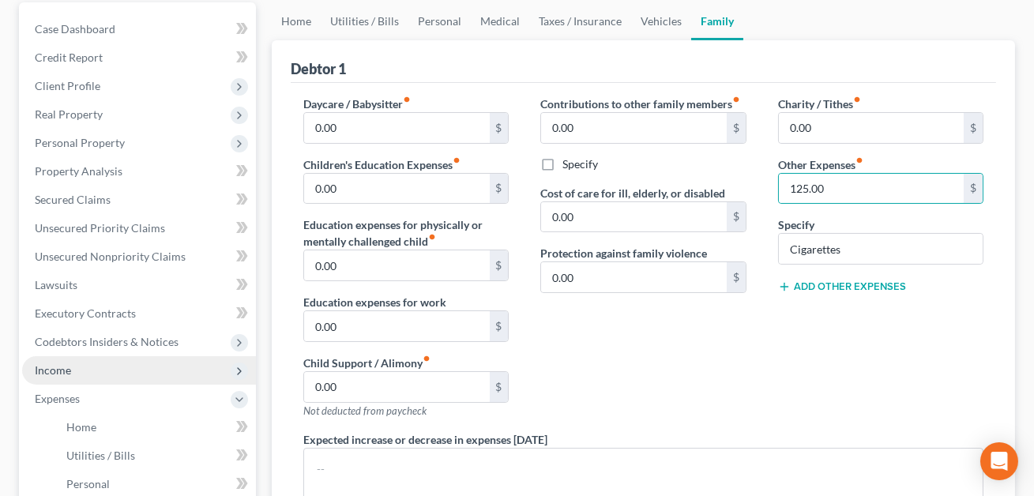
click at [66, 373] on span "Income" at bounding box center [53, 369] width 36 height 13
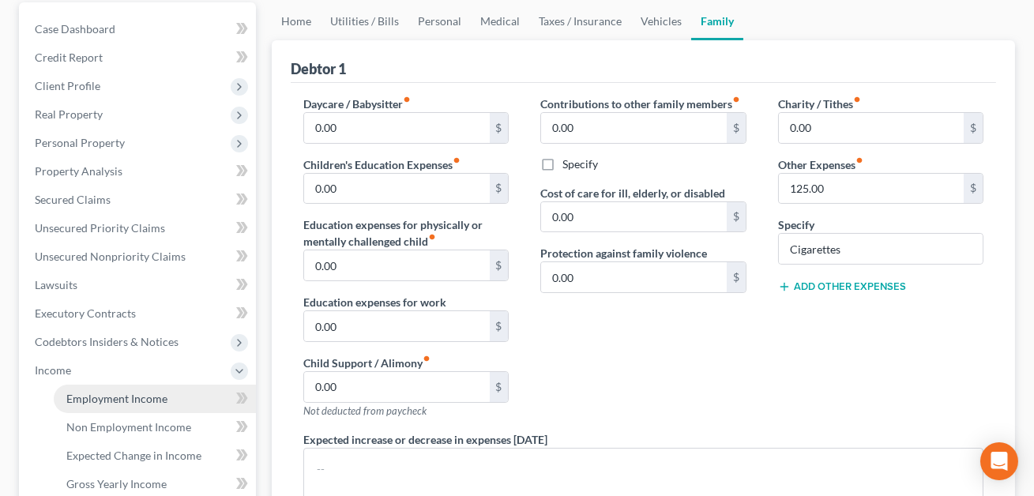
click at [103, 400] on span "Employment Income" at bounding box center [116, 398] width 101 height 13
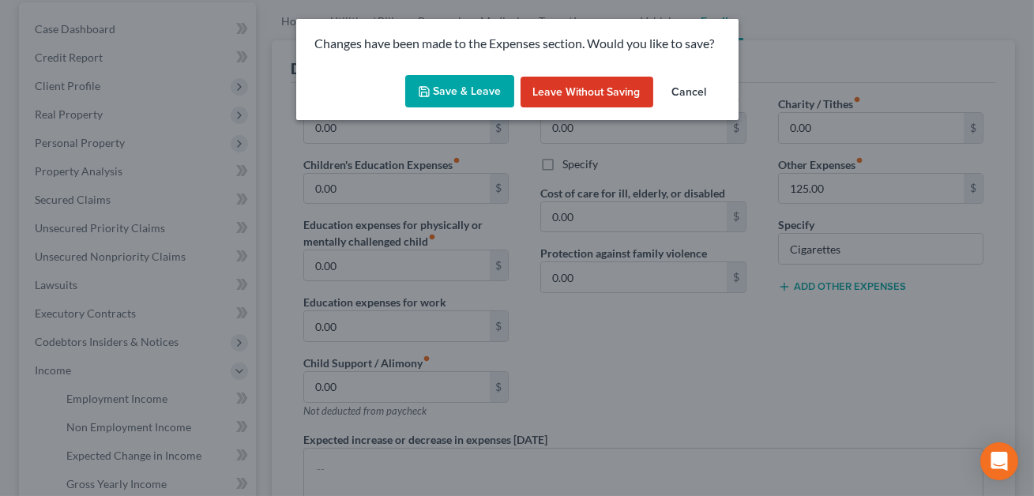
click at [445, 93] on button "Save & Leave" at bounding box center [459, 91] width 109 height 33
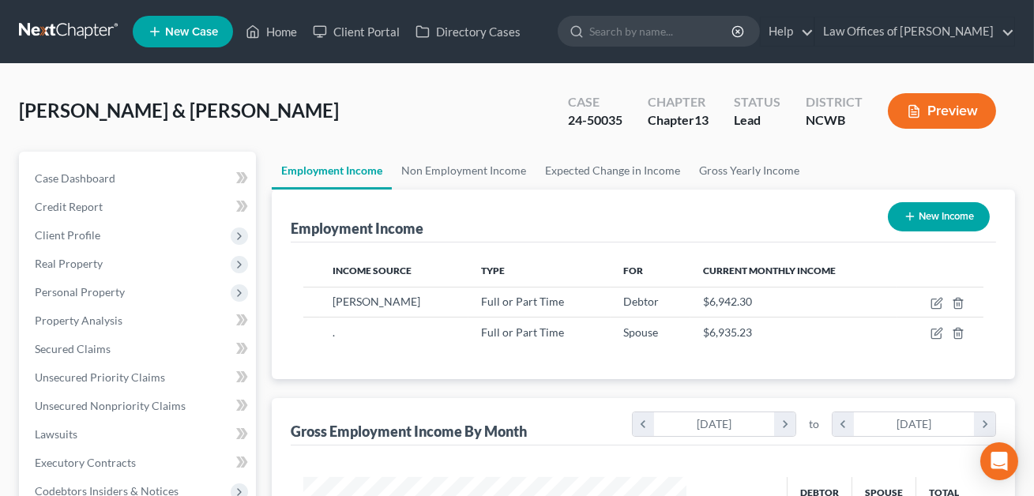
scroll to position [283, 415]
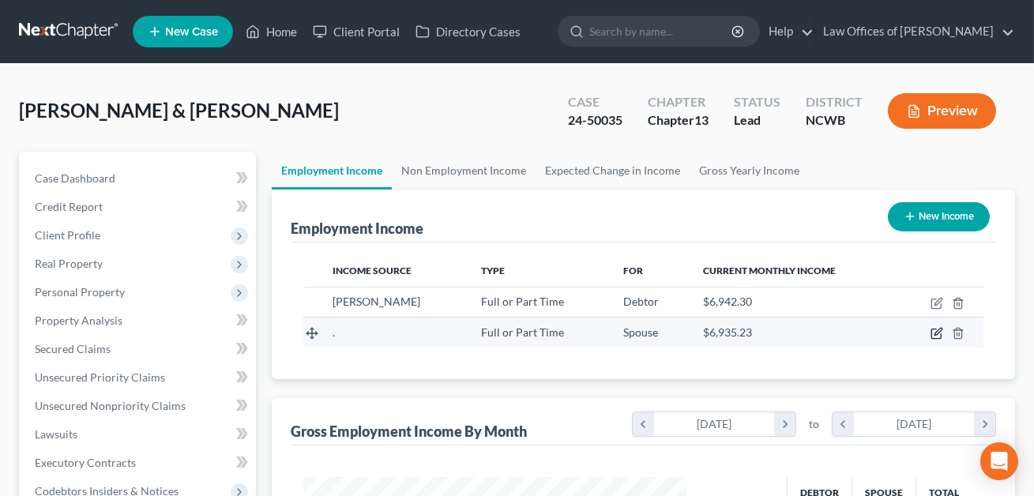
click at [939, 333] on icon "button" at bounding box center [936, 333] width 13 height 13
select select "0"
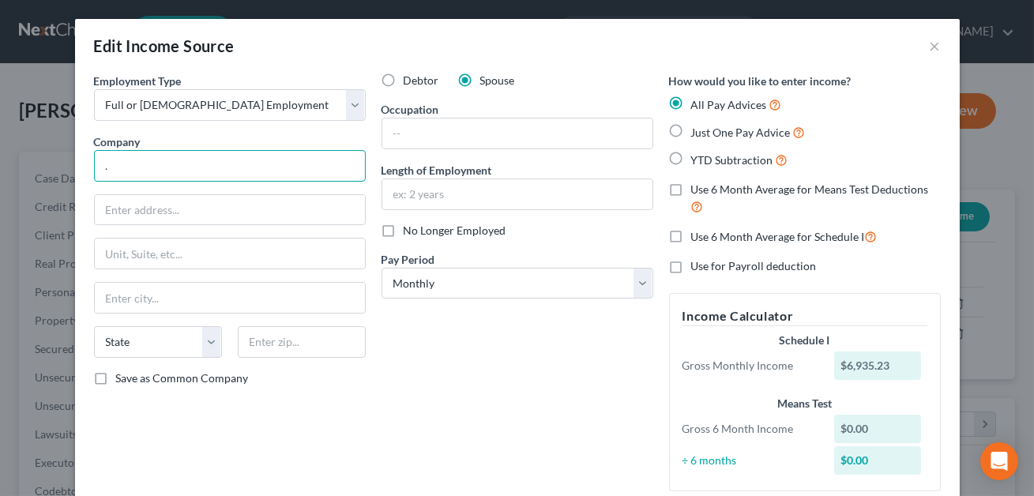
click at [117, 167] on input "." at bounding box center [230, 166] width 272 height 32
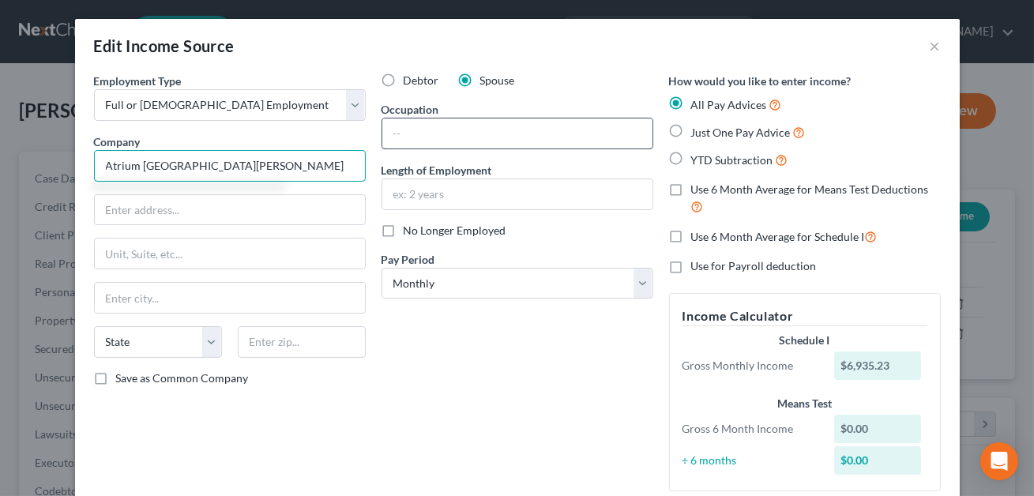
type input "Atrium [GEOGRAPHIC_DATA][PERSON_NAME]"
click at [415, 132] on input "text" at bounding box center [517, 133] width 270 height 30
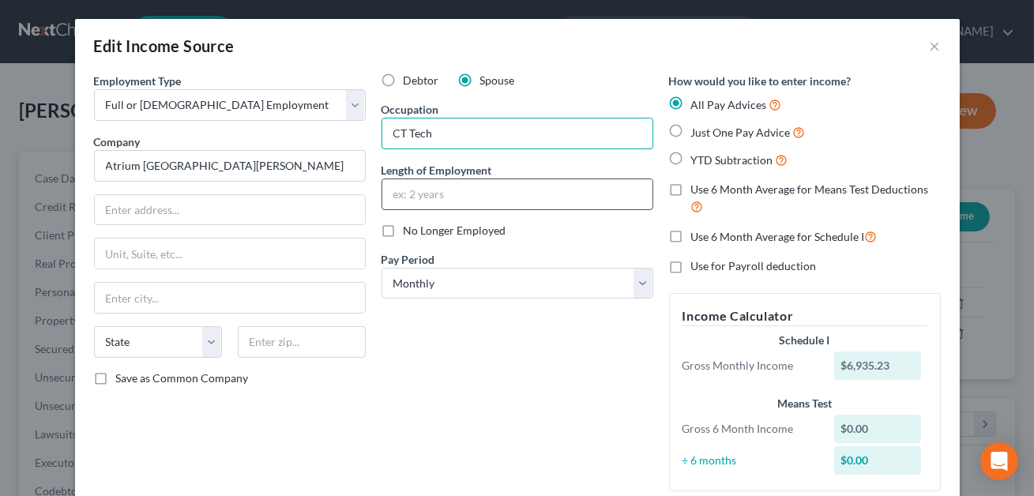
type input "CT Tech"
click at [410, 196] on input "text" at bounding box center [517, 194] width 270 height 30
click at [415, 194] on input "as fo [DATE]" at bounding box center [517, 194] width 270 height 30
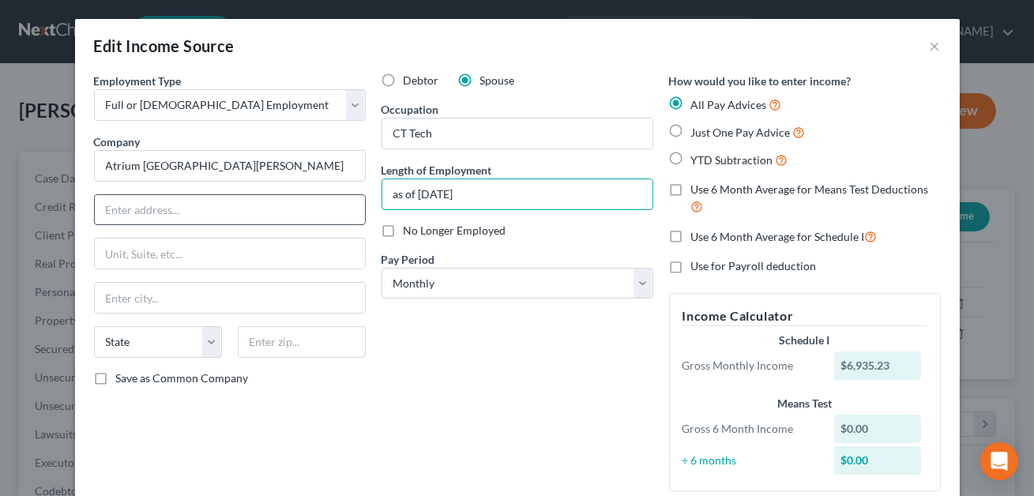
type input "as of [DATE]"
click at [205, 210] on input "text" at bounding box center [230, 210] width 270 height 30
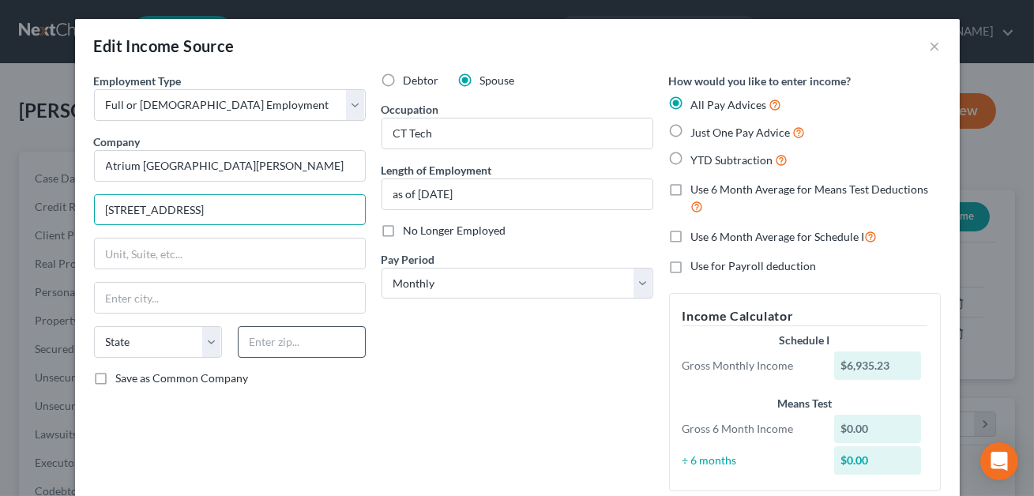
type input "[STREET_ADDRESS]"
click at [266, 344] on input "text" at bounding box center [302, 342] width 128 height 32
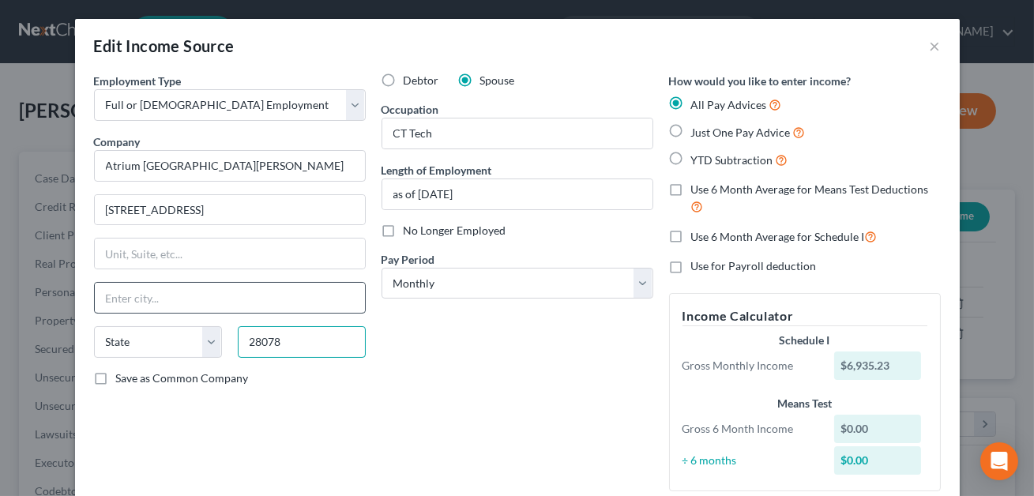
type input "28078"
click at [187, 301] on input "text" at bounding box center [230, 298] width 270 height 30
type input "[GEOGRAPHIC_DATA]"
select select "28"
click at [438, 350] on div "Debtor Spouse Occupation CT Tech Length of Employment as of [DATE] No Longer Em…" at bounding box center [518, 288] width 288 height 431
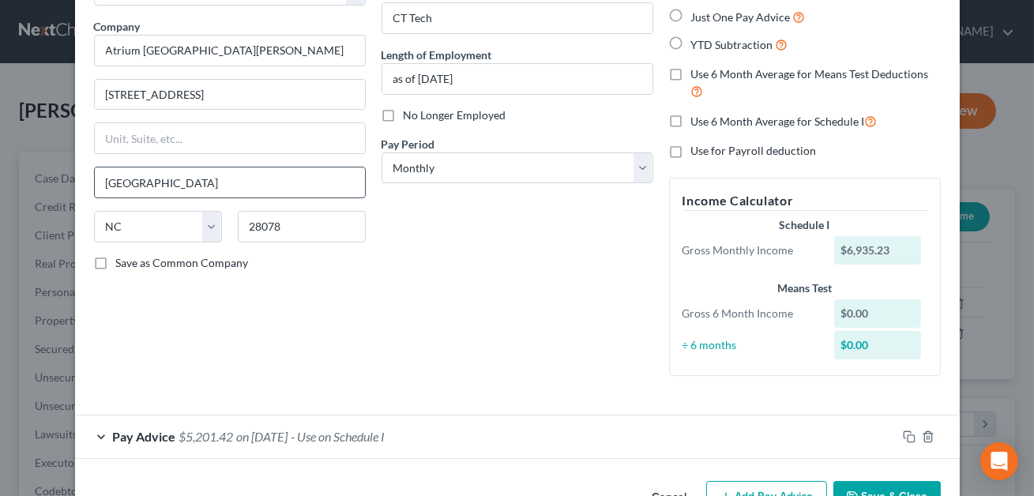
scroll to position [164, 0]
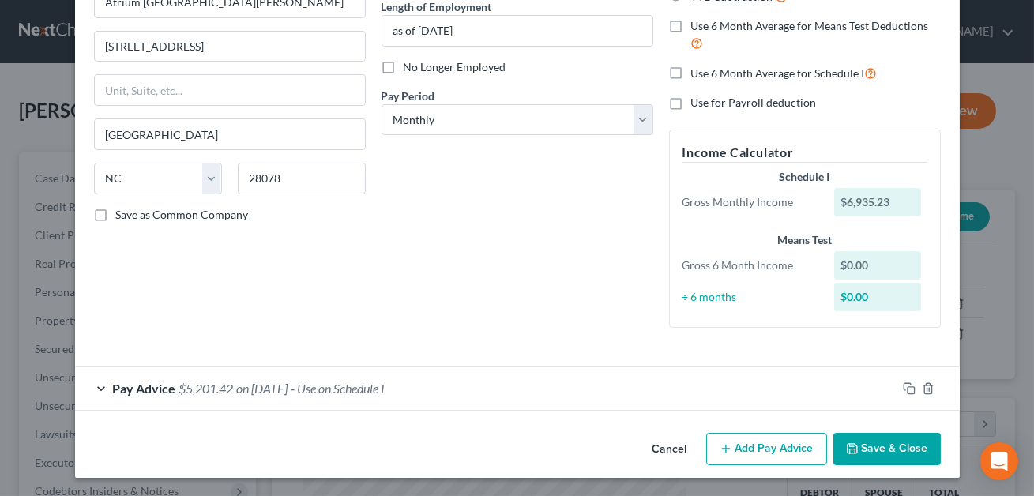
click at [870, 446] on button "Save & Close" at bounding box center [886, 449] width 107 height 33
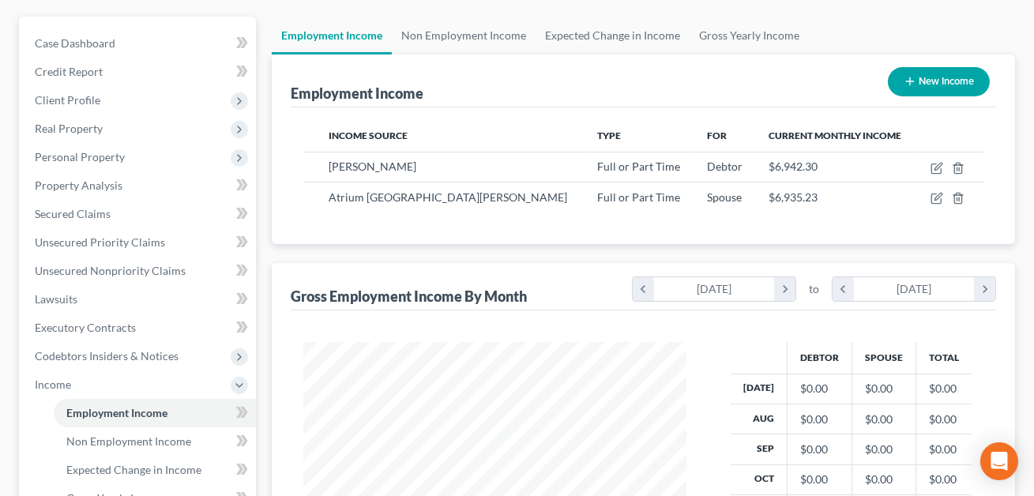
scroll to position [308, 0]
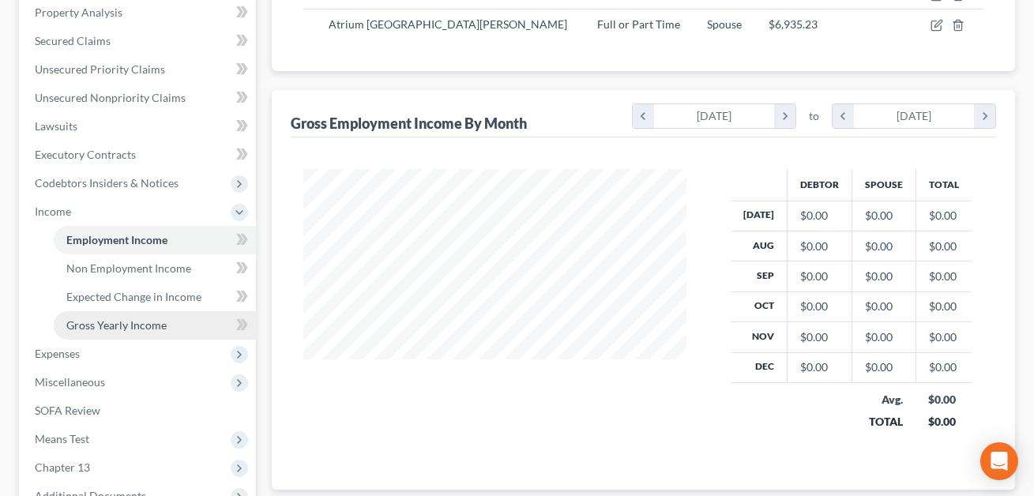
click at [145, 323] on span "Gross Yearly Income" at bounding box center [116, 324] width 100 height 13
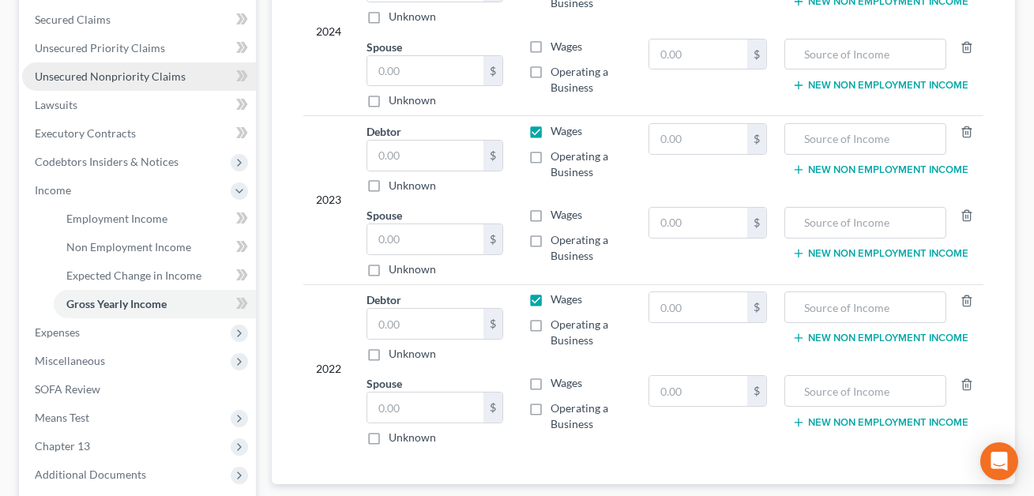
scroll to position [396, 0]
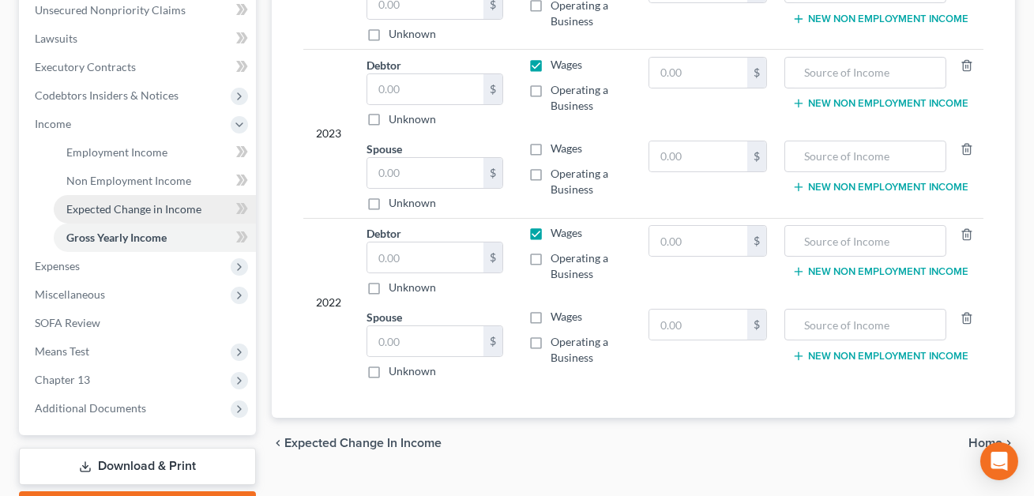
click at [130, 208] on span "Expected Change in Income" at bounding box center [133, 208] width 135 height 13
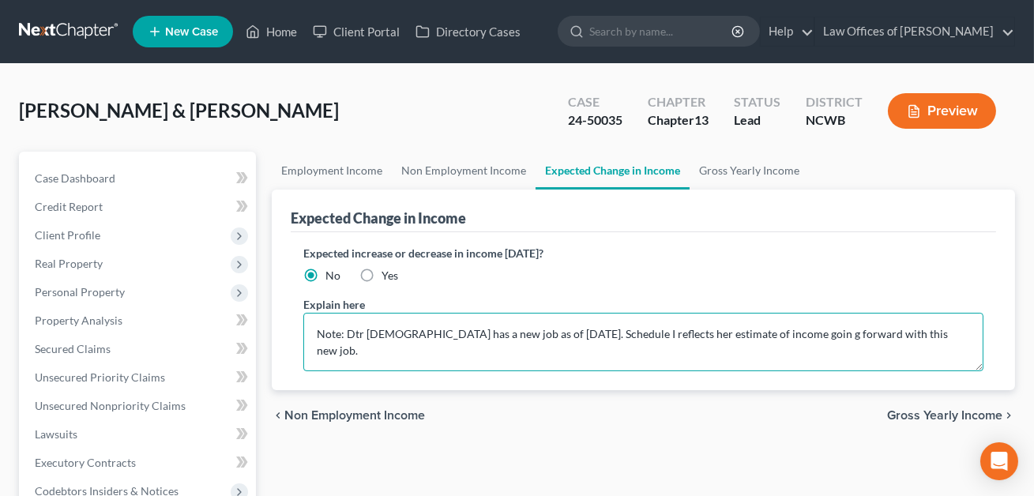
drag, startPoint x: 898, startPoint y: 333, endPoint x: 412, endPoint y: 321, distance: 486.7
click at [412, 321] on textarea "Note: Dtr [DEMOGRAPHIC_DATA] has a new job as of [DATE]. Schedule I reflects he…" at bounding box center [643, 342] width 680 height 58
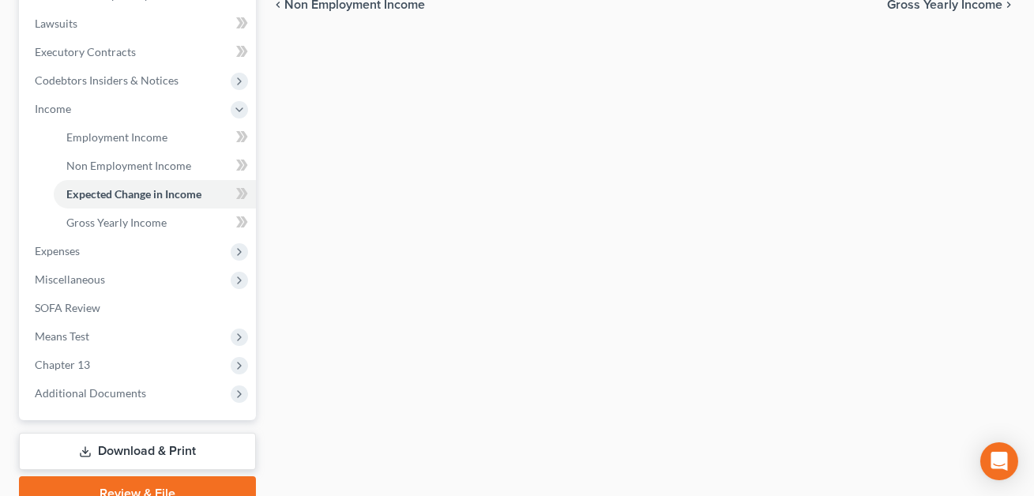
scroll to position [423, 0]
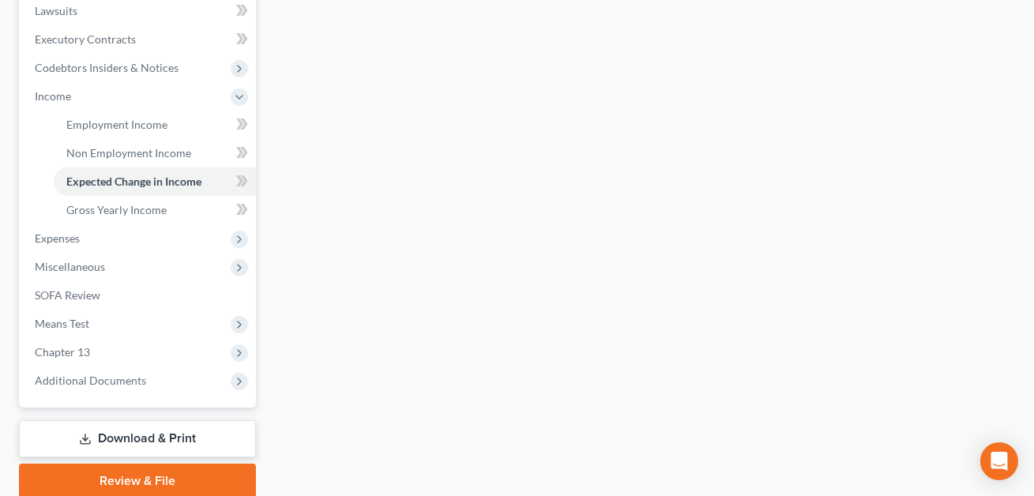
click at [184, 436] on link "Download & Print" at bounding box center [137, 438] width 237 height 37
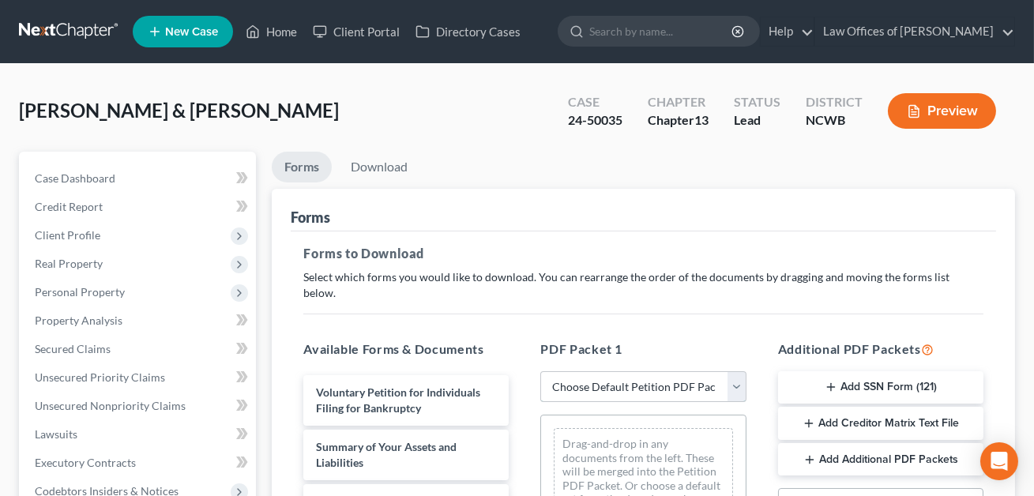
click at [581, 371] on select "Choose Default Petition PDF Packet Complete Bankruptcy Petition (all forms and …" at bounding box center [642, 387] width 205 height 32
select select "2"
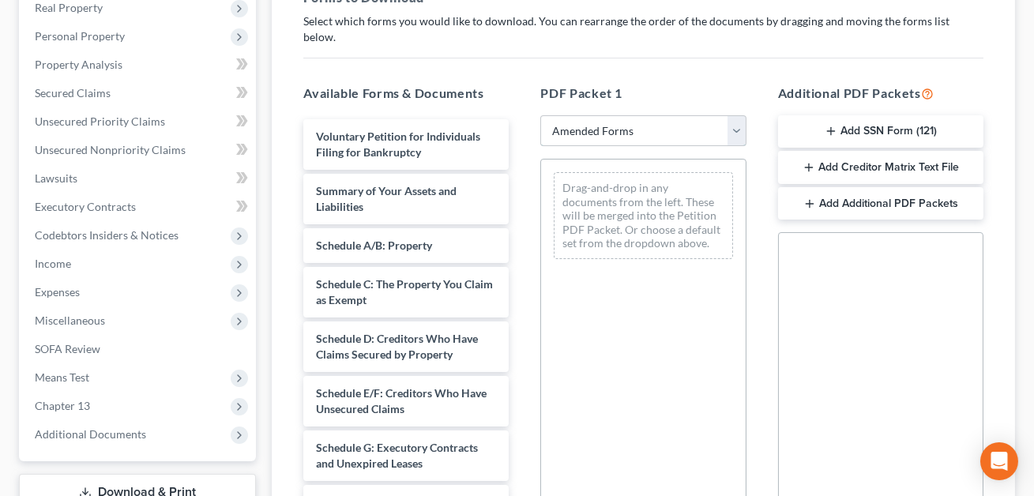
scroll to position [478, 0]
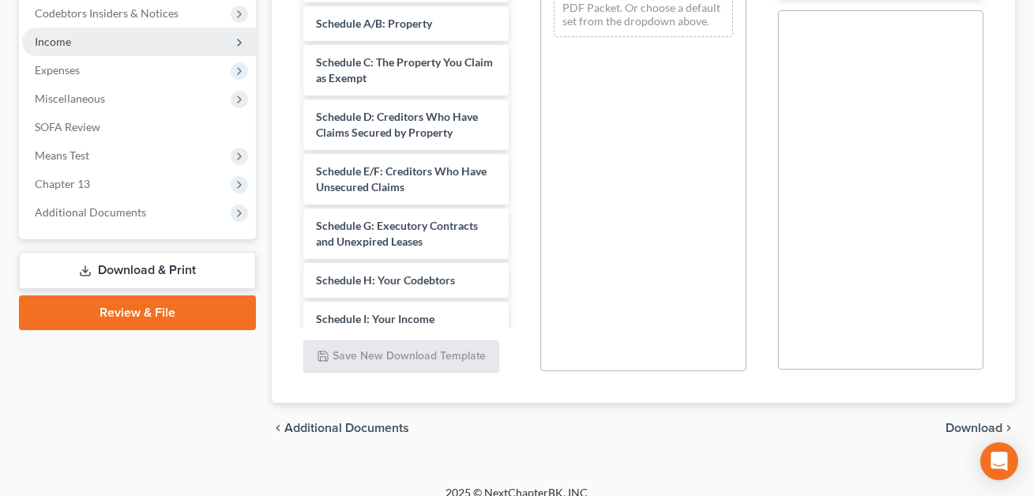
click at [51, 42] on span "Income" at bounding box center [53, 41] width 36 height 13
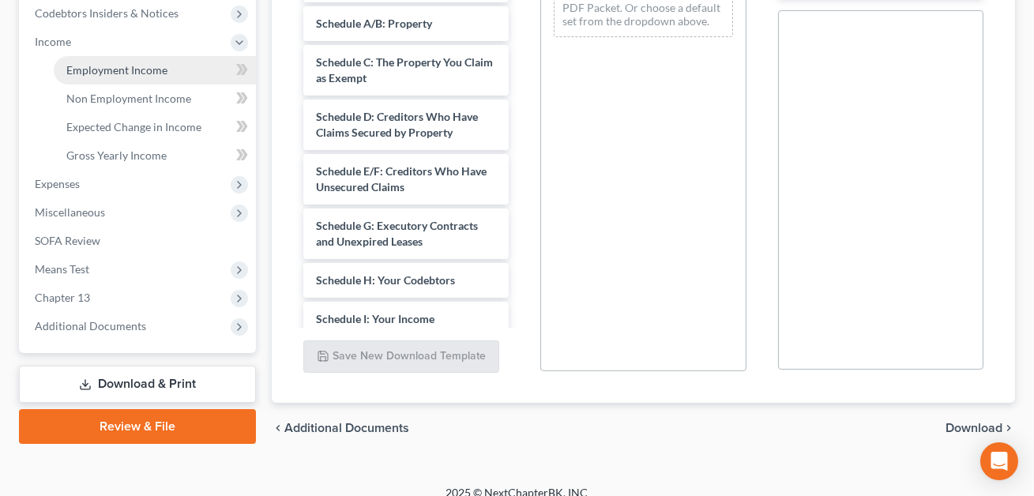
click at [97, 71] on span "Employment Income" at bounding box center [116, 69] width 101 height 13
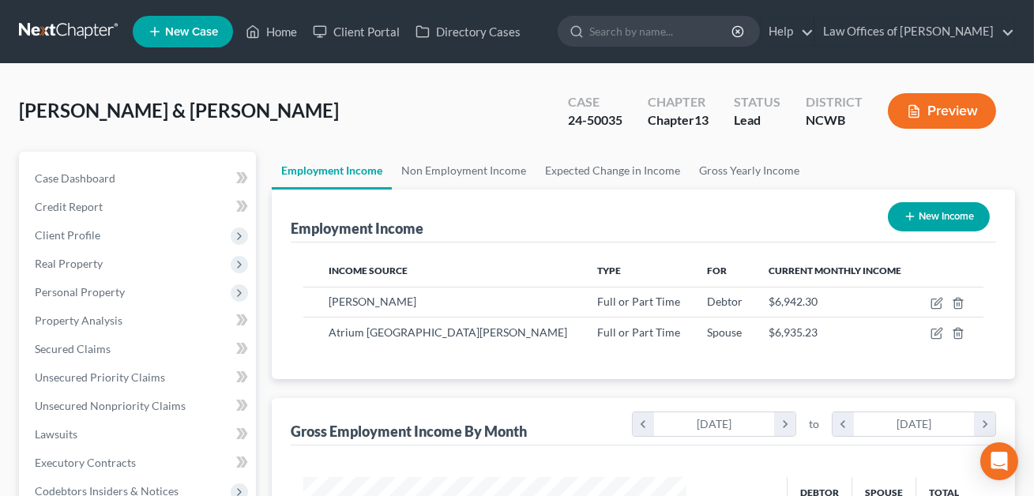
scroll to position [283, 415]
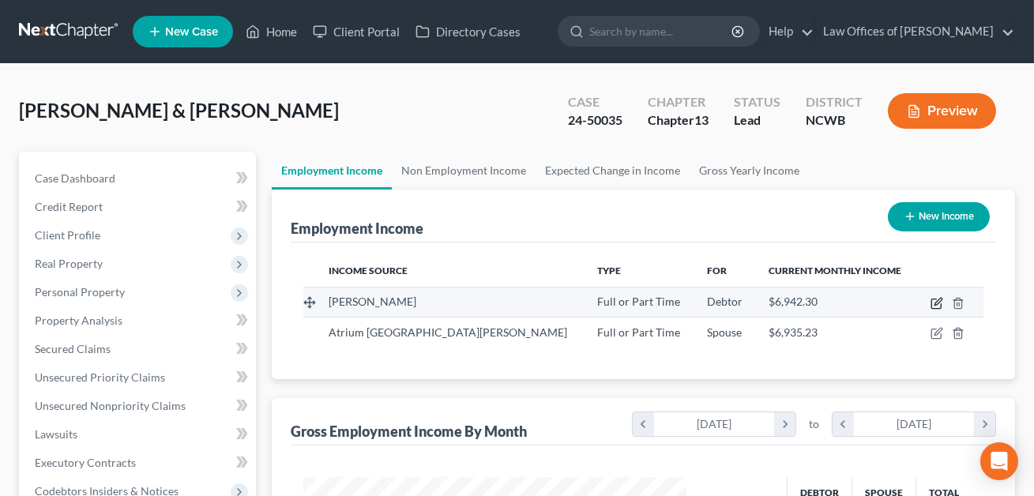
click at [938, 302] on icon "button" at bounding box center [937, 301] width 7 height 7
select select "0"
select select "9"
select select "0"
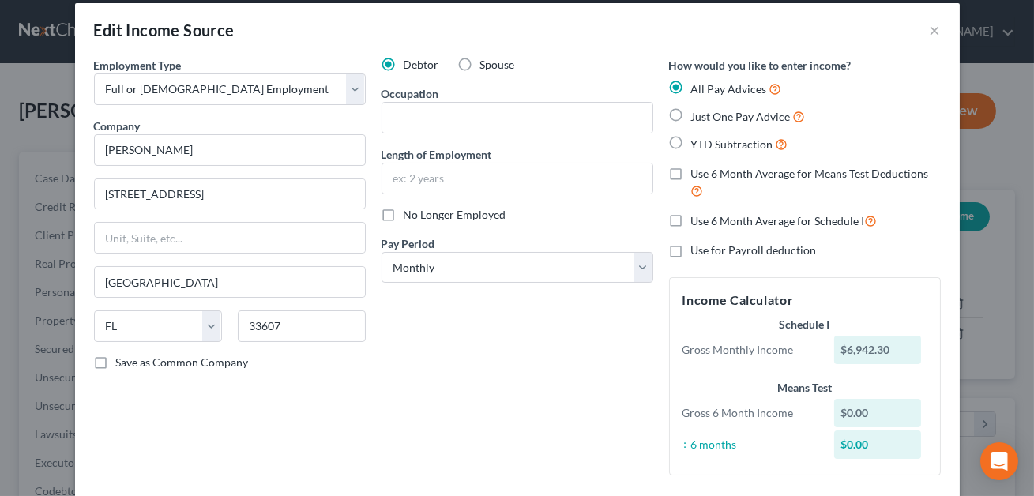
scroll to position [3, 0]
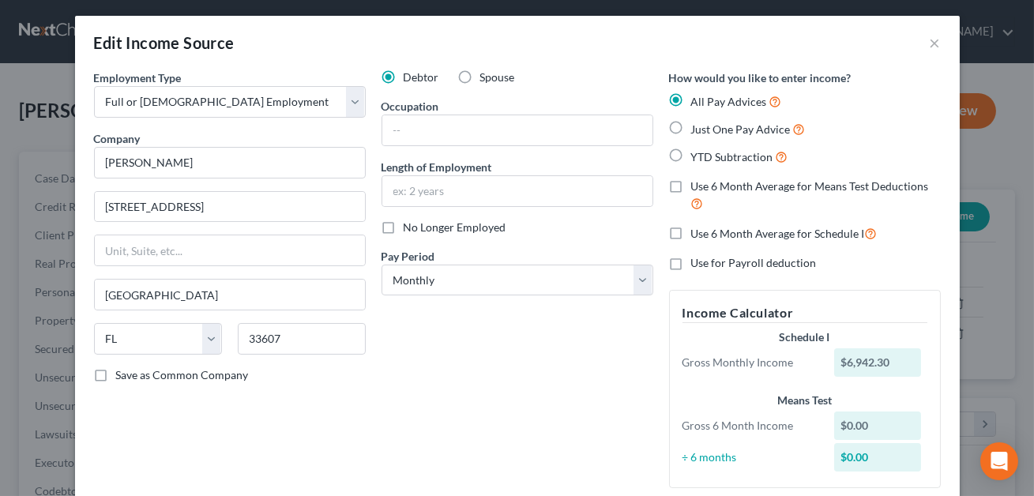
click at [691, 124] on label "Just One Pay Advice" at bounding box center [748, 129] width 115 height 18
click at [697, 124] on input "Just One Pay Advice" at bounding box center [702, 125] width 10 height 10
radio input "true"
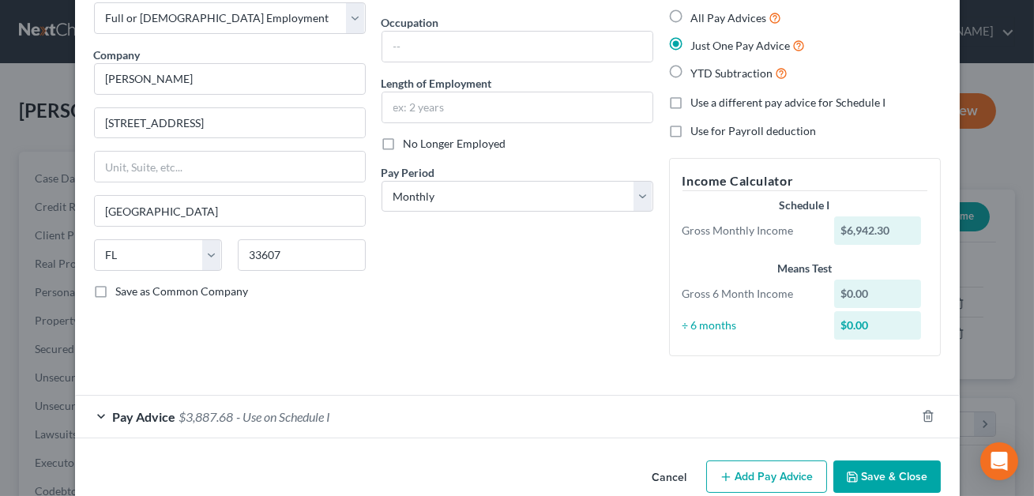
scroll to position [115, 0]
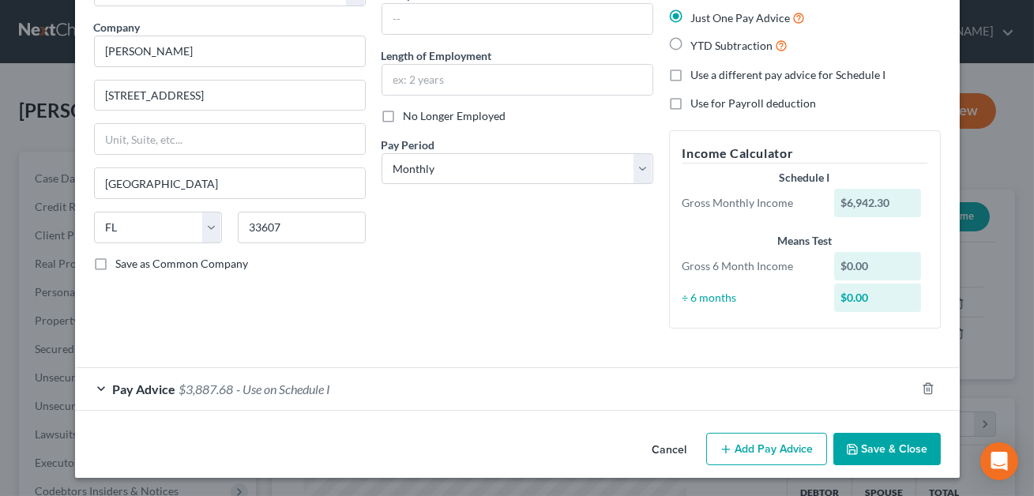
click at [741, 445] on button "Add Pay Advice" at bounding box center [766, 449] width 121 height 33
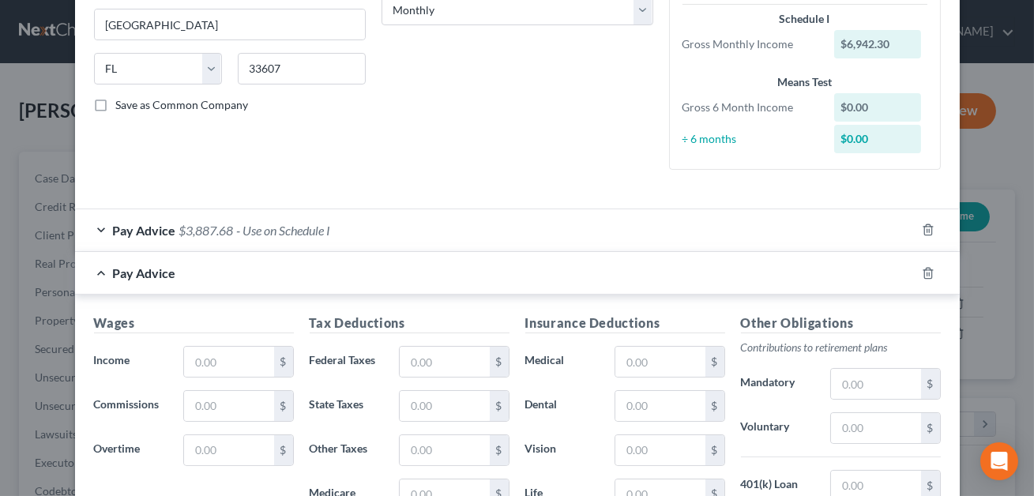
scroll to position [328, 0]
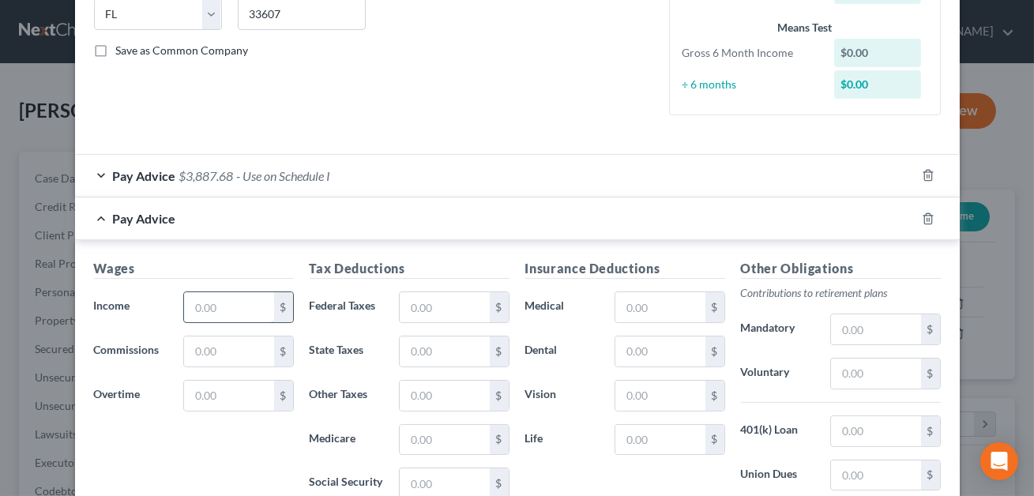
click at [202, 309] on input "text" at bounding box center [228, 307] width 89 height 30
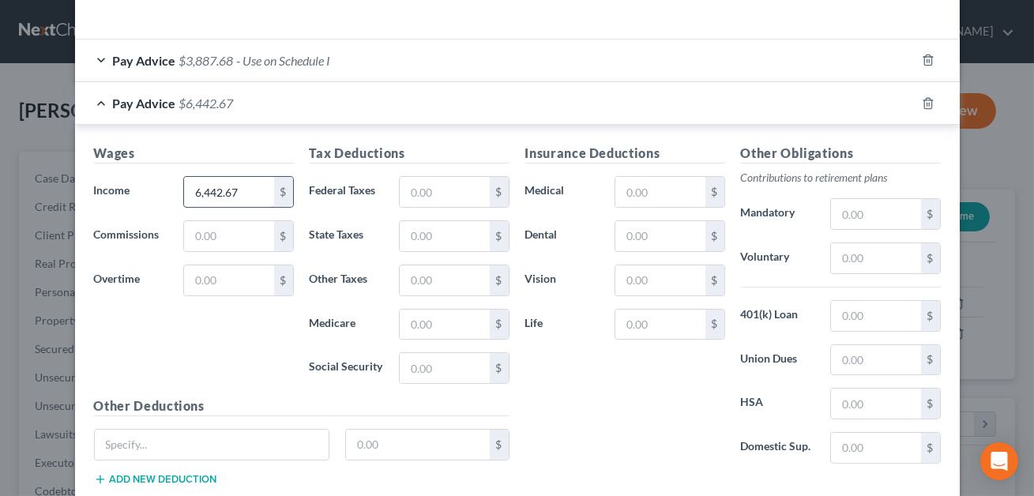
scroll to position [511, 0]
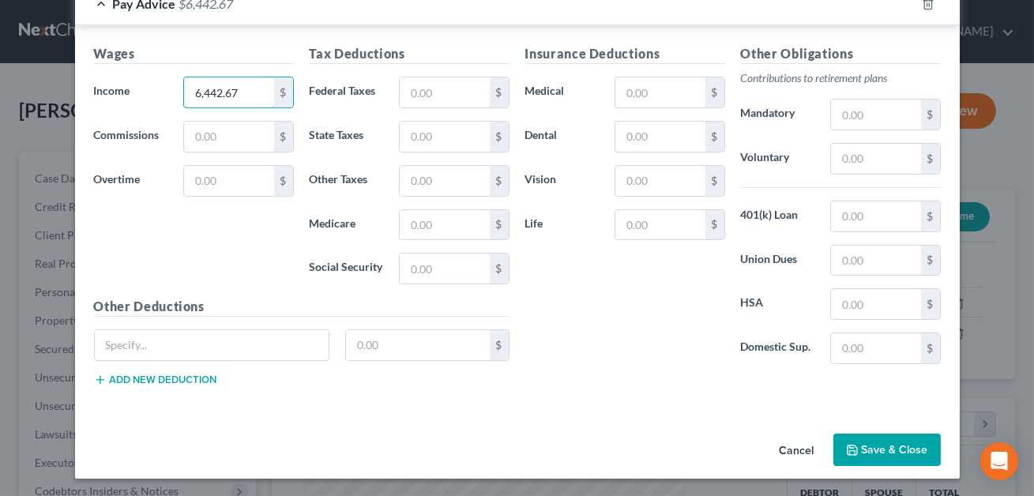
type input "6,442.67"
click at [900, 442] on button "Save & Close" at bounding box center [886, 450] width 107 height 33
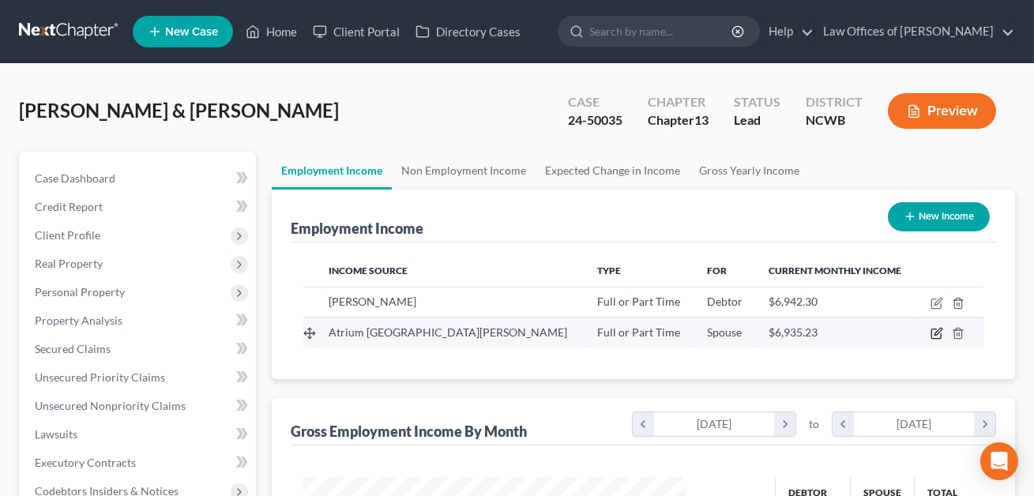
click at [937, 336] on icon "button" at bounding box center [936, 333] width 13 height 13
select select "0"
select select "28"
select select "0"
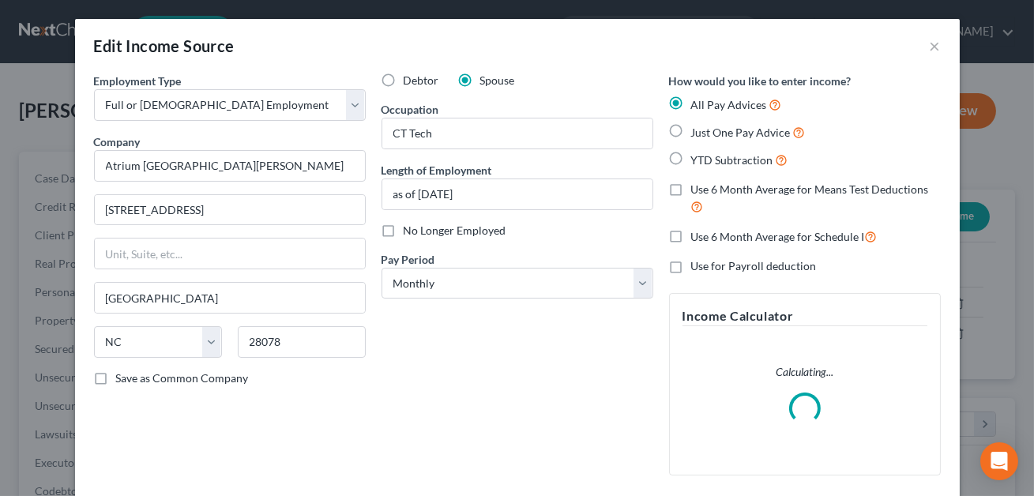
click at [691, 126] on label "Just One Pay Advice" at bounding box center [748, 132] width 115 height 18
click at [697, 126] on input "Just One Pay Advice" at bounding box center [702, 128] width 10 height 10
radio input "true"
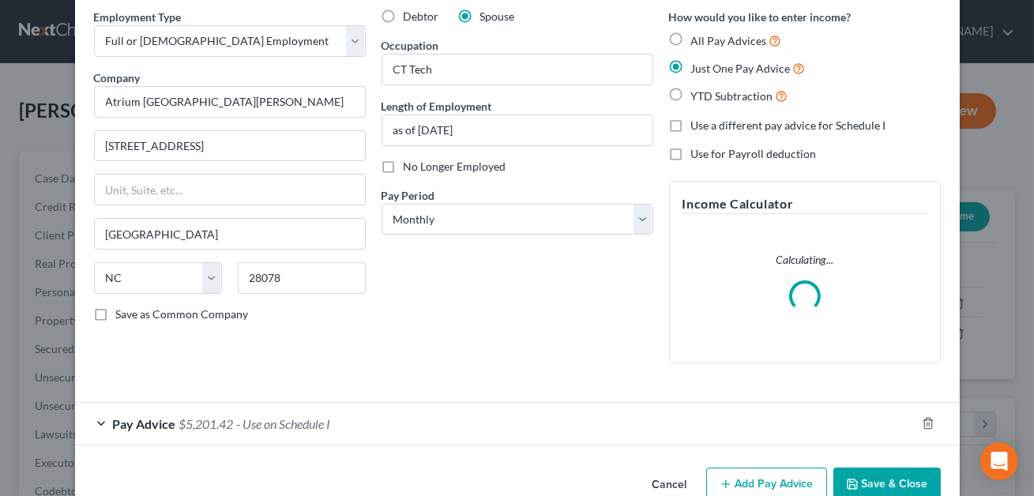
scroll to position [99, 0]
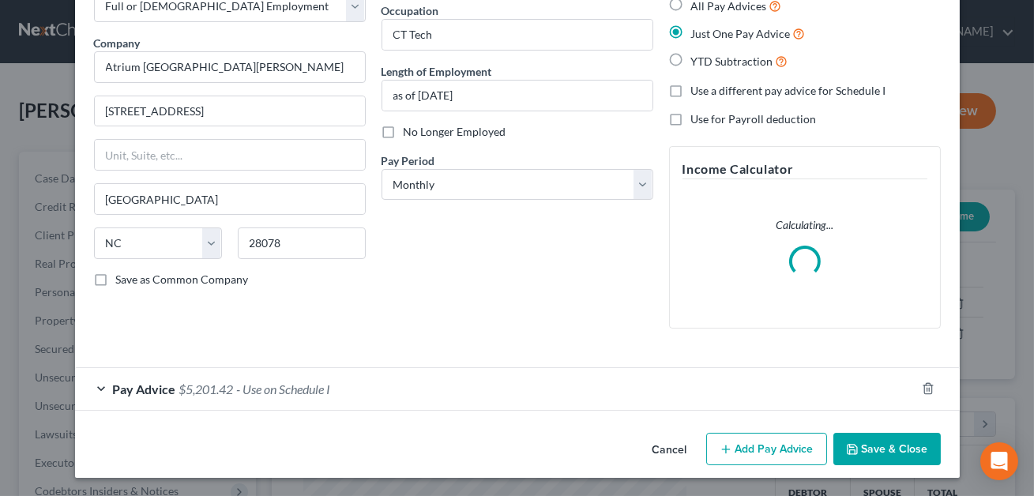
click at [764, 457] on button "Add Pay Advice" at bounding box center [766, 449] width 121 height 33
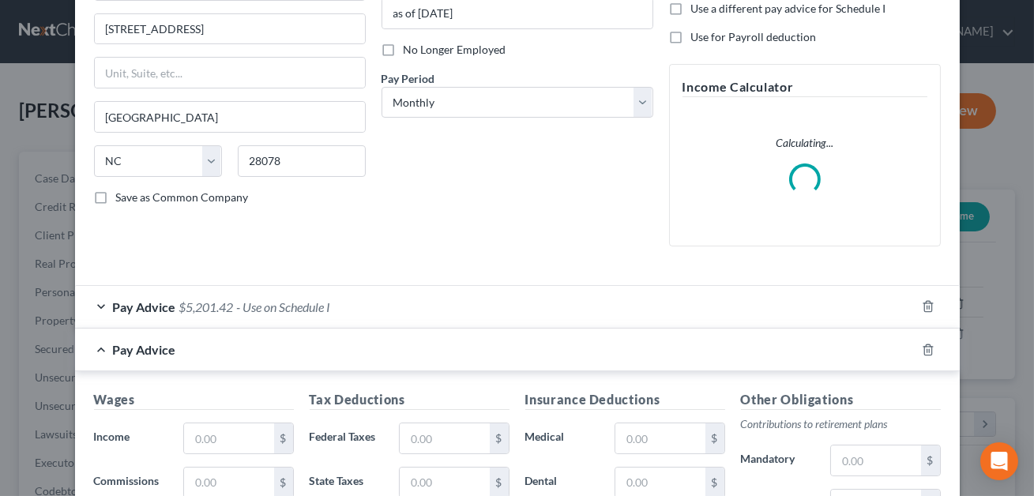
scroll to position [206, 0]
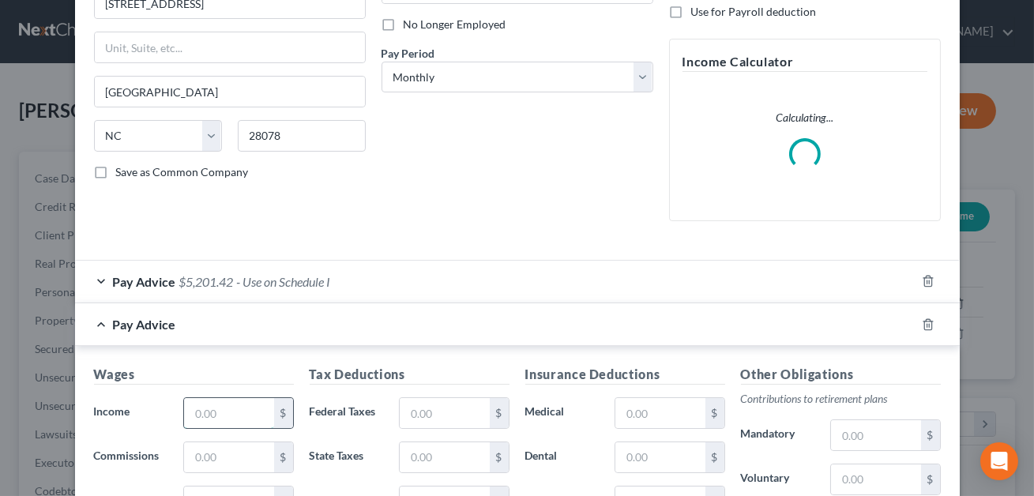
click at [201, 410] on input "text" at bounding box center [228, 413] width 89 height 30
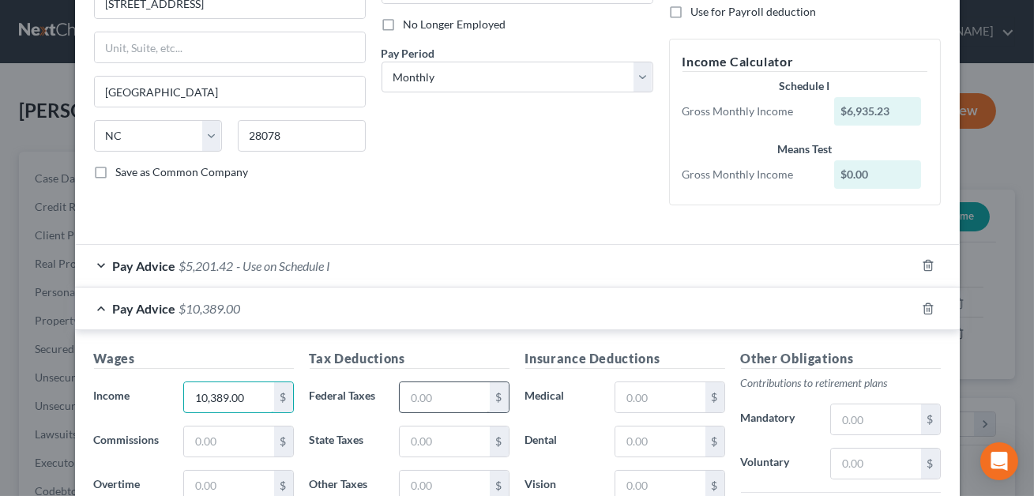
type input "10,389.00"
click at [423, 397] on input "text" at bounding box center [444, 397] width 89 height 30
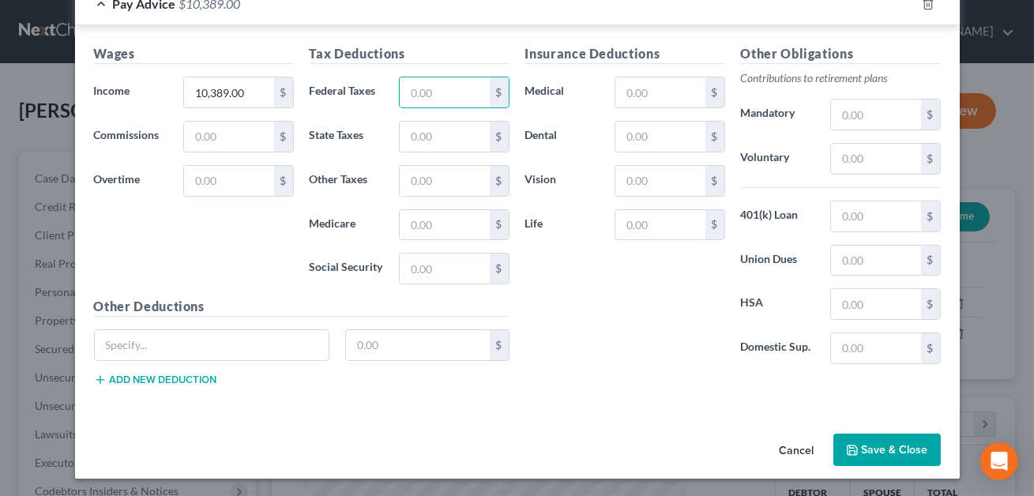
click at [903, 443] on button "Save & Close" at bounding box center [886, 450] width 107 height 33
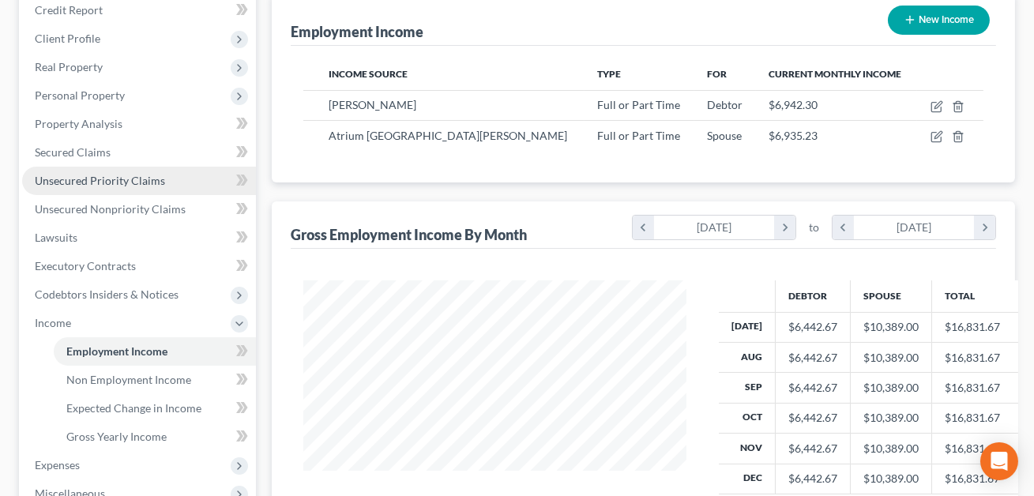
scroll to position [483, 0]
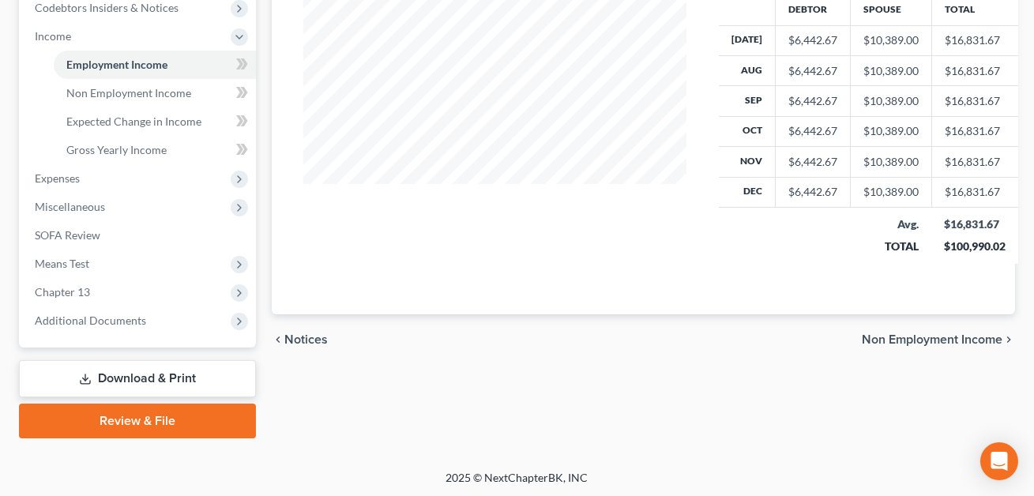
click at [205, 374] on link "Download & Print" at bounding box center [137, 378] width 237 height 37
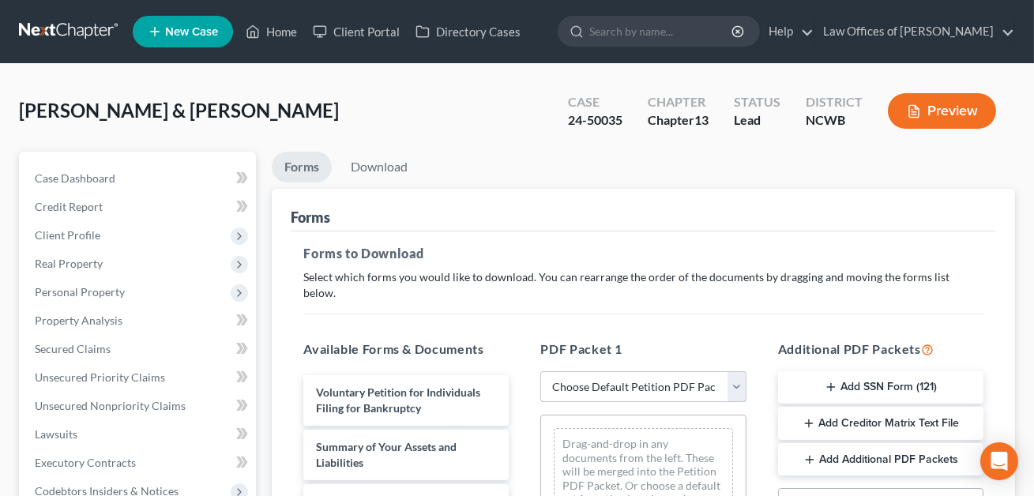
click at [577, 371] on select "Choose Default Petition PDF Packet Complete Bankruptcy Petition (all forms and …" at bounding box center [642, 387] width 205 height 32
select select "2"
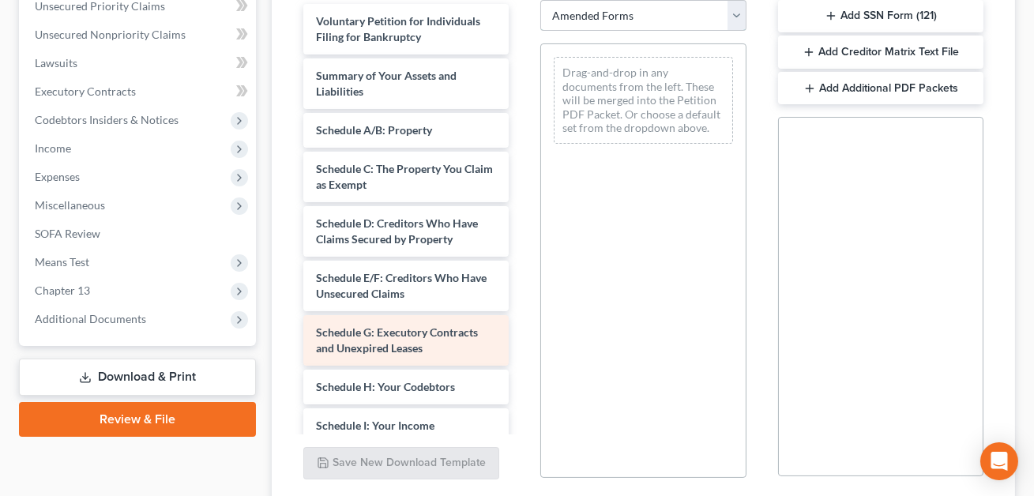
scroll to position [282, 0]
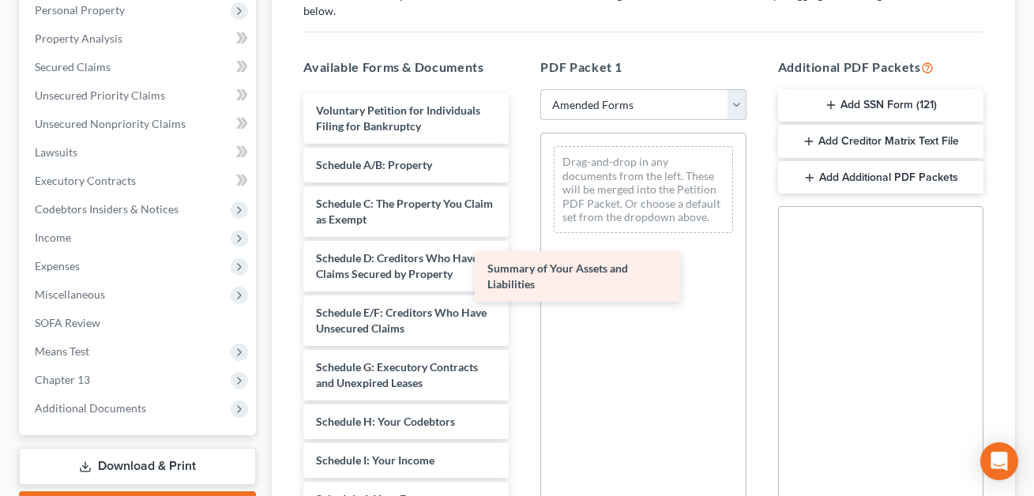
drag, startPoint x: 376, startPoint y: 156, endPoint x: 555, endPoint y: 288, distance: 222.6
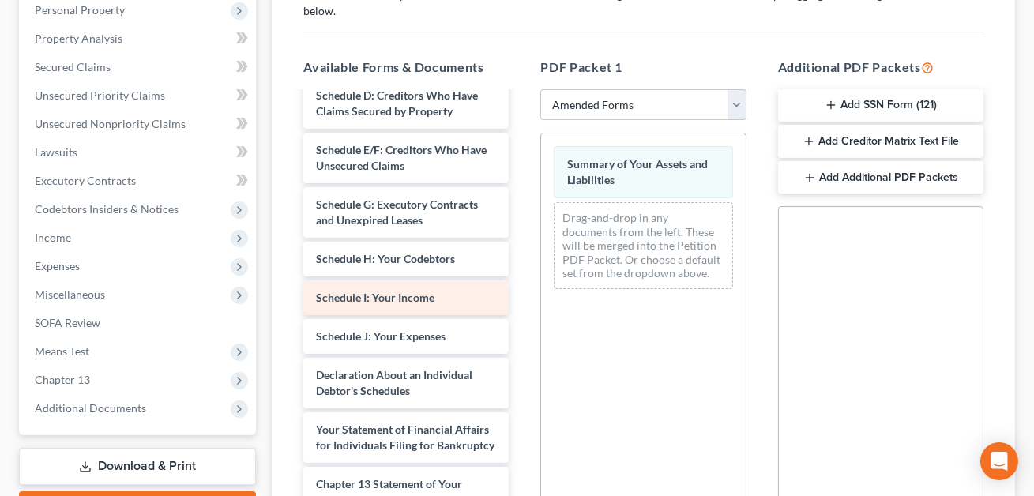
scroll to position [172, 0]
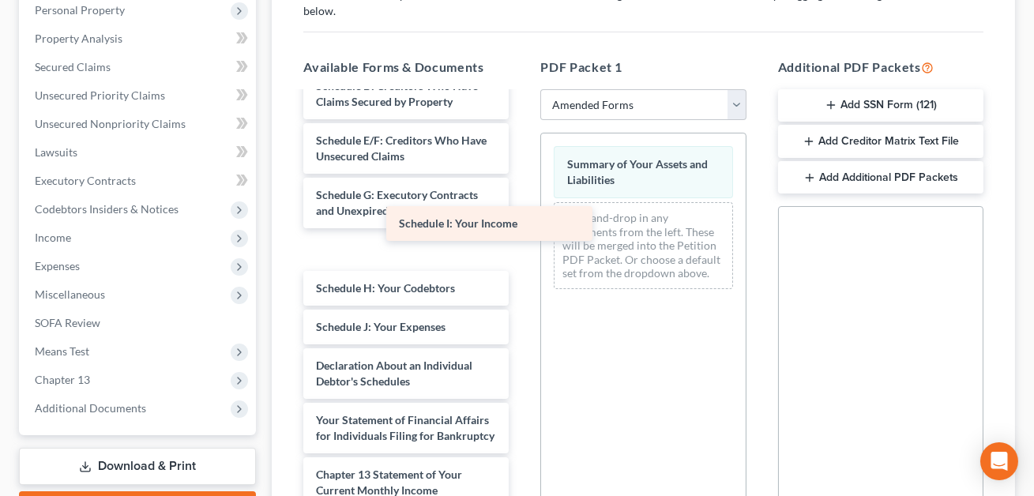
drag, startPoint x: 360, startPoint y: 274, endPoint x: 555, endPoint y: 155, distance: 228.7
click at [521, 155] on div "Schedule I: Your Income Voluntary Petition for Individuals Filing for Bankruptc…" at bounding box center [406, 343] width 231 height 844
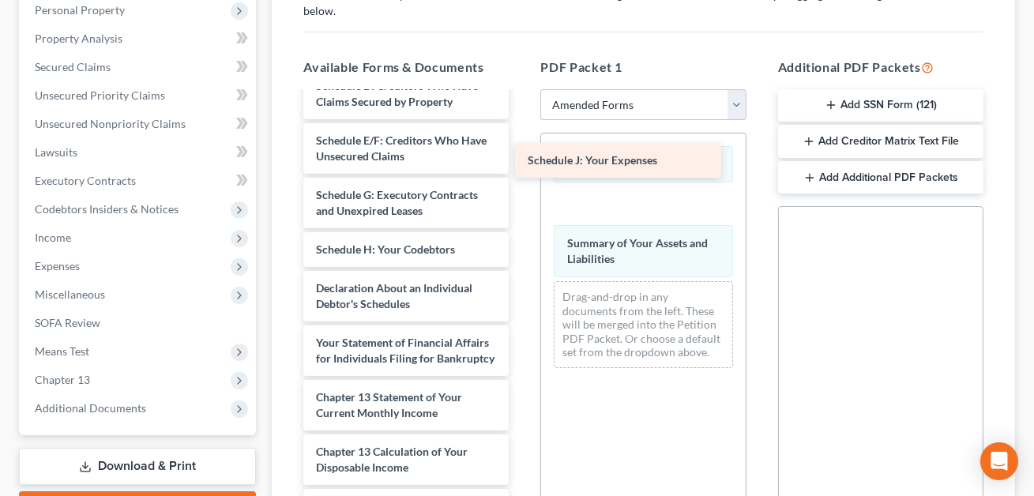
drag, startPoint x: 390, startPoint y: 273, endPoint x: 608, endPoint y: 161, distance: 245.2
click at [521, 161] on div "Schedule J: Your Expenses Voluntary Petition for Individuals Filing for Bankrup…" at bounding box center [406, 304] width 231 height 766
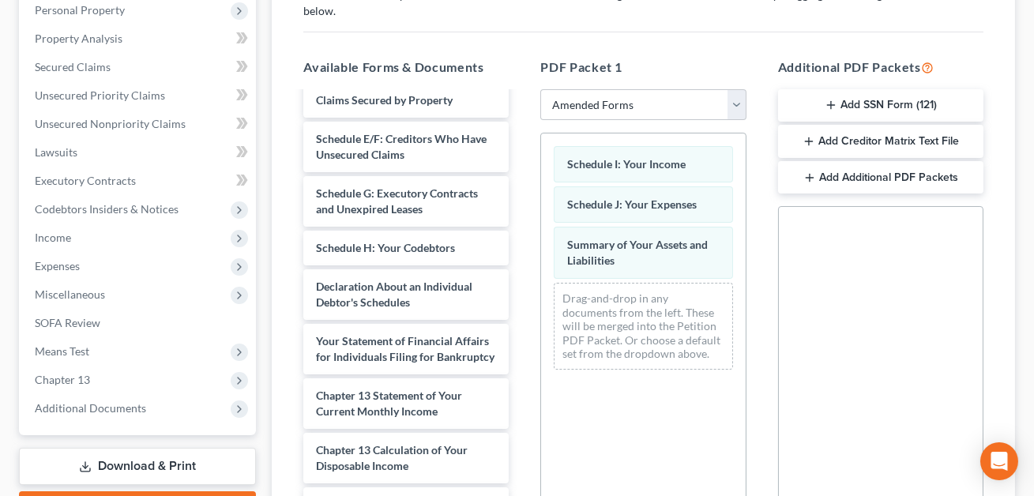
scroll to position [160, 0]
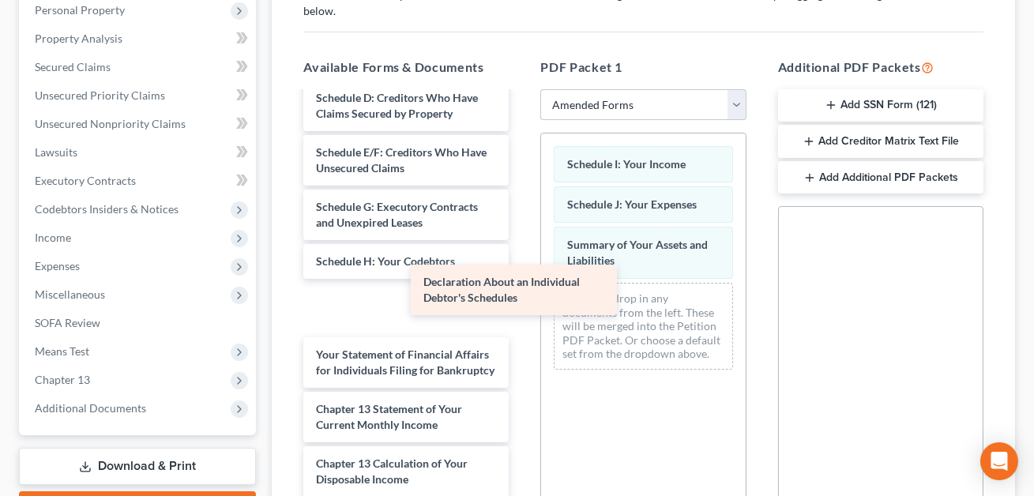
drag, startPoint x: 353, startPoint y: 294, endPoint x: 494, endPoint y: 292, distance: 140.6
click at [494, 292] on div "Declaration About an Individual Debtor's Schedules Voluntary Petition for Indiv…" at bounding box center [406, 316] width 231 height 766
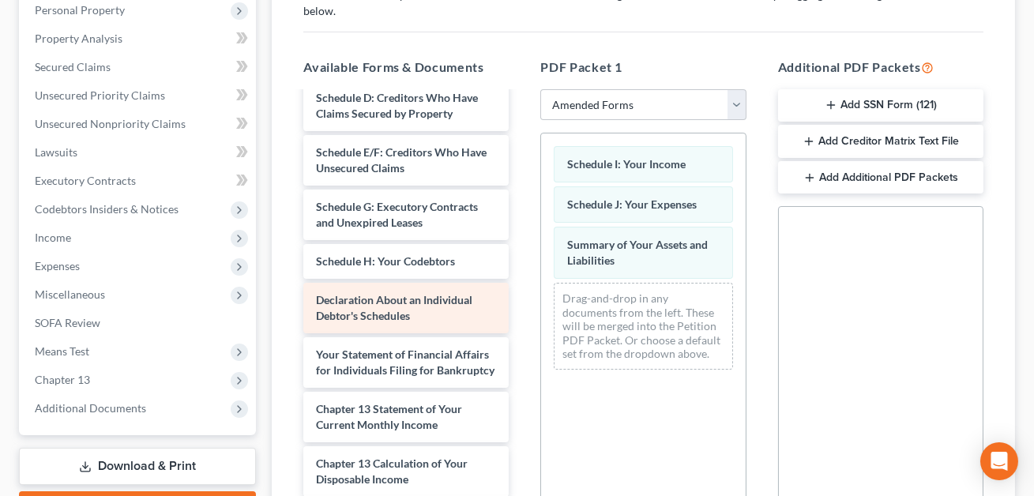
click at [521, 295] on div "Voluntary Petition for Individuals Filing for Bankruptcy Schedule A/B: Property…" at bounding box center [406, 316] width 231 height 766
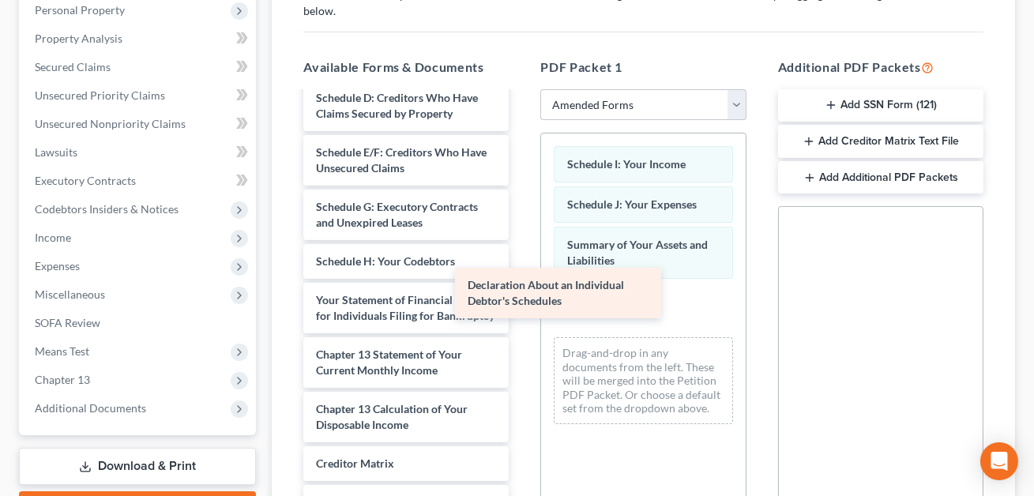
drag, startPoint x: 456, startPoint y: 287, endPoint x: 691, endPoint y: 290, distance: 235.4
click at [521, 290] on div "Declaration About an Individual Debtor's Schedules Voluntary Petition for Indiv…" at bounding box center [406, 289] width 231 height 712
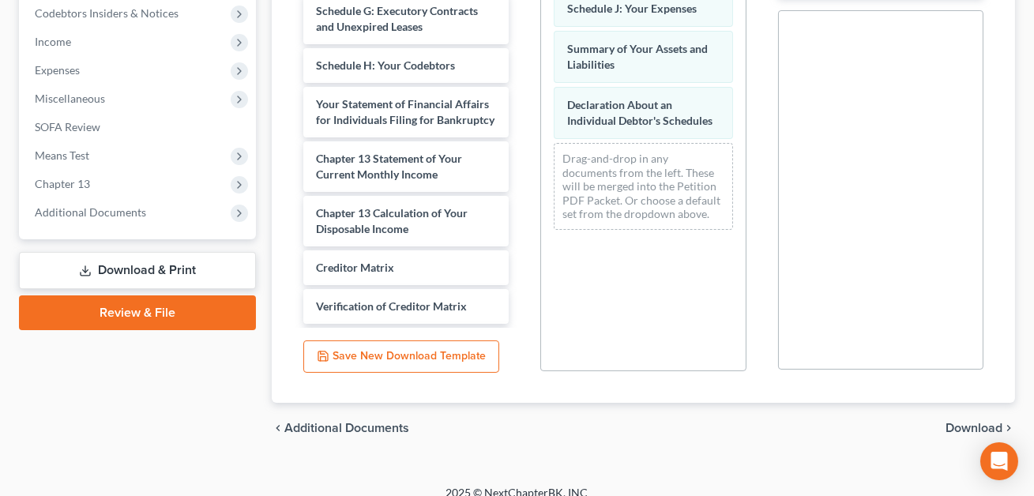
click at [954, 422] on span "Download" at bounding box center [974, 428] width 57 height 13
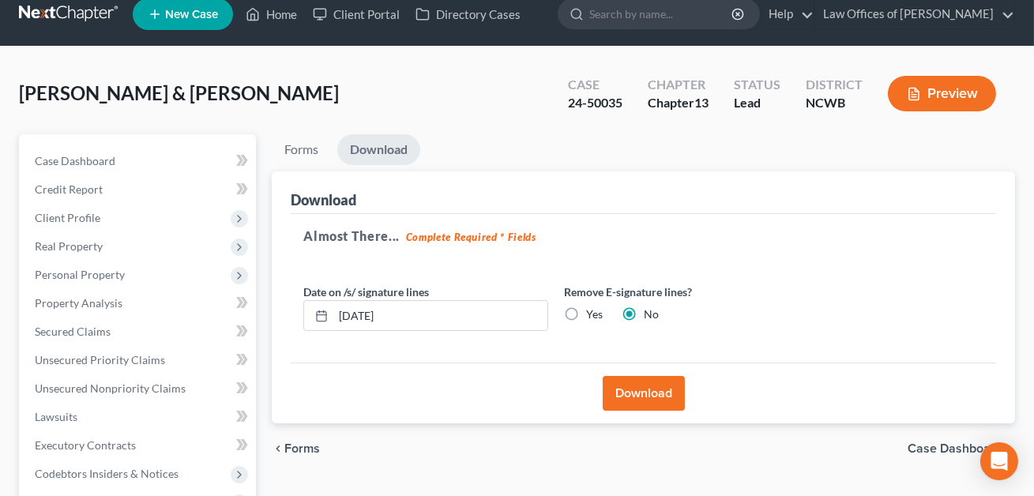
scroll to position [0, 0]
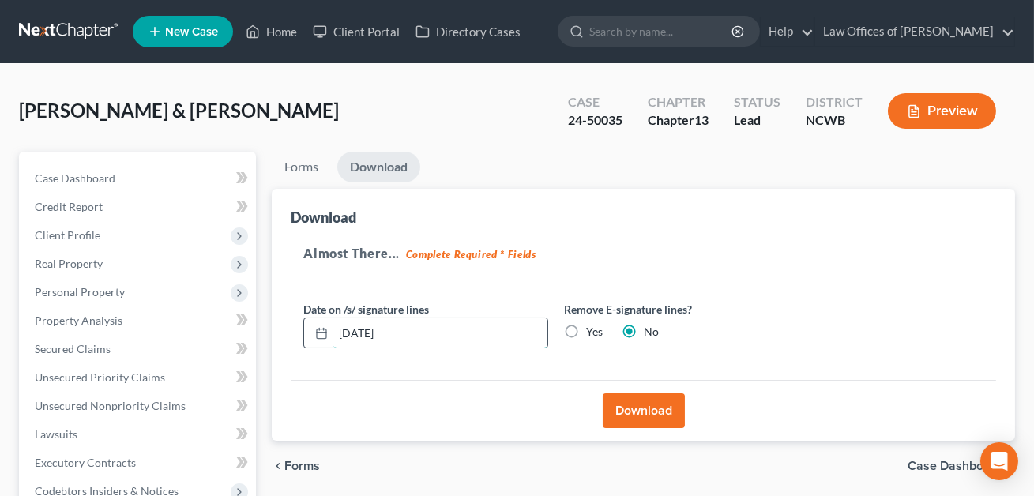
click at [346, 335] on input "[DATE]" at bounding box center [440, 333] width 214 height 30
click at [364, 332] on input "[DATE]" at bounding box center [440, 333] width 214 height 30
type input "[DATE]"
click at [635, 409] on button "Download" at bounding box center [644, 410] width 82 height 35
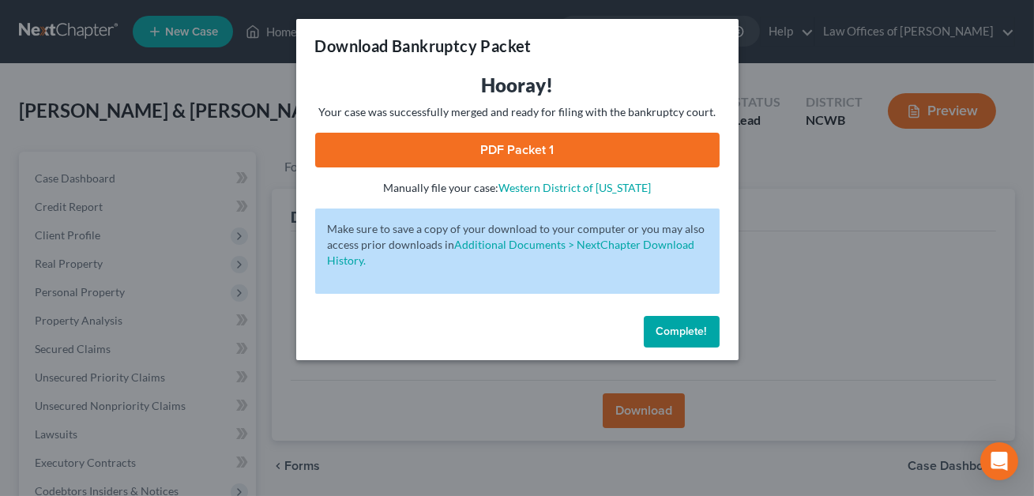
click at [544, 149] on link "PDF Packet 1" at bounding box center [517, 150] width 404 height 35
